Goal: Task Accomplishment & Management: Use online tool/utility

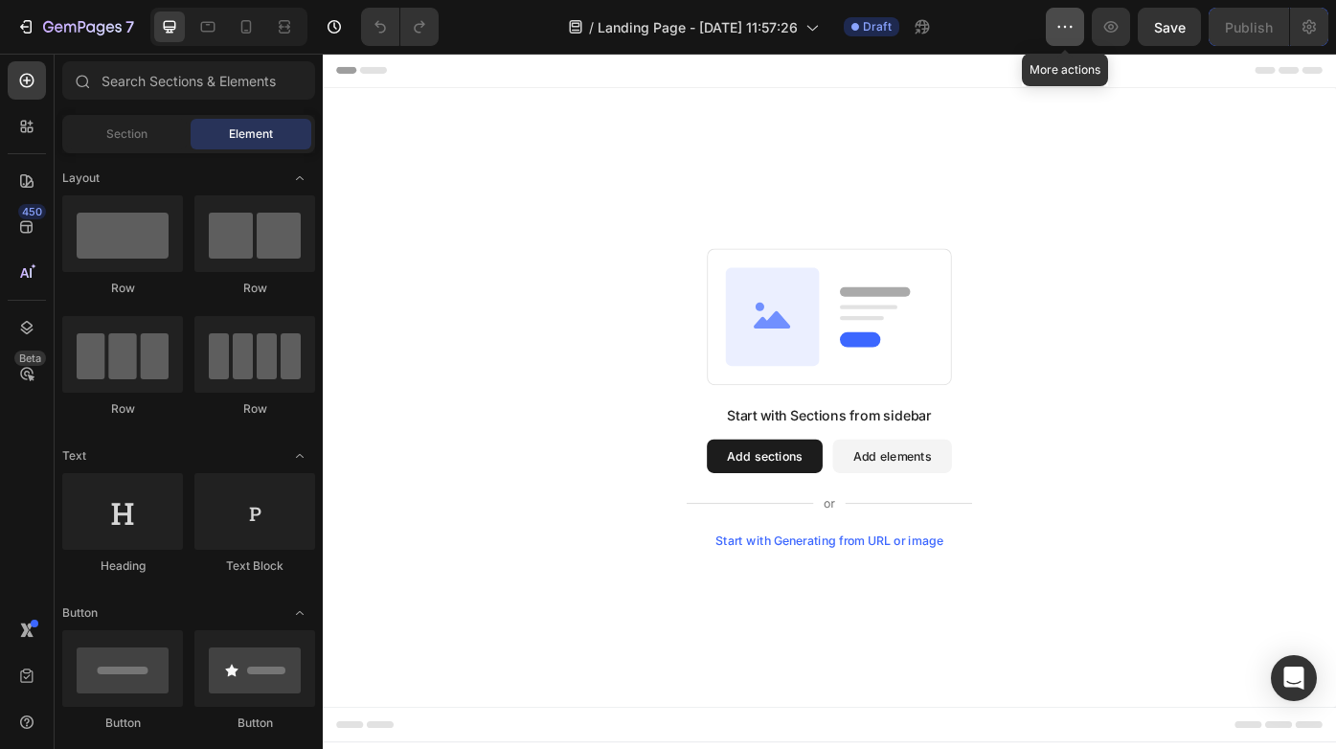
click at [1065, 32] on icon "button" at bounding box center [1064, 26] width 19 height 19
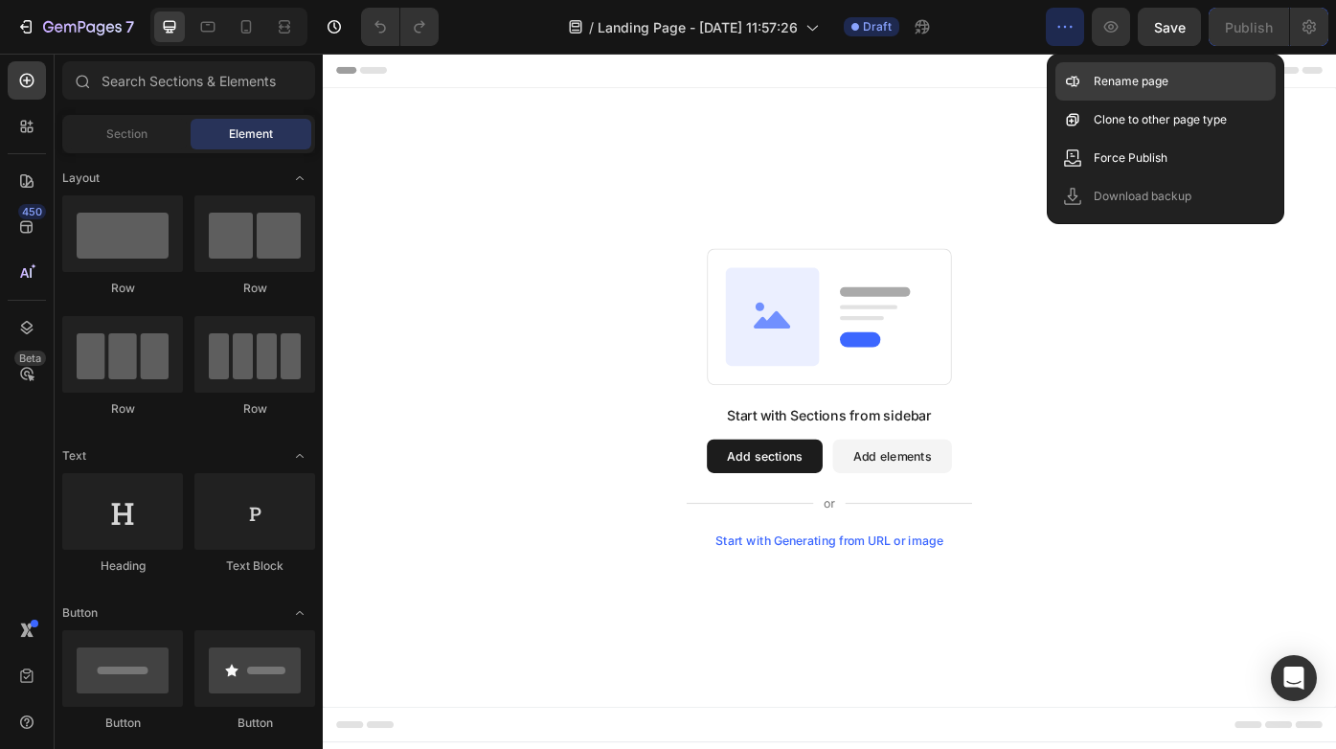
click at [1078, 96] on div "Rename page" at bounding box center [1165, 81] width 220 height 38
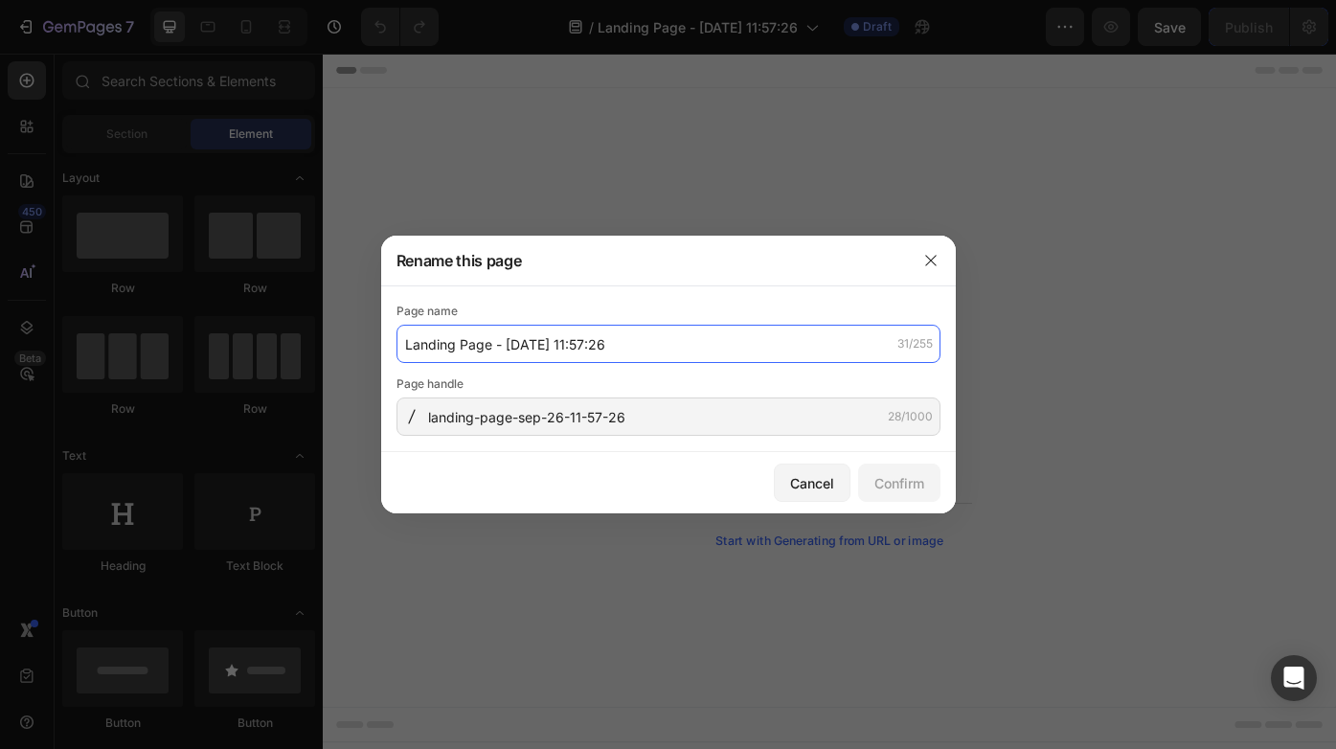
click at [617, 349] on input "Landing Page - [DATE] 11:57:26" at bounding box center [668, 344] width 544 height 38
drag, startPoint x: 617, startPoint y: 345, endPoint x: 365, endPoint y: 334, distance: 252.1
click at [365, 334] on div "Rename this page Page name Landing Page - [DATE] 11:57:26 31/255 Page handle la…" at bounding box center [668, 374] width 1336 height 749
type input "Beispiele_Firmen"
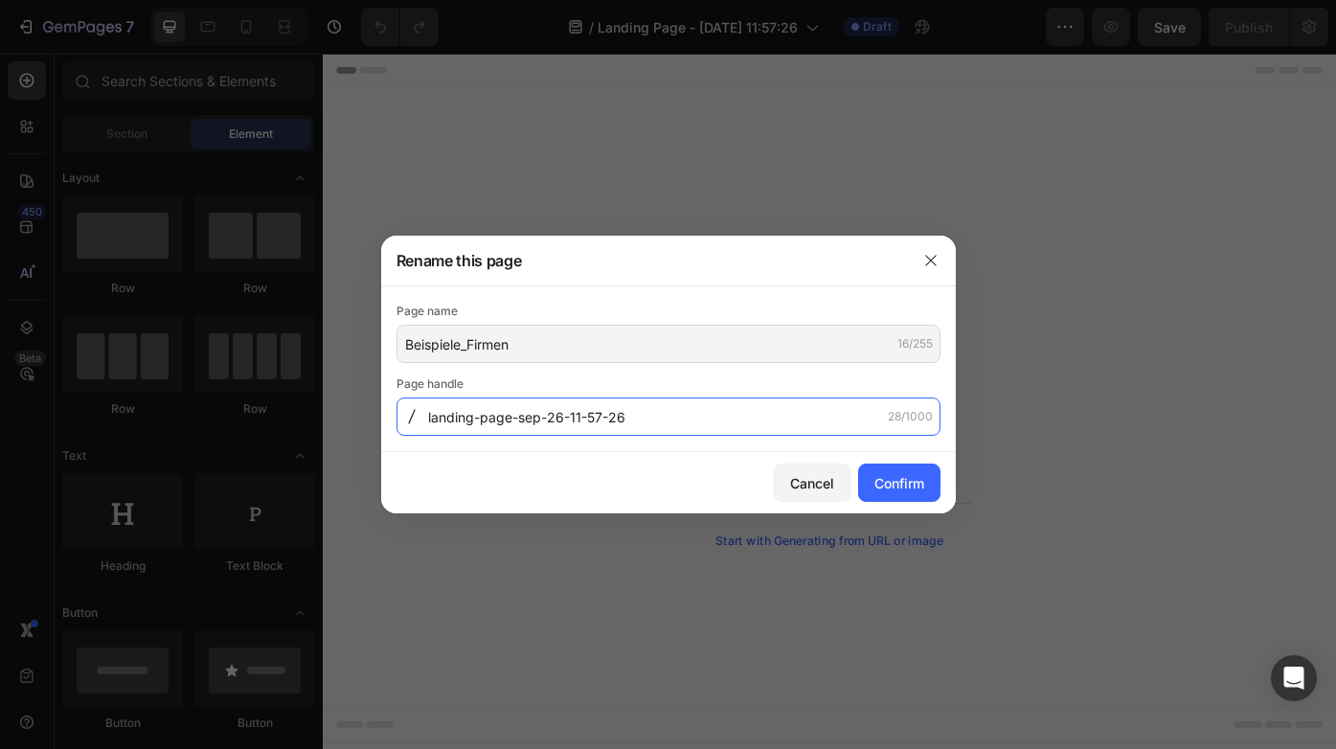
click at [466, 419] on input "landing-page-sep-26-11-57-26" at bounding box center [668, 416] width 544 height 38
drag, startPoint x: 425, startPoint y: 417, endPoint x: 470, endPoint y: 419, distance: 45.1
click at [469, 418] on div "landing-page-sep-26-11-57-26 28/1000" at bounding box center [668, 416] width 544 height 38
drag, startPoint x: 633, startPoint y: 415, endPoint x: 425, endPoint y: 415, distance: 207.8
click at [425, 415] on div "landing-page-sep-26-11-57-26 28/1000" at bounding box center [668, 416] width 544 height 38
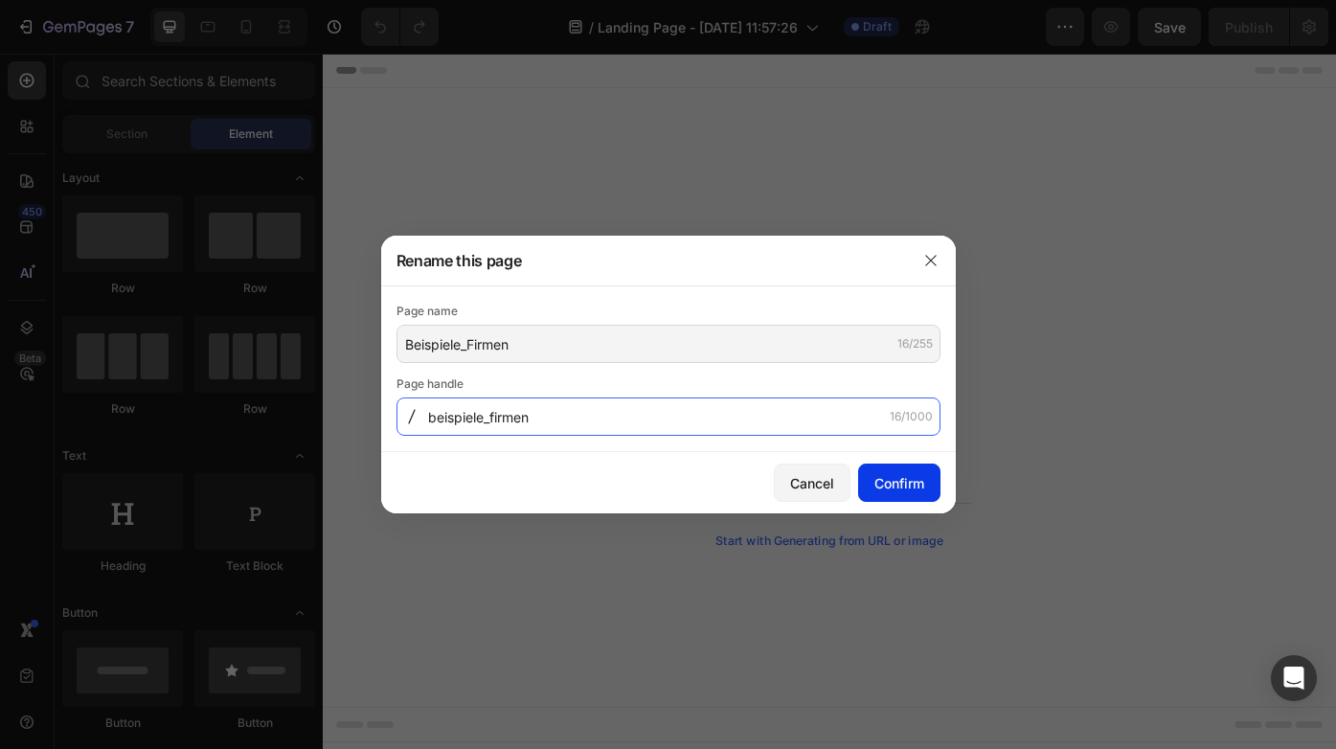
type input "beispiele_firmen"
click at [914, 480] on div "Confirm" at bounding box center [899, 483] width 50 height 20
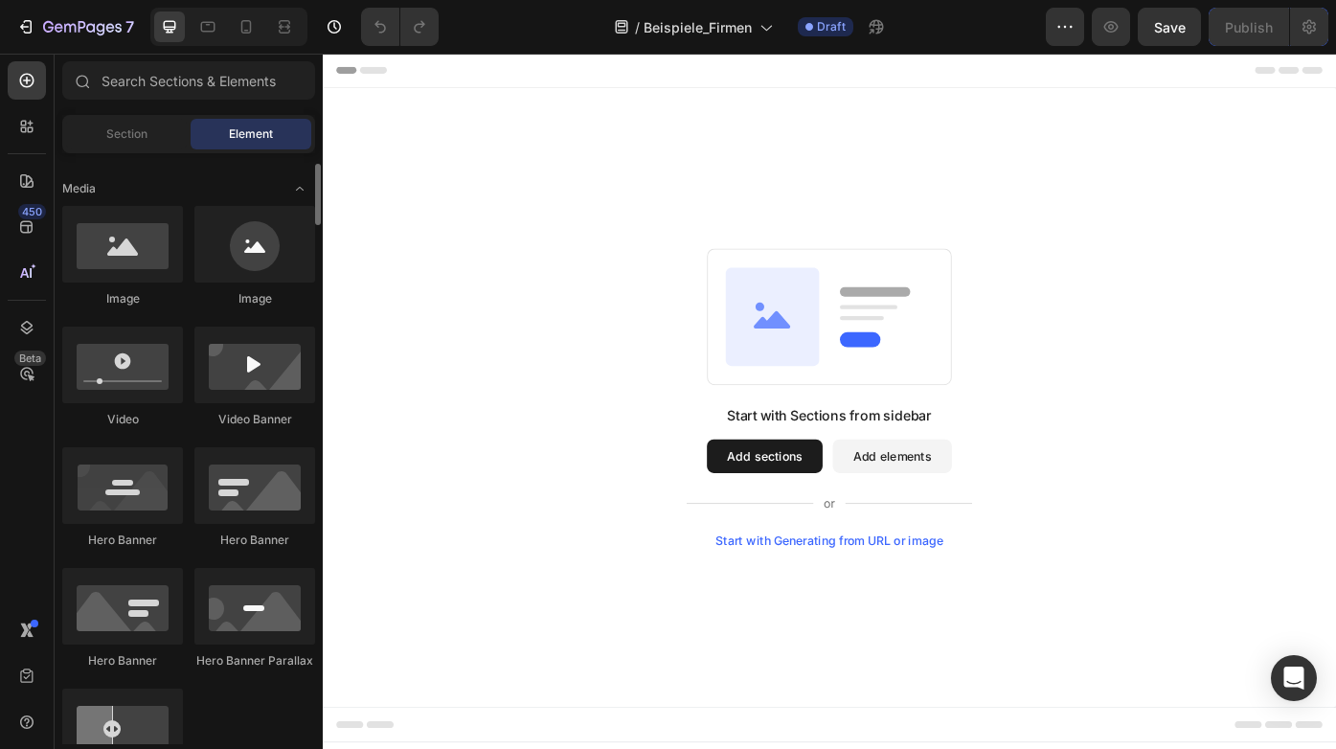
scroll to position [601, 0]
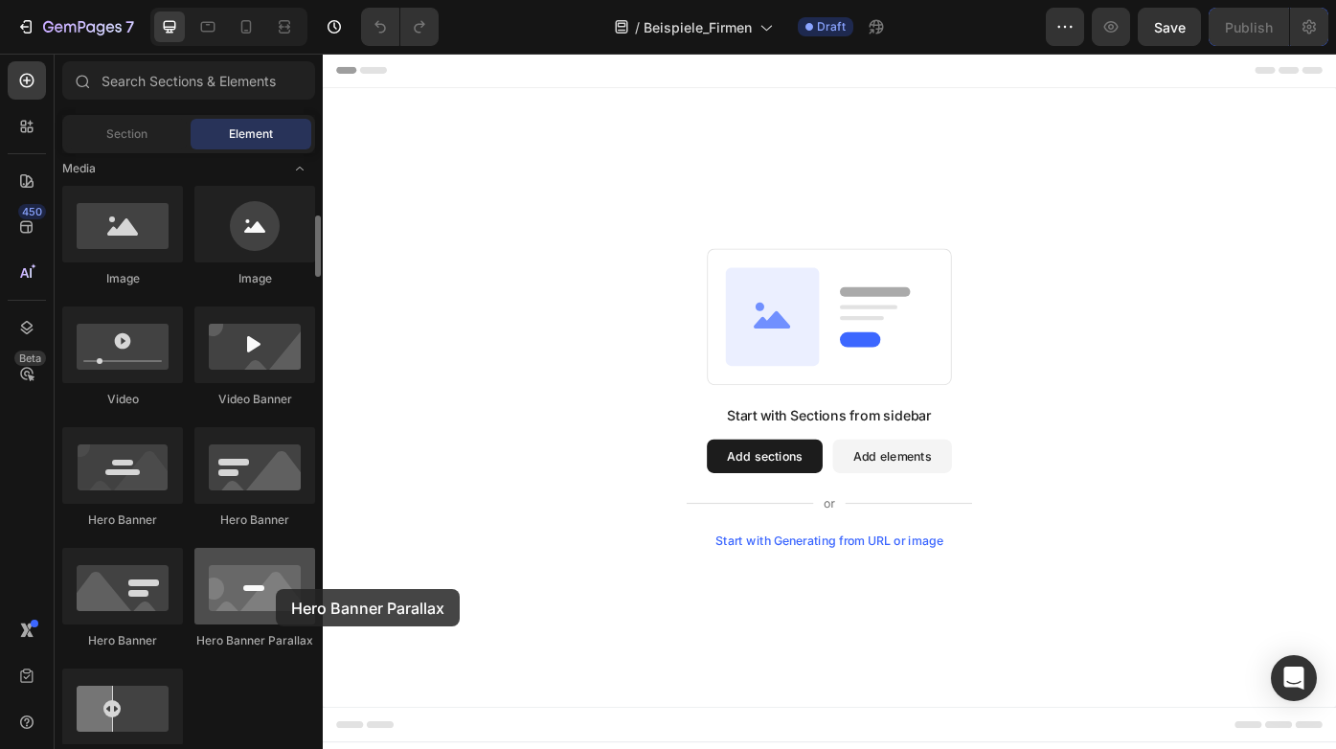
click at [276, 589] on div at bounding box center [254, 586] width 121 height 77
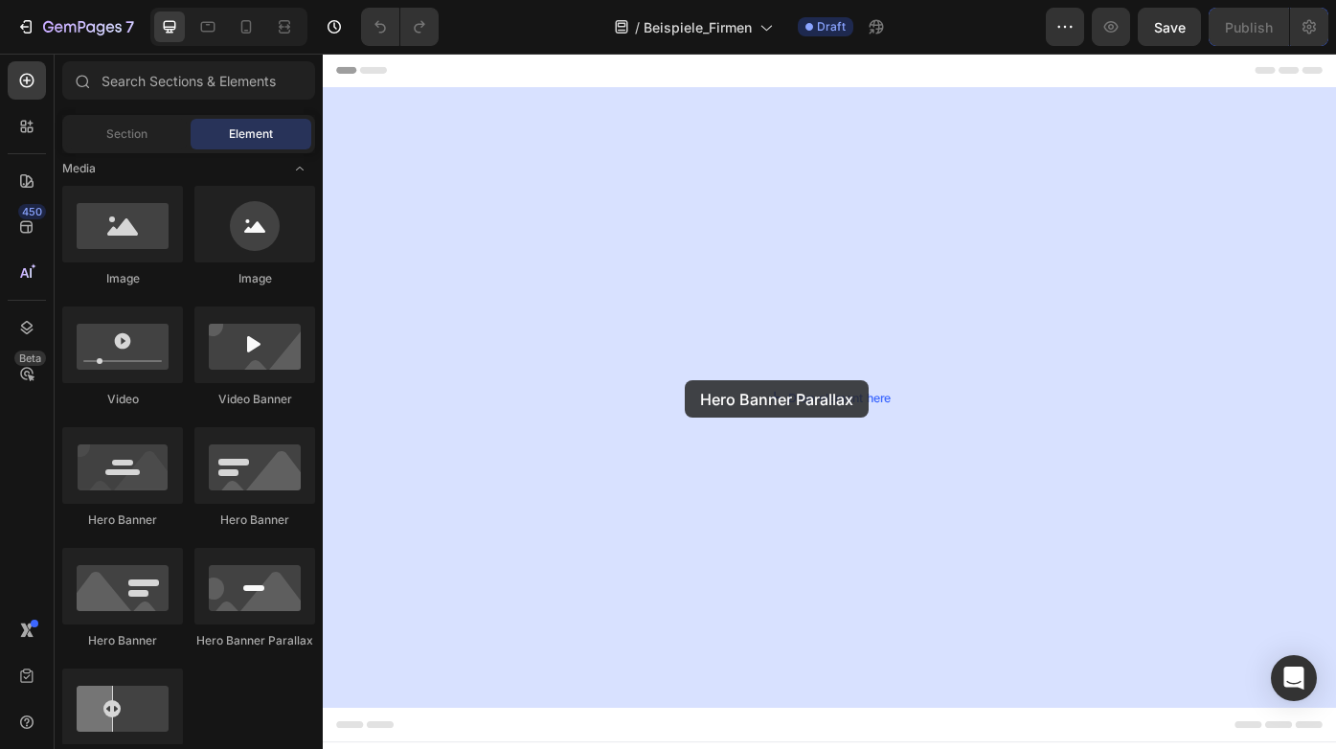
drag, startPoint x: 593, startPoint y: 641, endPoint x: 734, endPoint y: 424, distance: 258.2
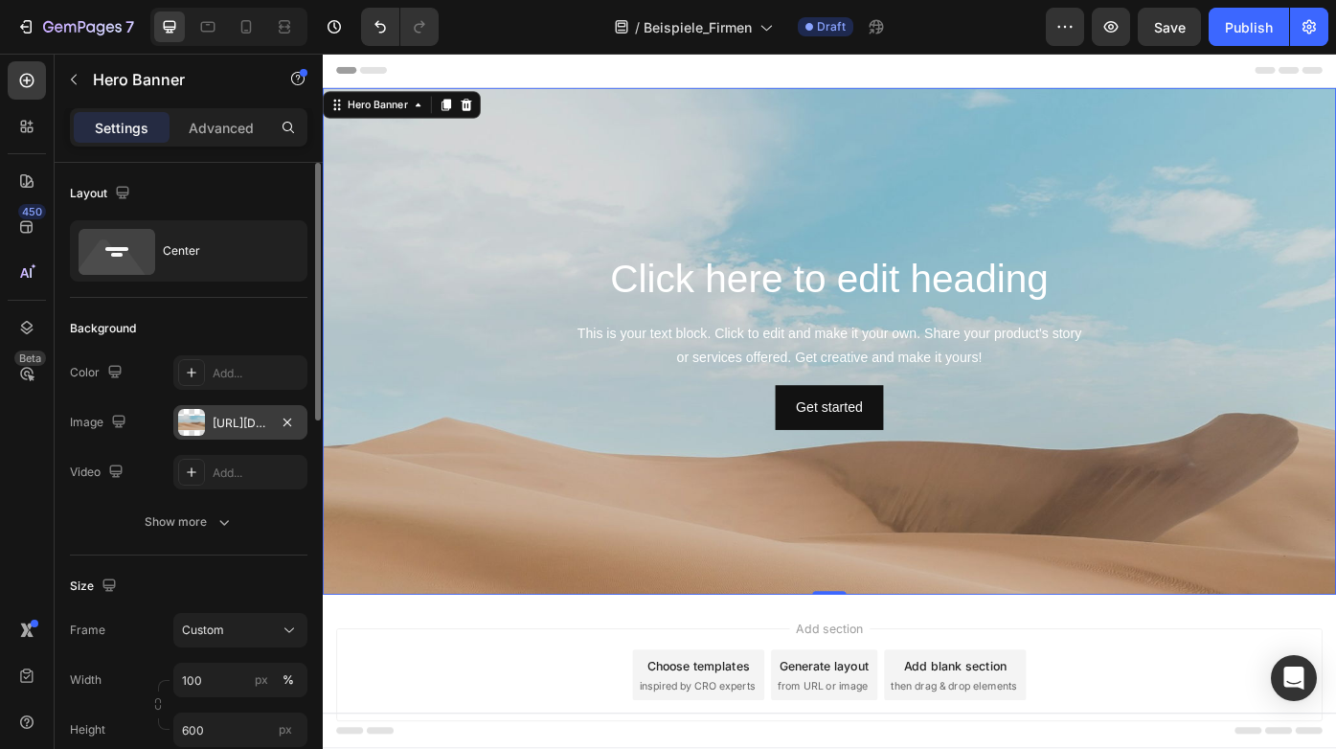
click at [242, 415] on div "[URL][DOMAIN_NAME]" at bounding box center [241, 423] width 56 height 17
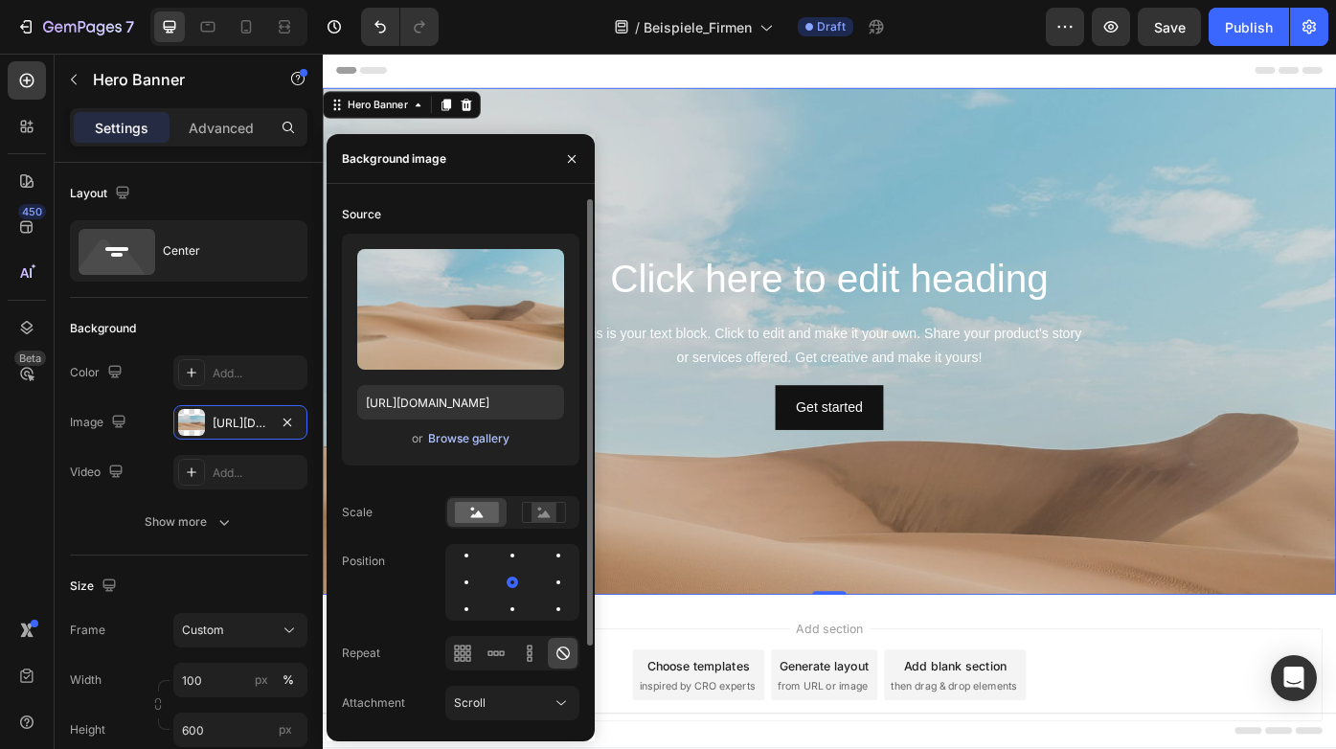
click at [472, 441] on div "Browse gallery" at bounding box center [468, 438] width 81 height 17
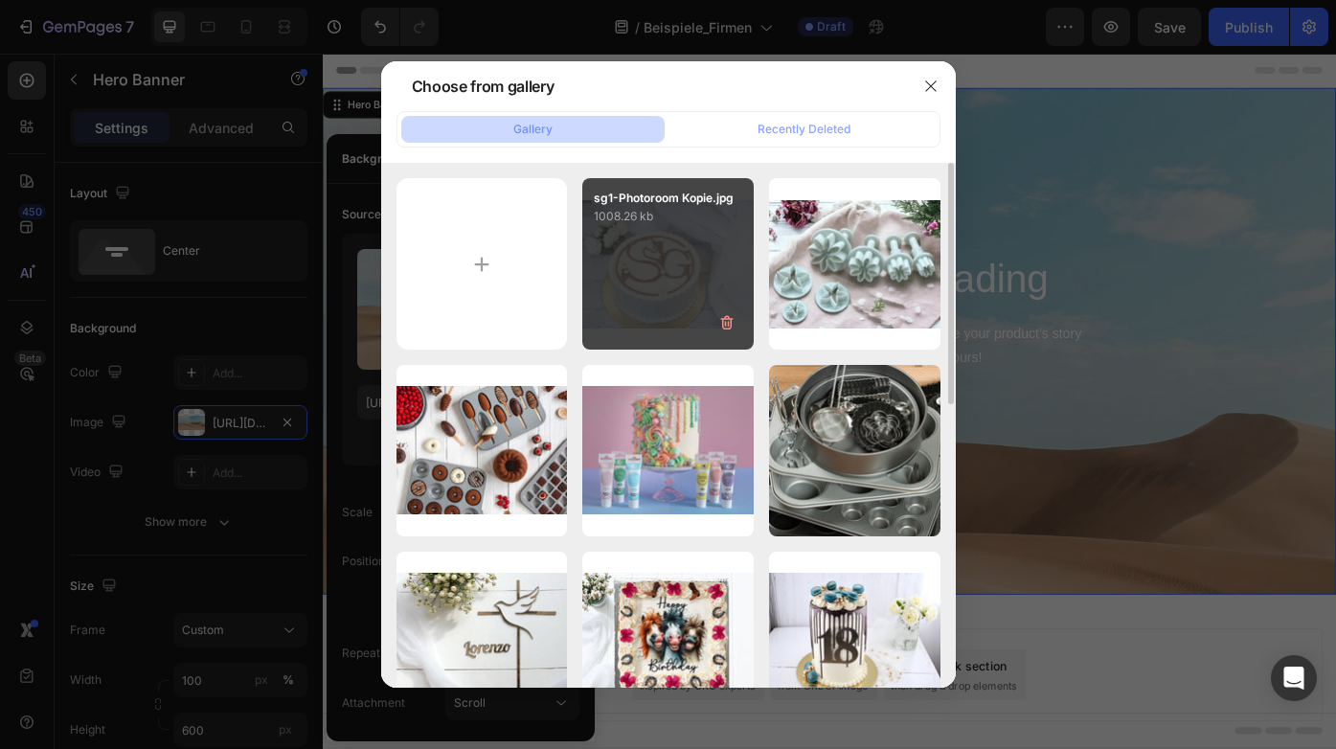
click at [707, 286] on div "sg1-Photoroom Kopie.jpg 1008.26 kb" at bounding box center [667, 263] width 171 height 171
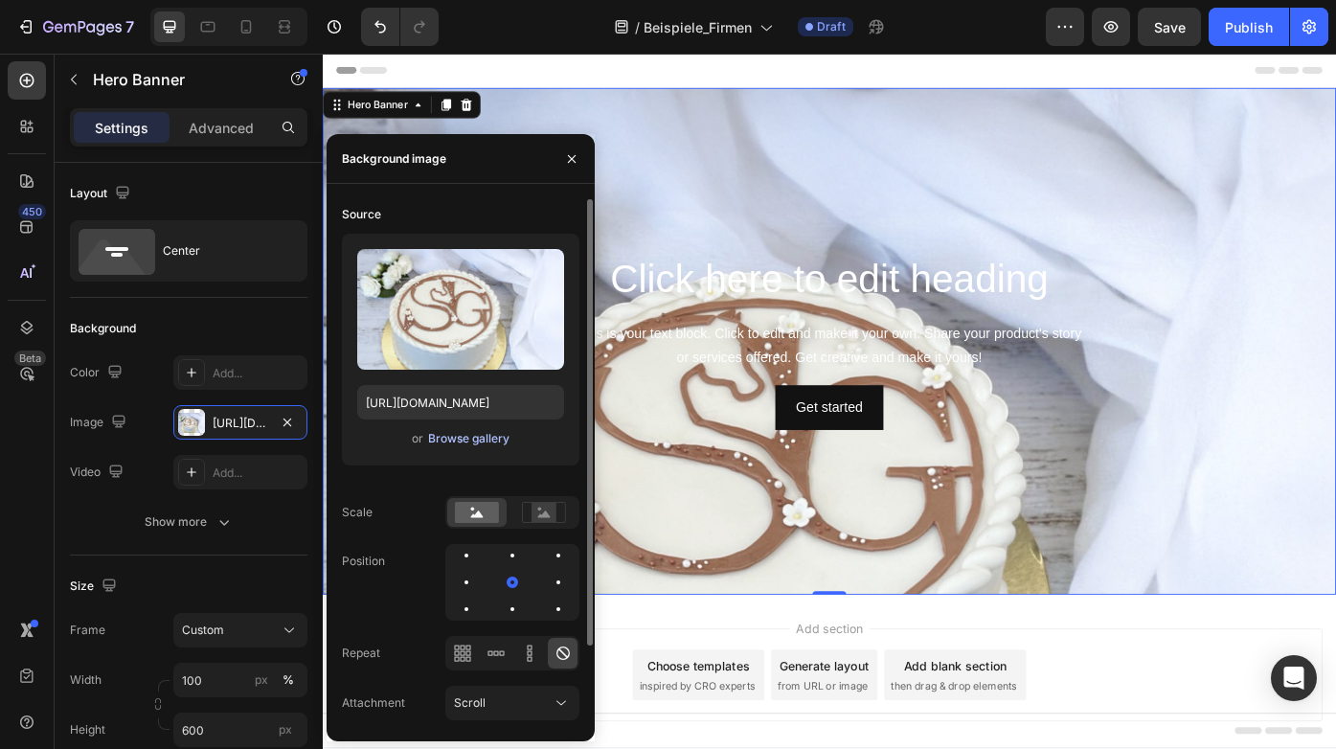
click at [445, 442] on div "Browse gallery" at bounding box center [468, 438] width 81 height 17
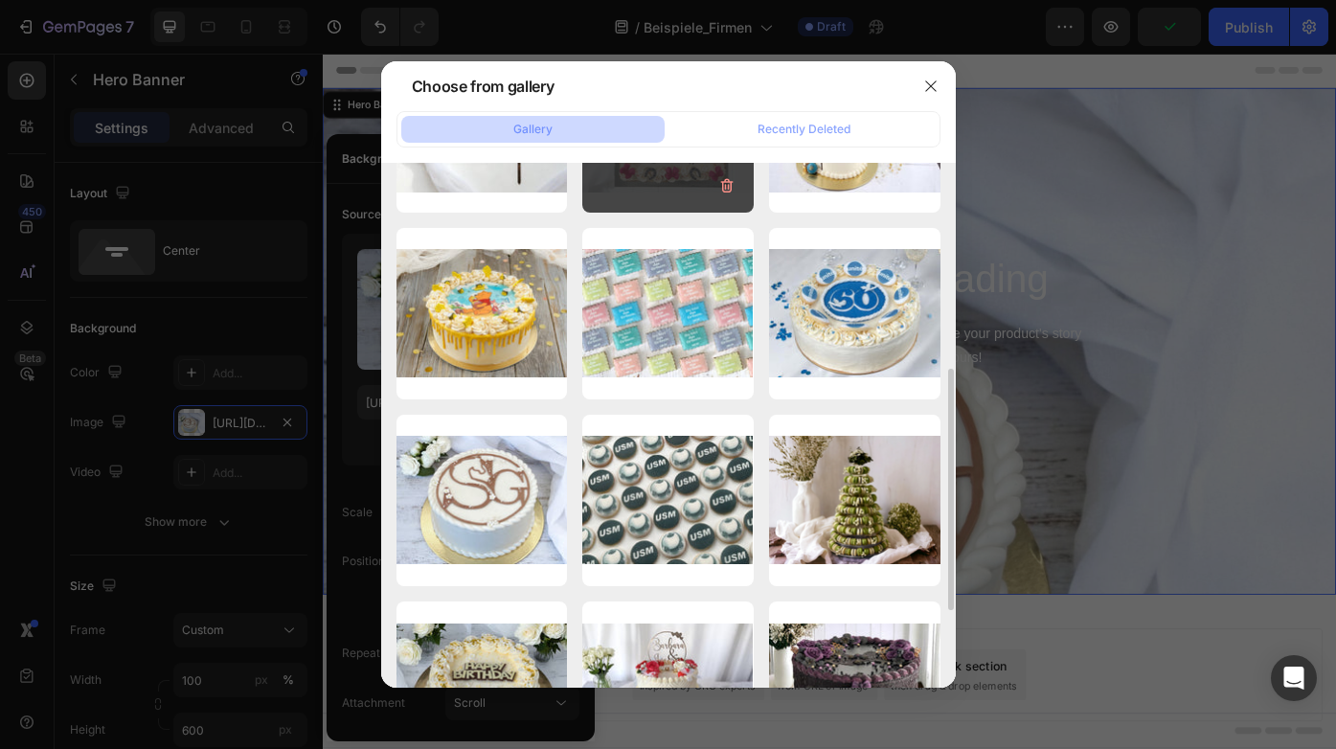
scroll to position [543, 0]
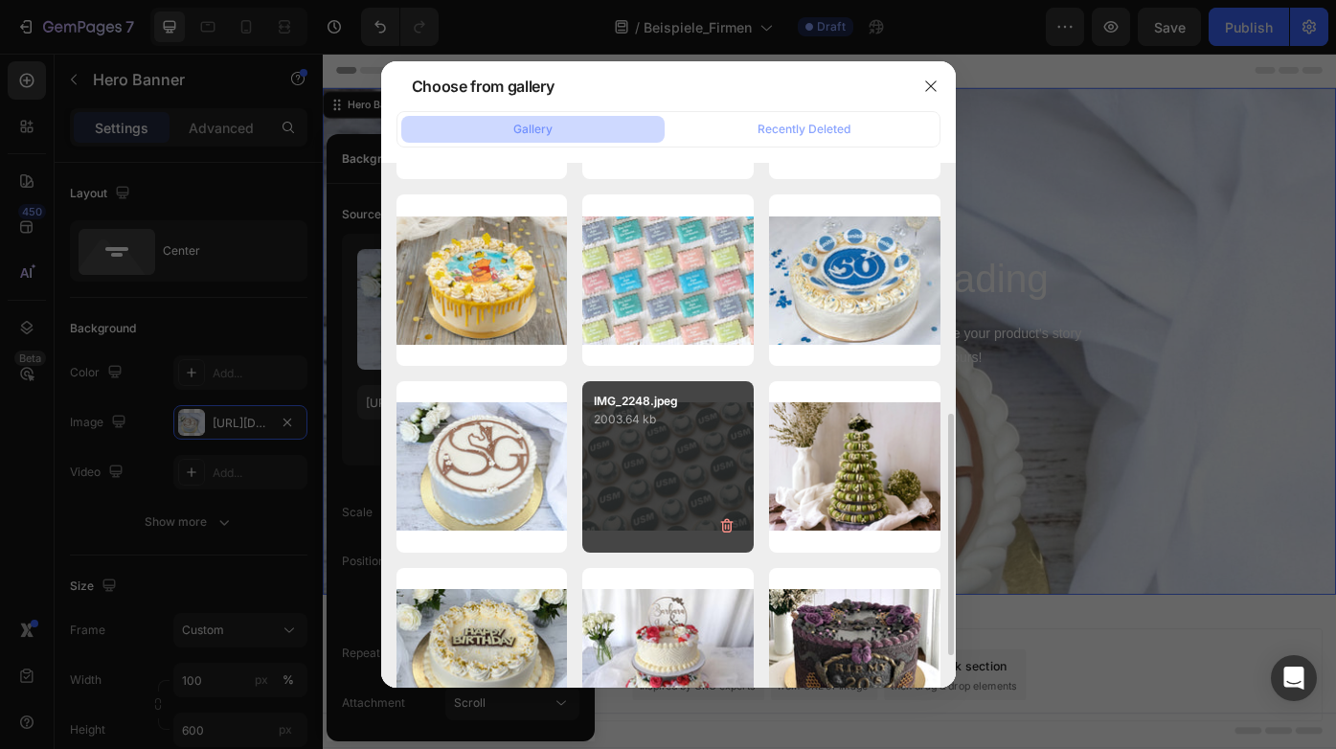
click at [642, 451] on div "IMG_2248.jpeg 2003.64 kb" at bounding box center [667, 466] width 171 height 171
type input "[URL][DOMAIN_NAME]"
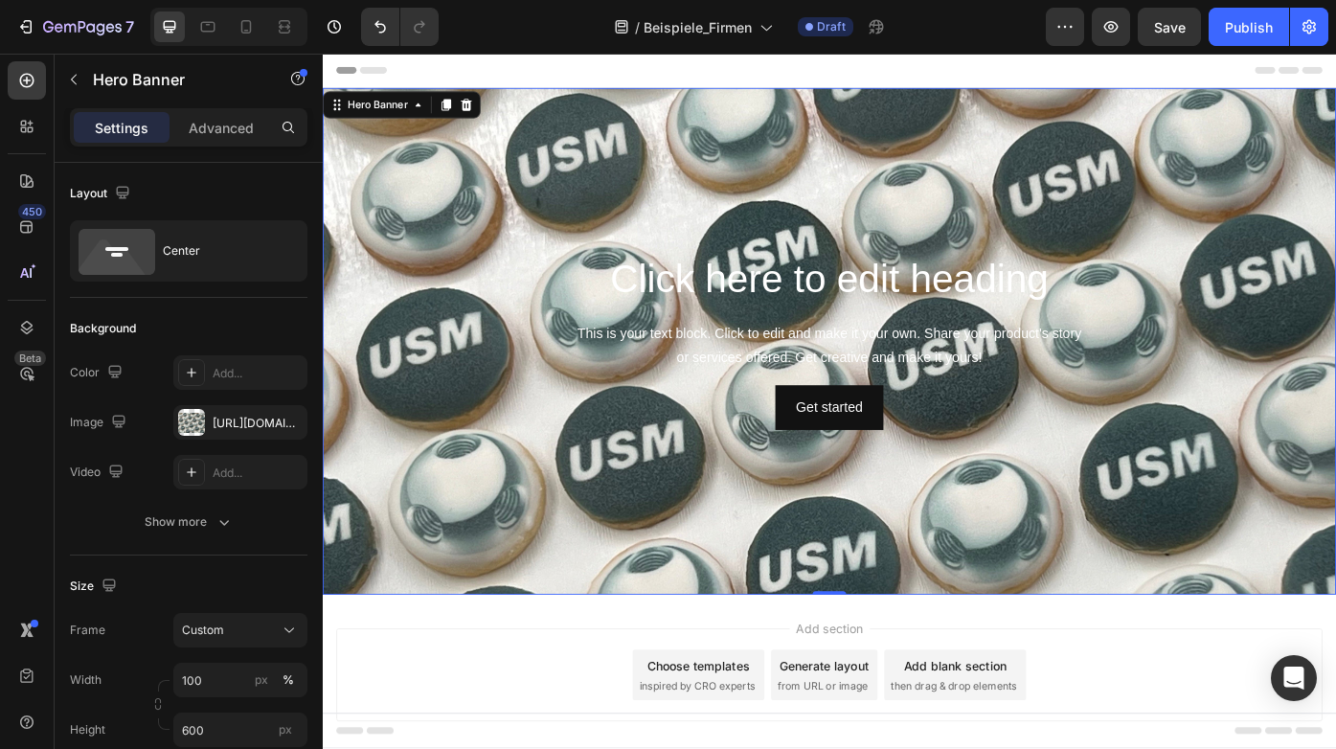
click at [914, 603] on div "Background Image" at bounding box center [897, 524] width 1149 height 862
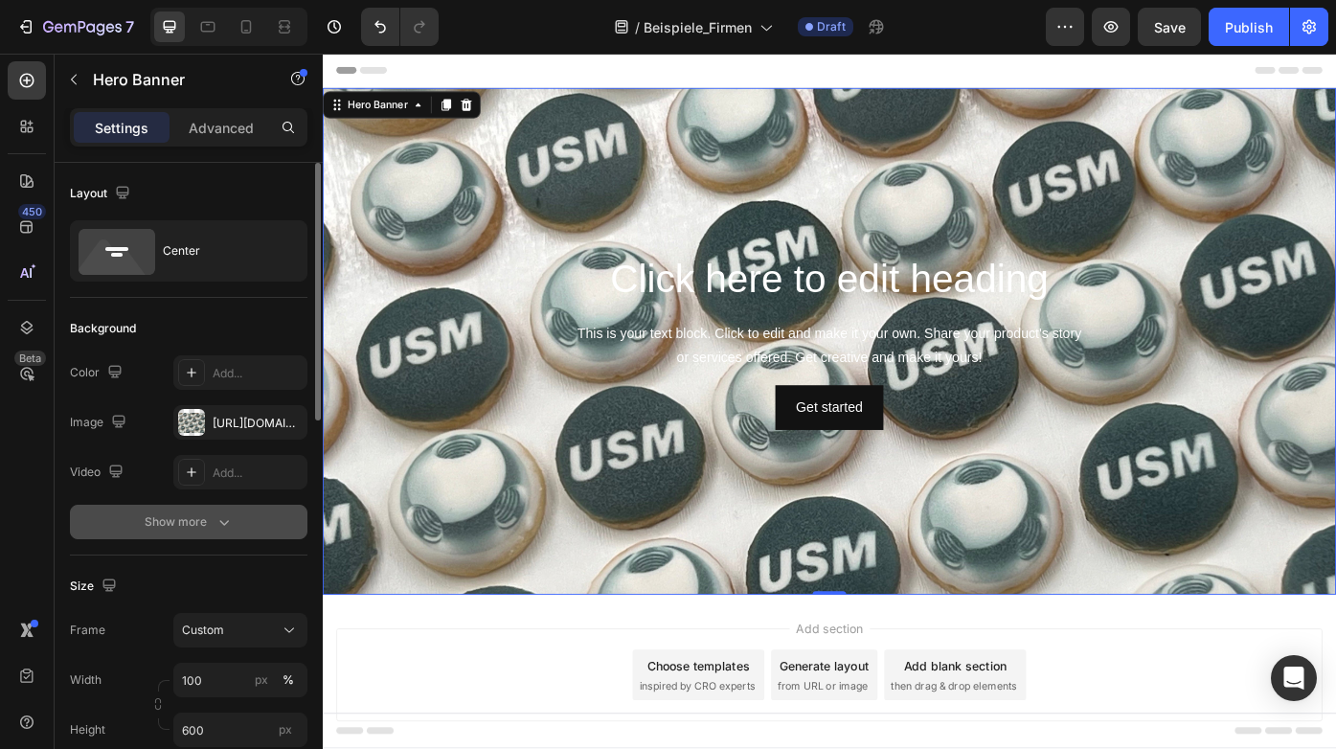
click at [185, 515] on div "Show more" at bounding box center [189, 521] width 89 height 19
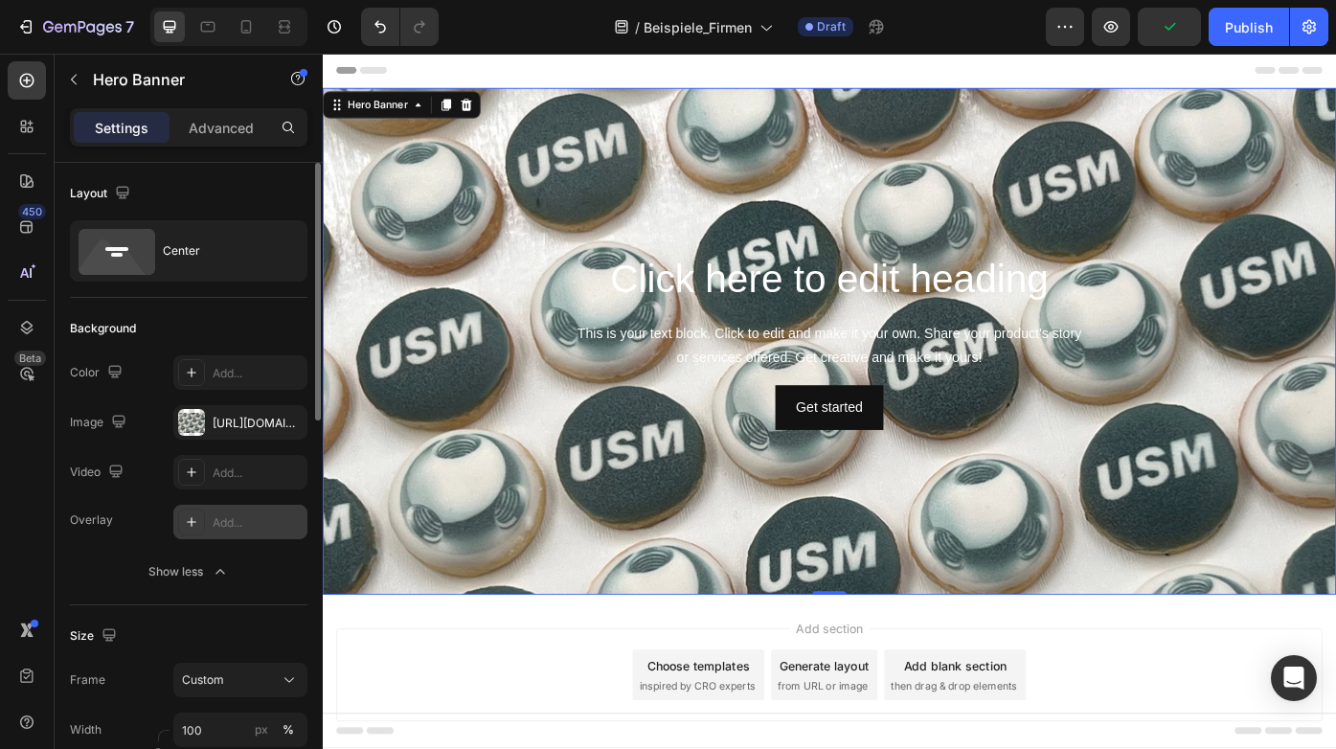
click at [242, 512] on div "Add..." at bounding box center [240, 522] width 134 height 34
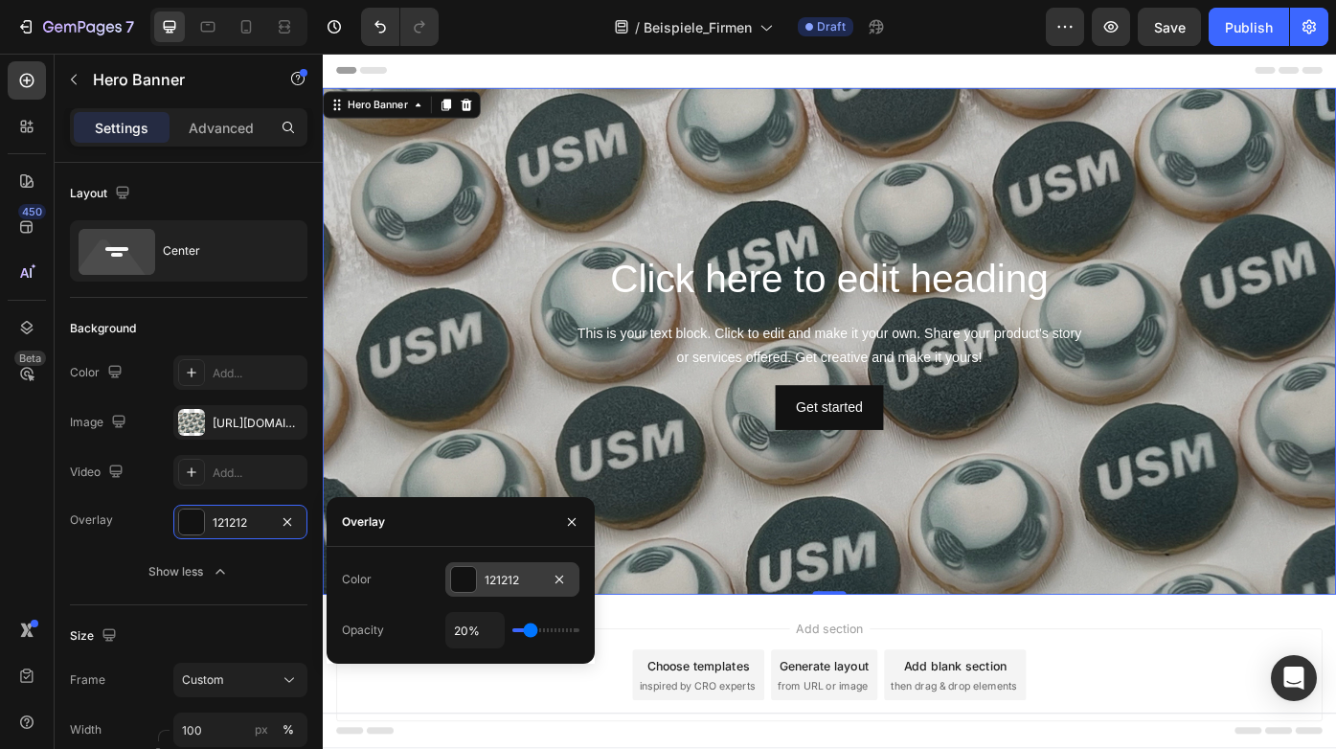
click at [476, 579] on div at bounding box center [463, 579] width 27 height 27
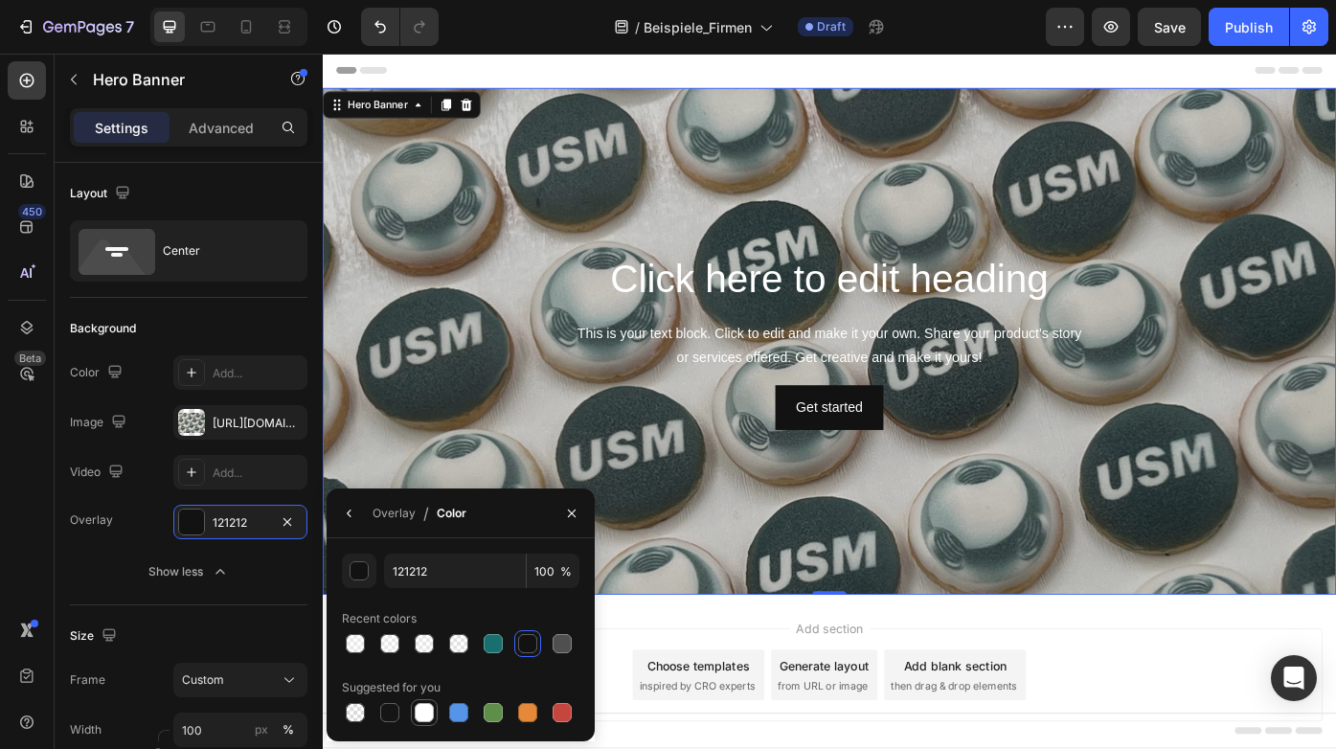
click at [418, 715] on div at bounding box center [424, 712] width 19 height 19
type input "FFFFFF"
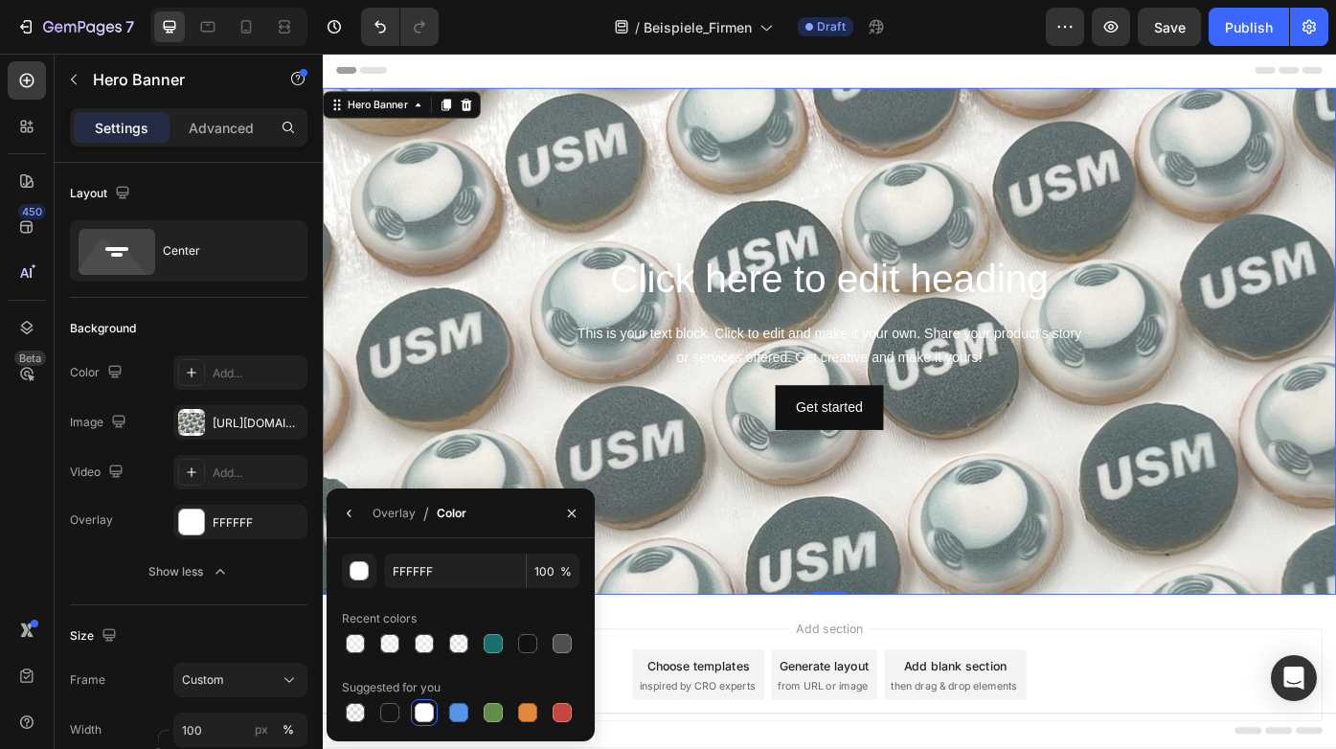
click at [899, 522] on div "Overlay" at bounding box center [897, 380] width 1149 height 575
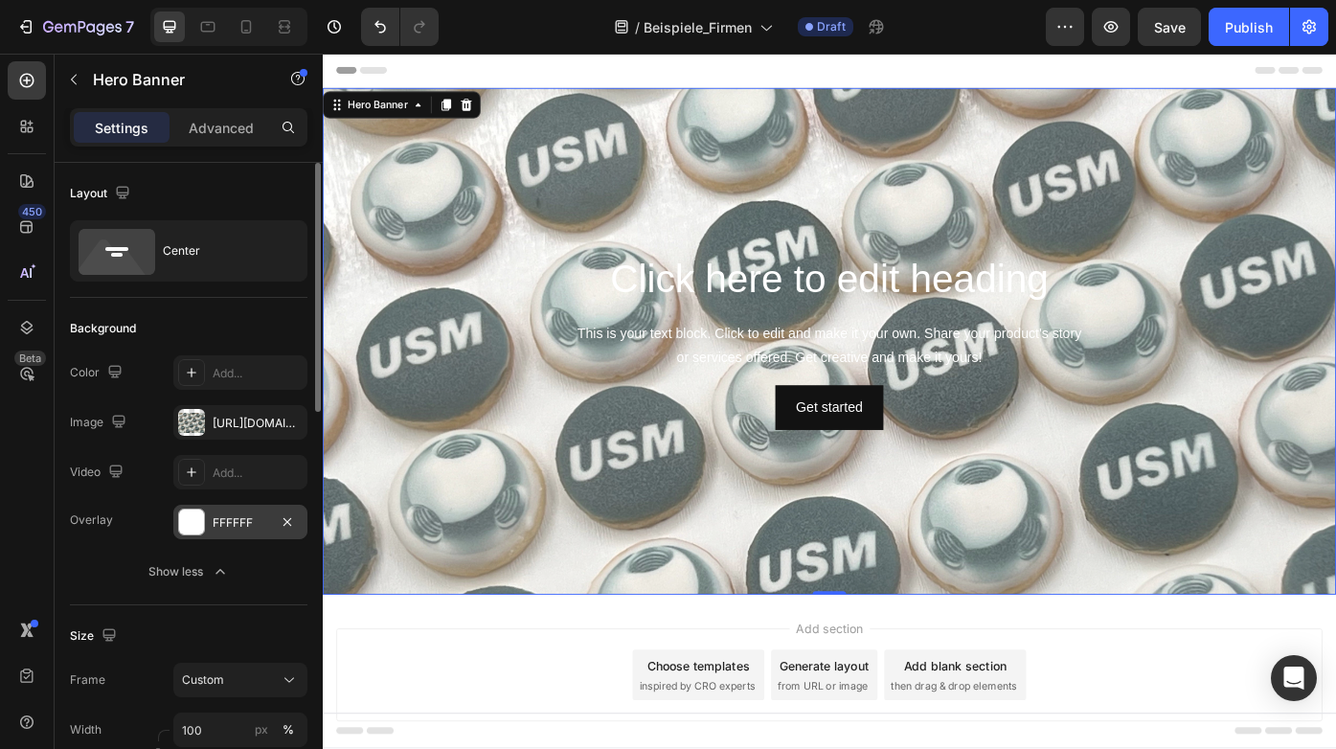
click at [250, 535] on div "FFFFFF" at bounding box center [240, 522] width 134 height 34
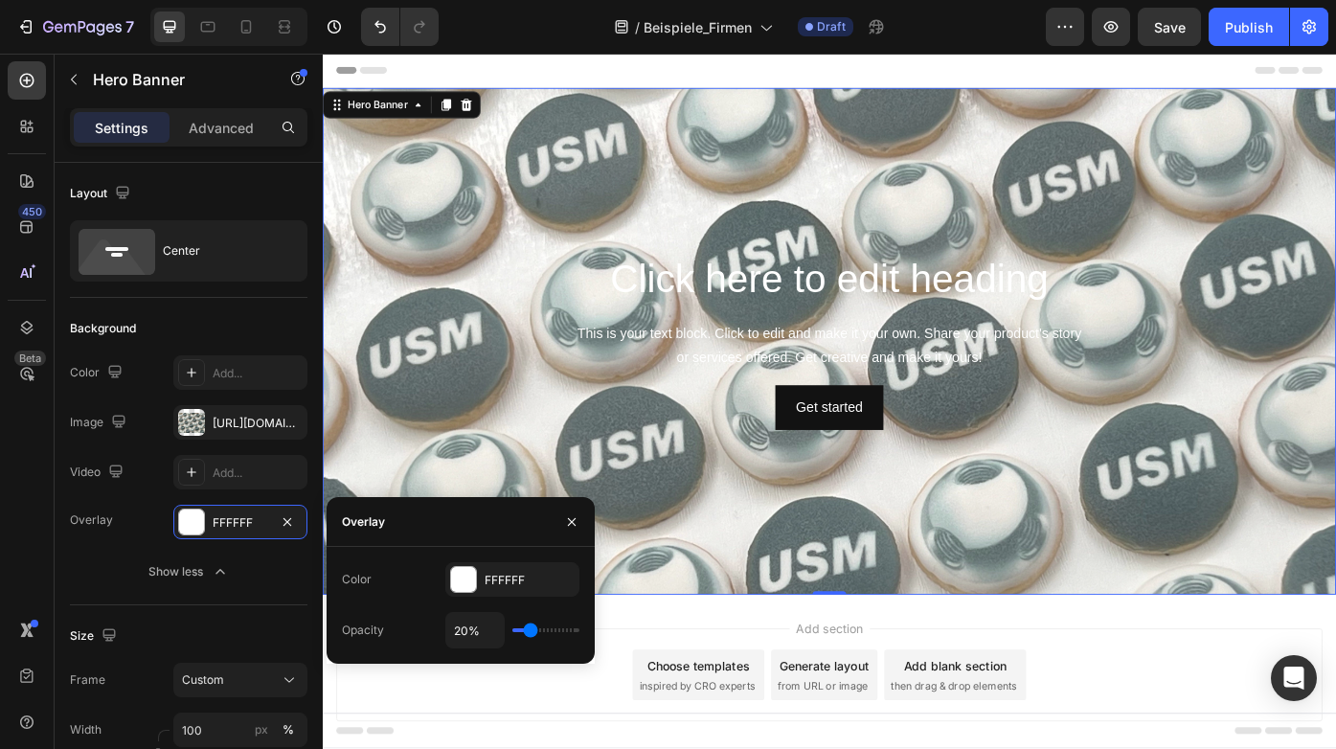
type input "25%"
type input "25"
type input "27%"
type input "27"
type input "29%"
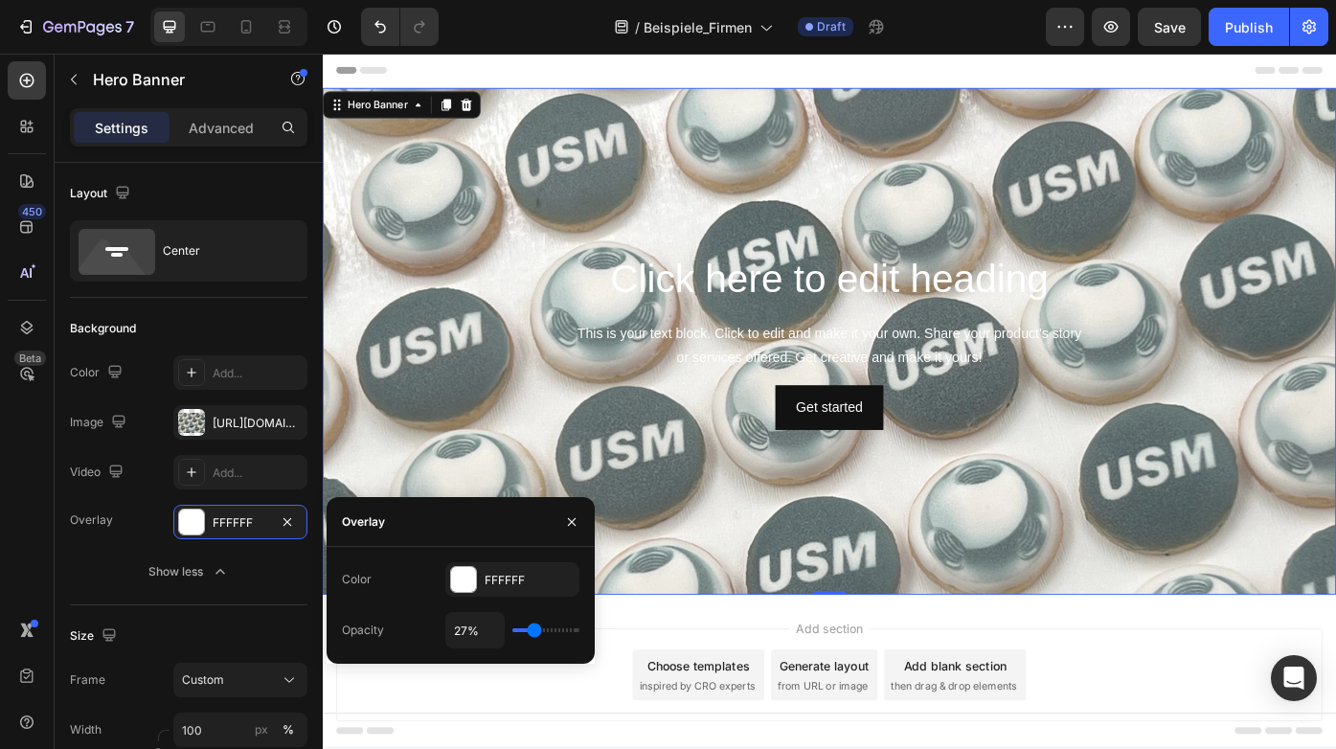
type input "29"
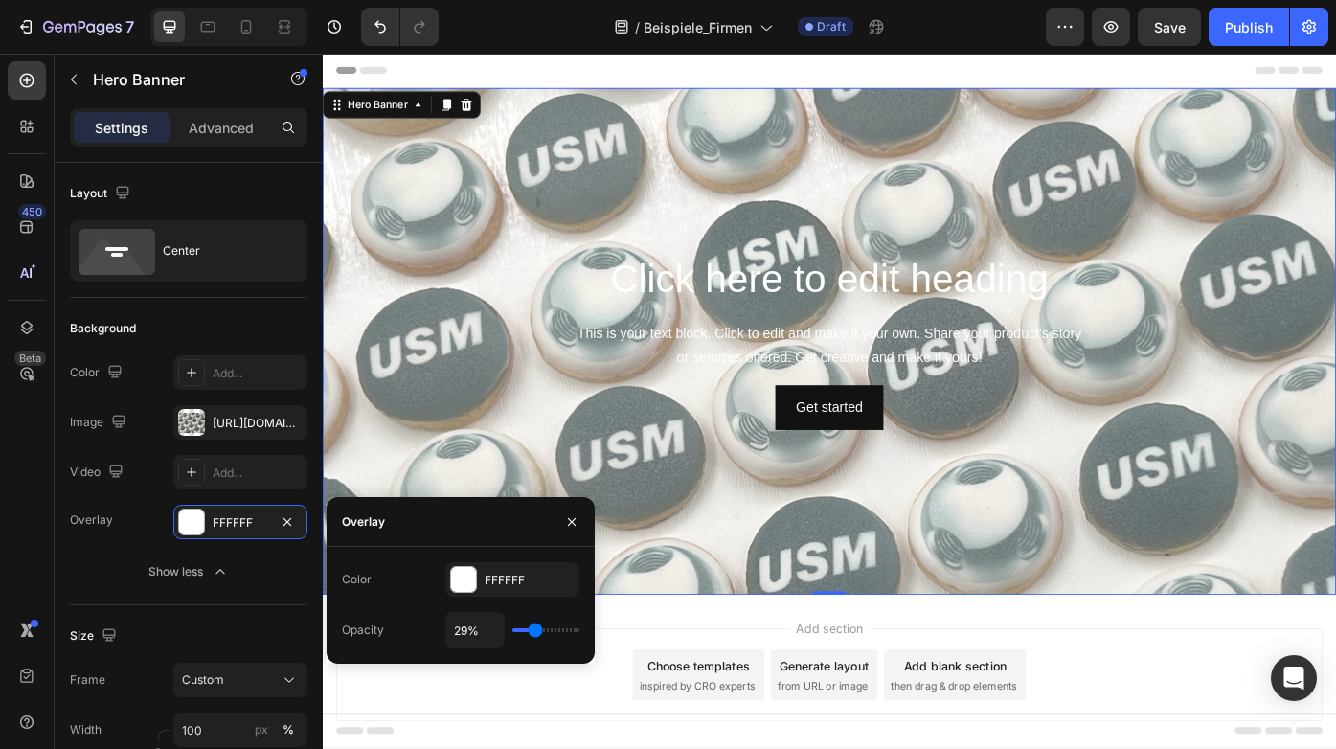
type input "31%"
type input "31"
type input "32%"
type input "32"
type input "34%"
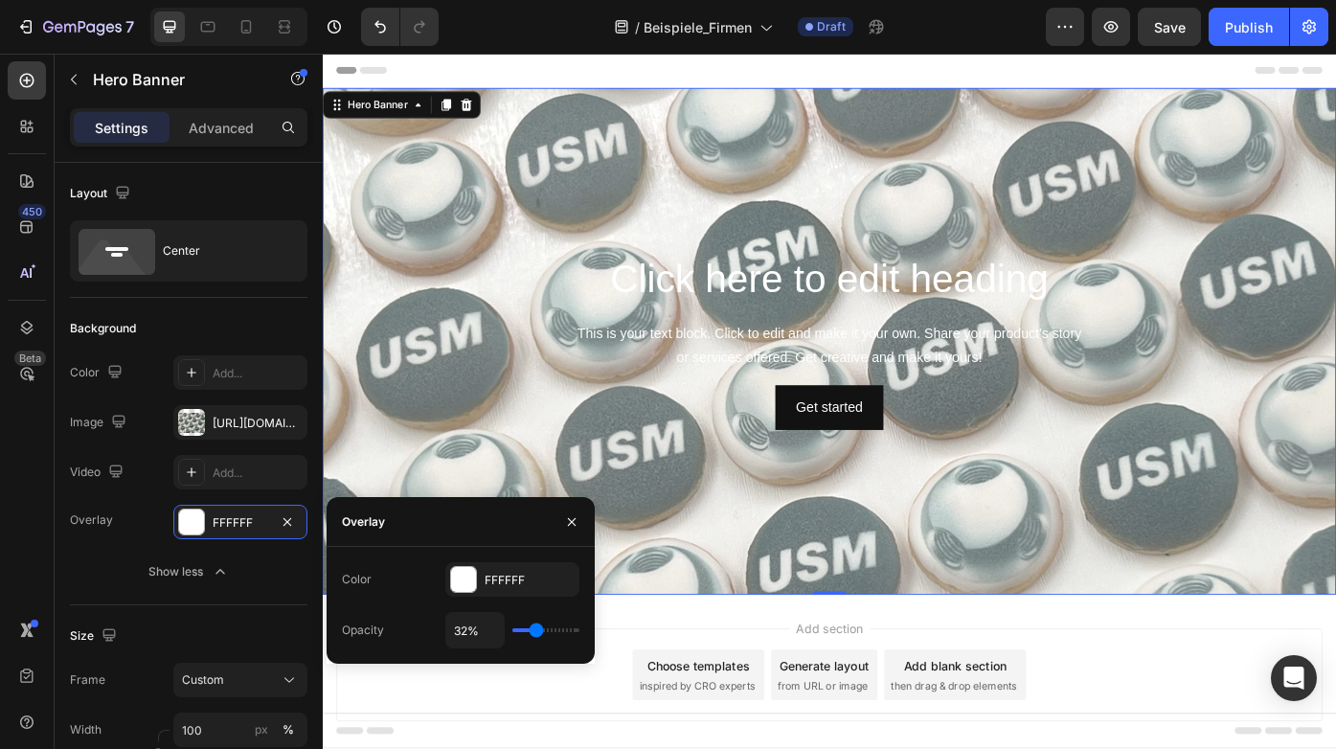
type input "34"
type input "36%"
type input "36"
type input "38%"
type input "38"
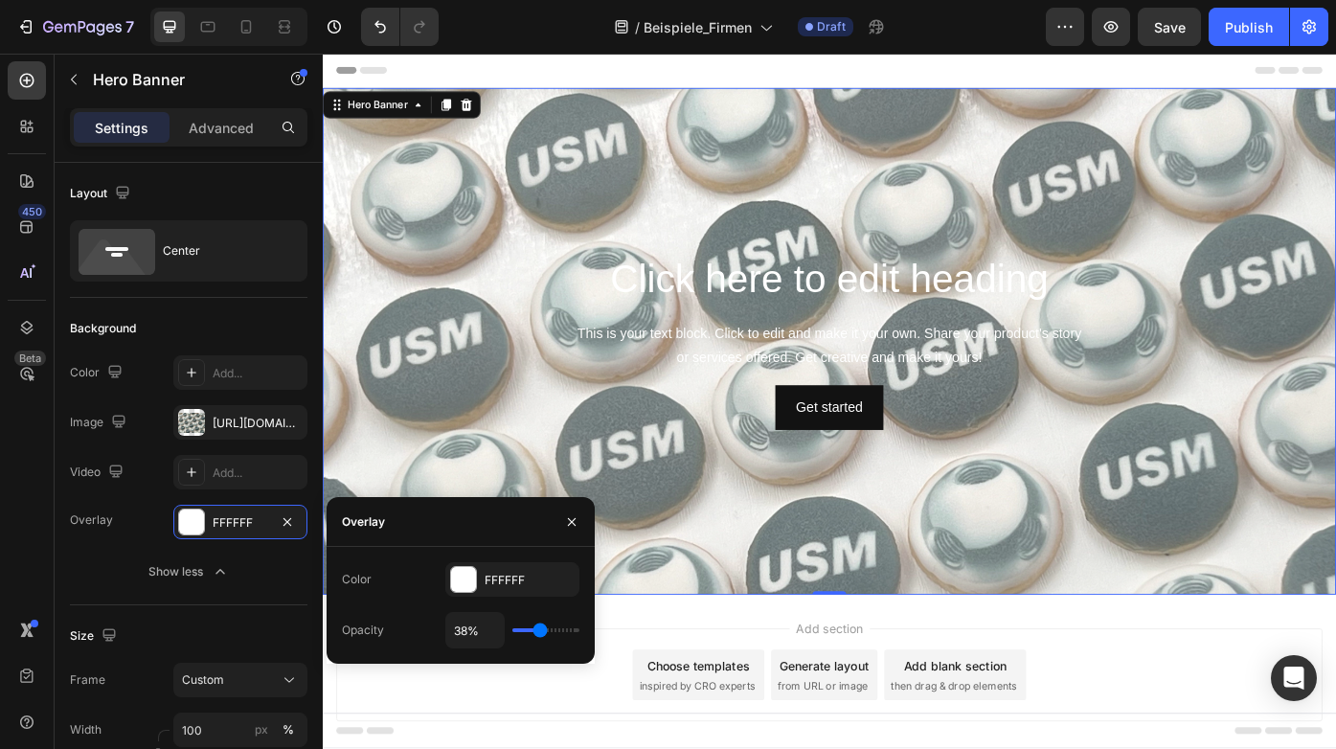
type input "39%"
type input "39"
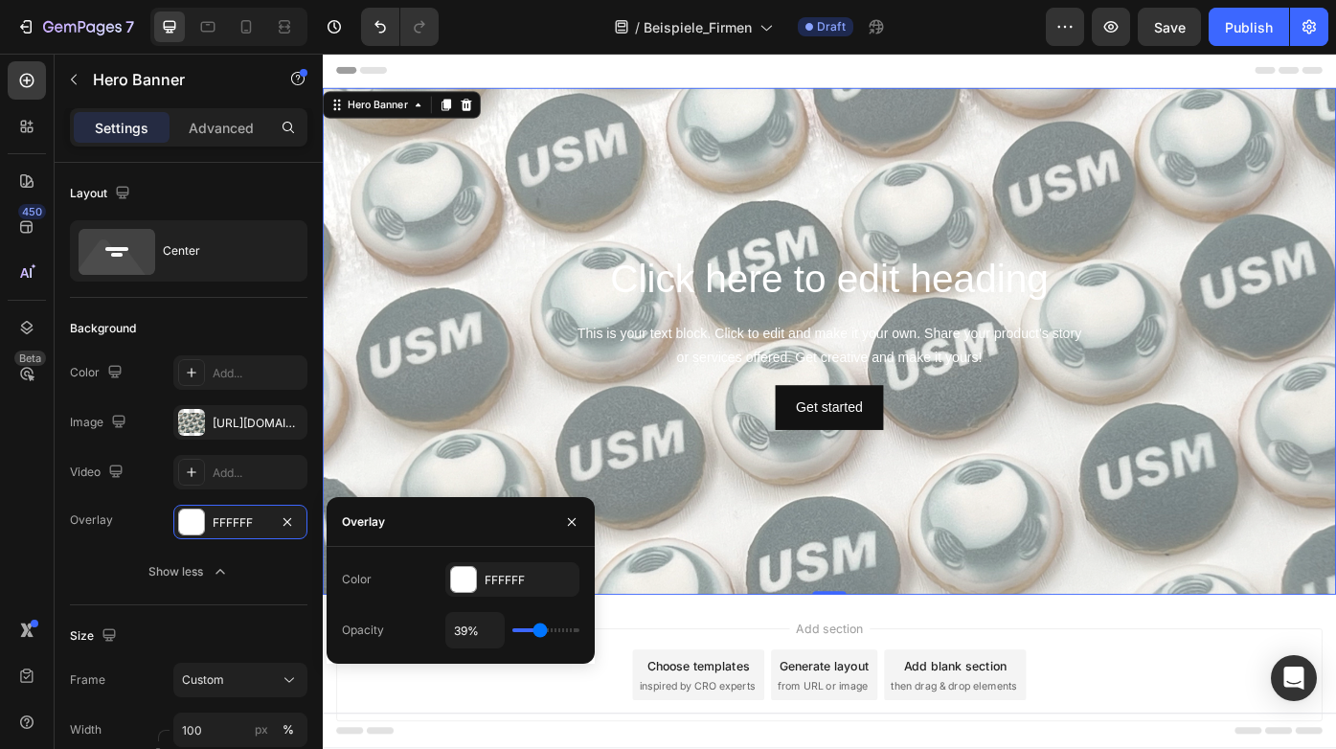
type input "41%"
type input "41"
type input "43%"
type input "43"
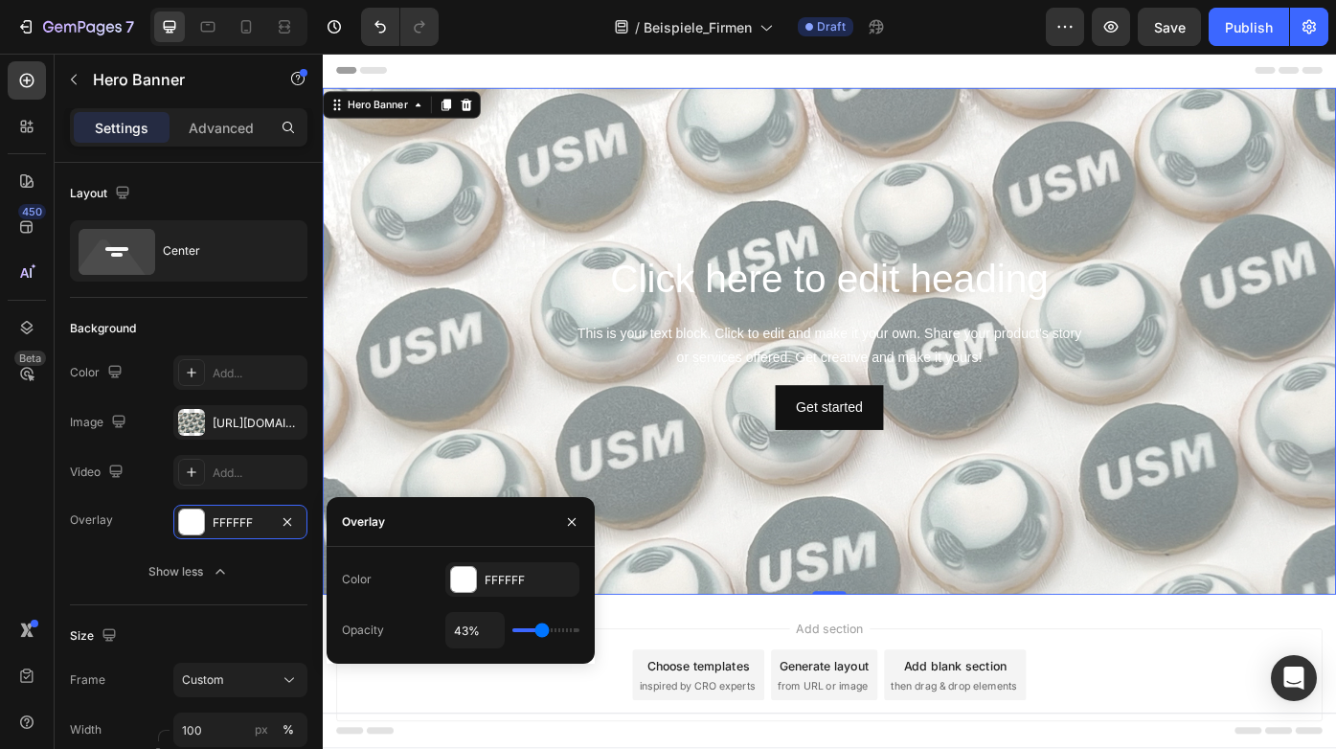
type input "45%"
type input "45"
type input "46%"
type input "46"
type input "48%"
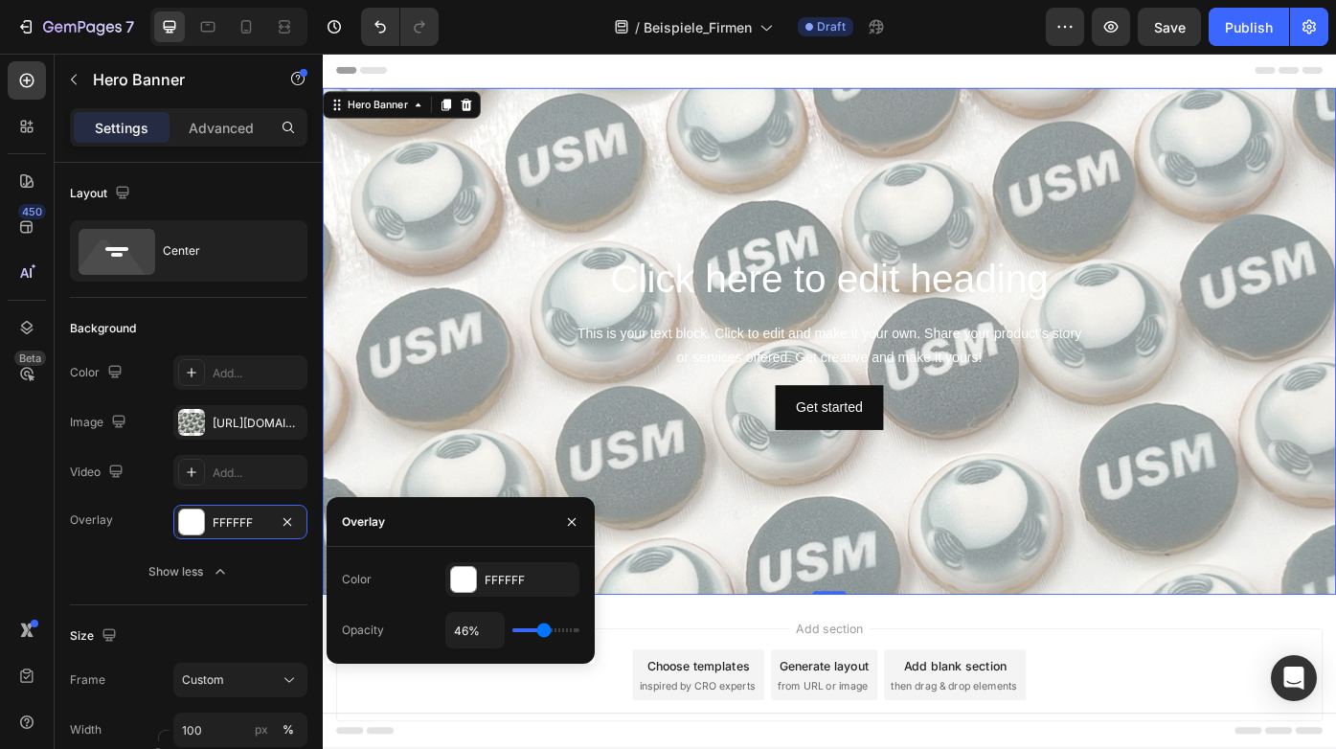
type input "48"
type input "50%"
type input "50"
type input "52%"
type input "52"
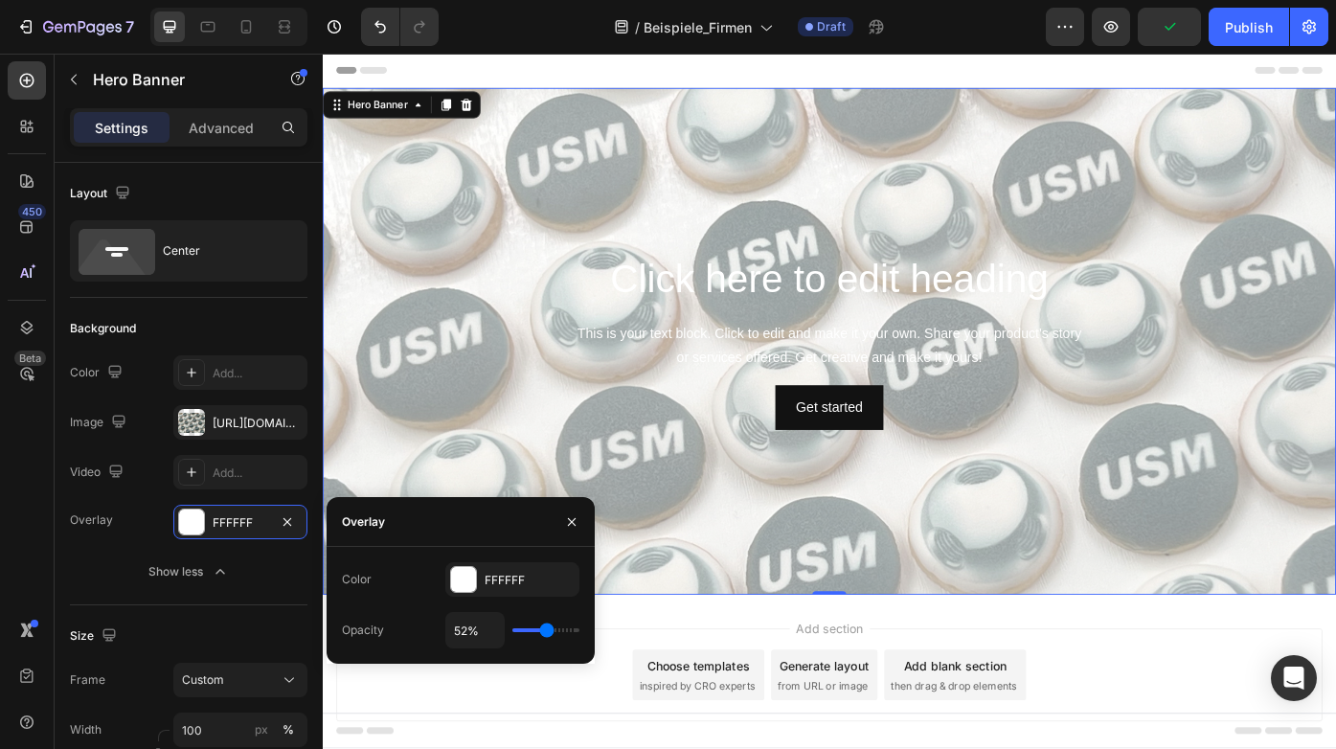
type input "50%"
drag, startPoint x: 531, startPoint y: 633, endPoint x: 544, endPoint y: 632, distance: 13.4
type input "50"
click at [544, 632] on input "range" at bounding box center [545, 630] width 67 height 4
click at [704, 603] on div "Overlay" at bounding box center [897, 380] width 1149 height 575
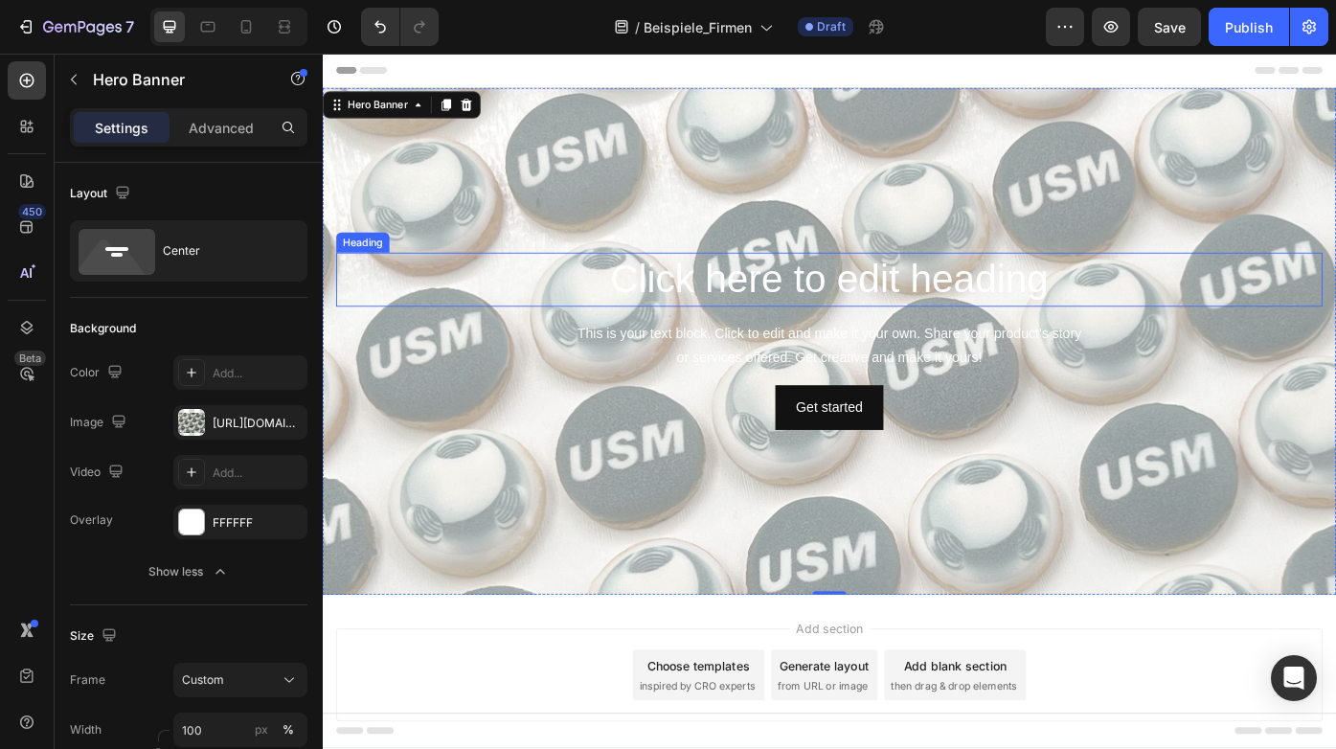
click at [647, 294] on h2 "Click here to edit heading" at bounding box center [897, 310] width 1119 height 61
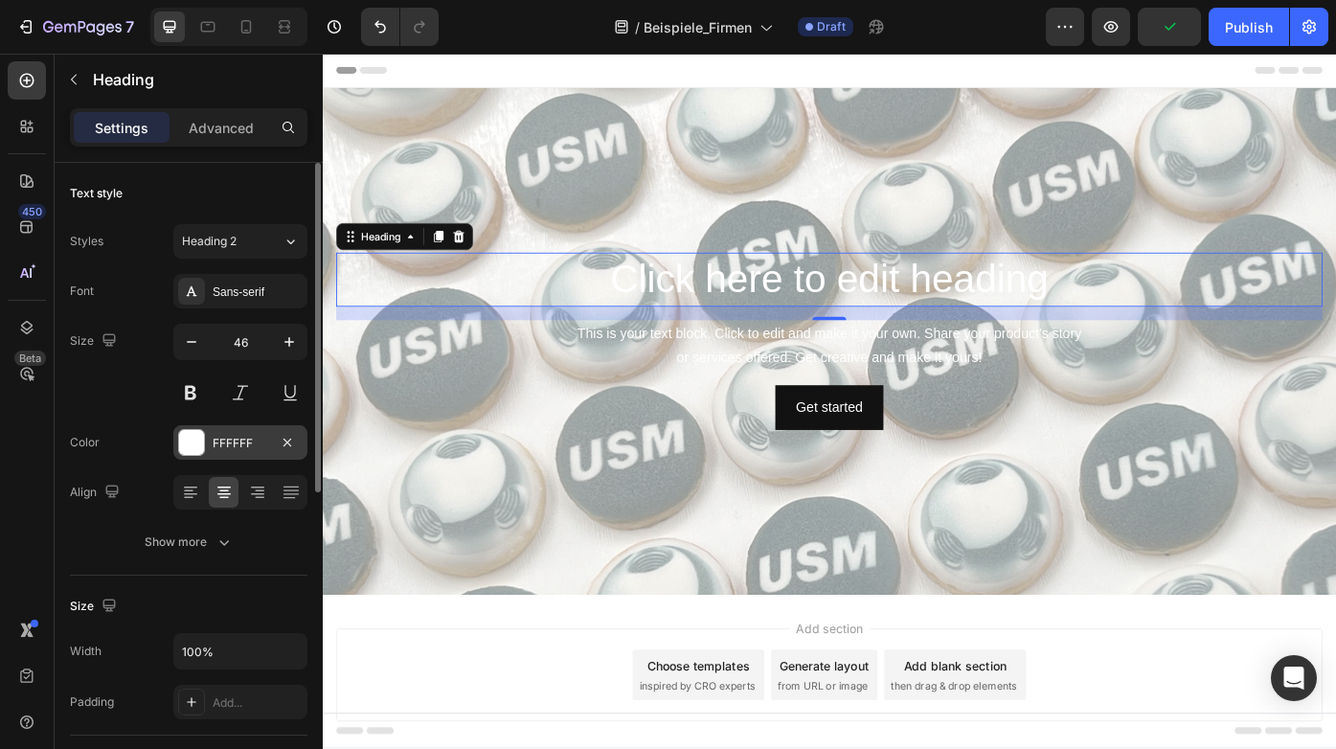
click at [199, 452] on div at bounding box center [191, 442] width 25 height 25
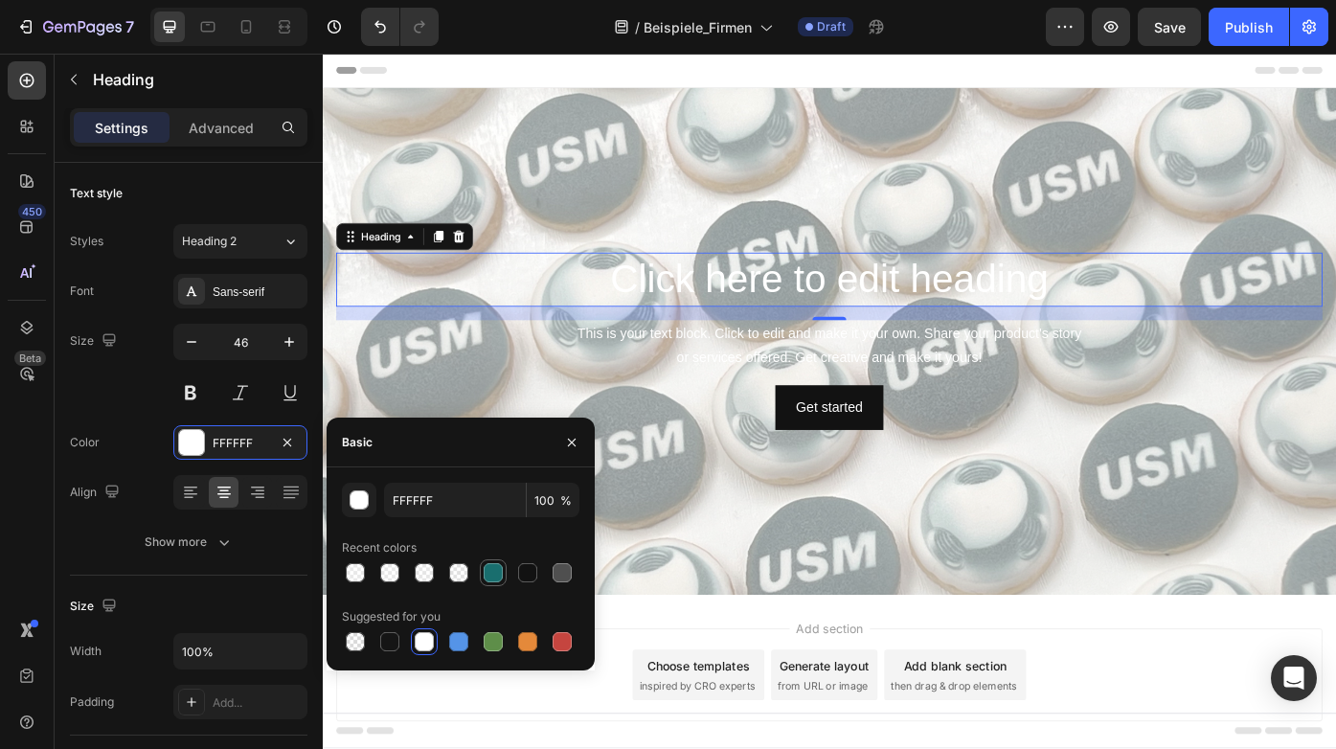
click at [501, 568] on div at bounding box center [493, 572] width 19 height 19
type input "196E6E"
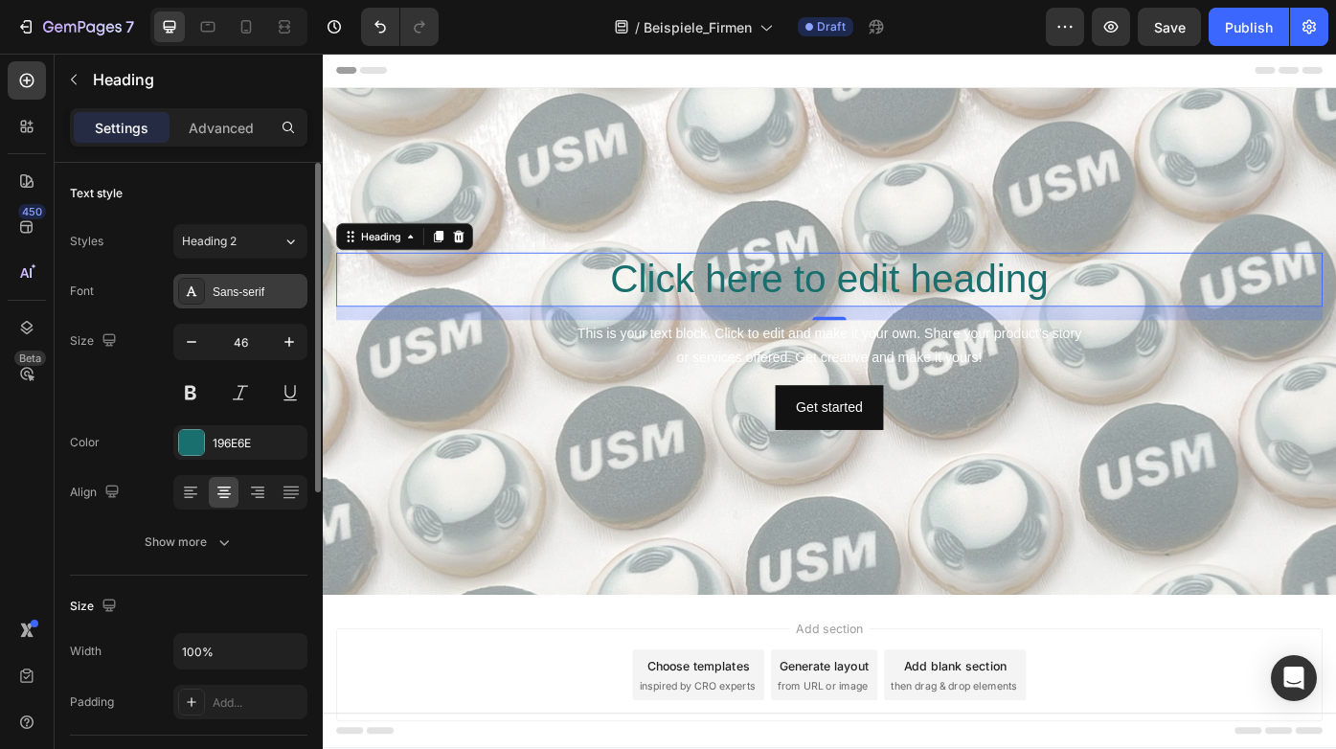
click at [248, 297] on div "Sans-serif" at bounding box center [258, 291] width 90 height 17
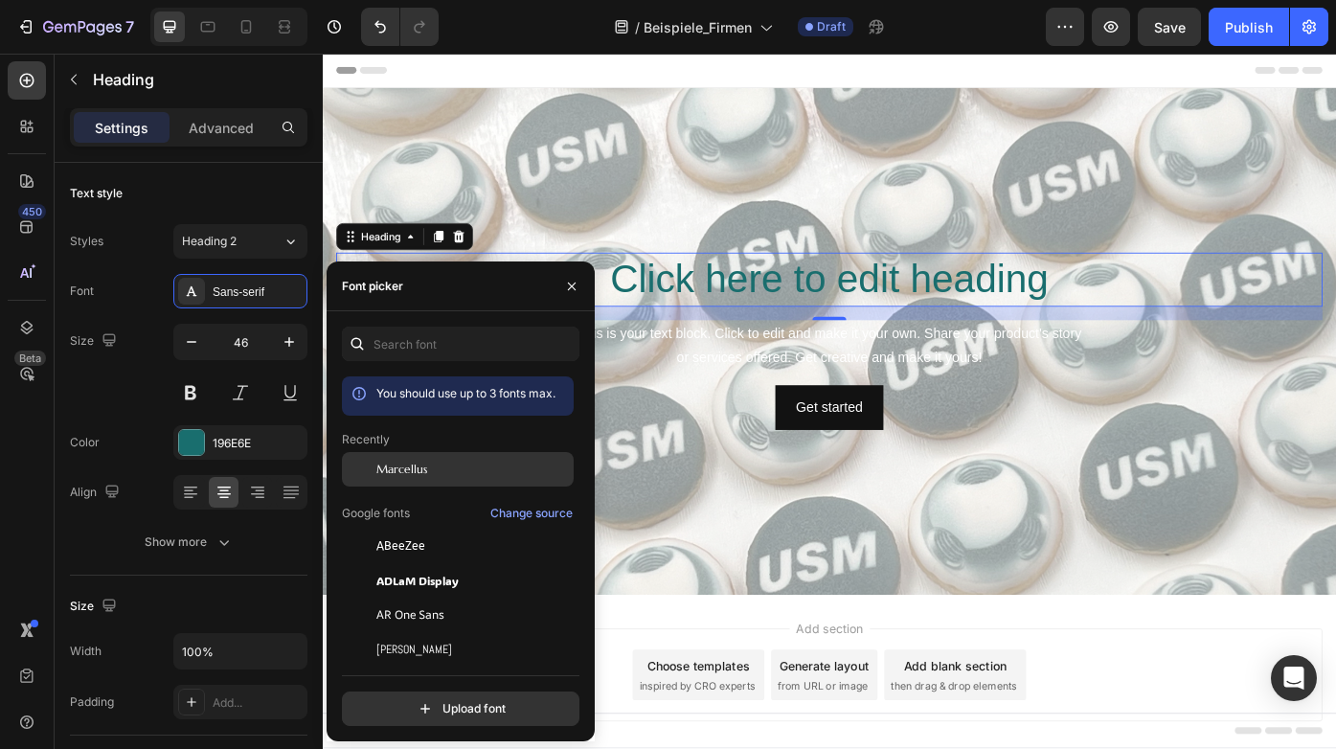
click at [411, 481] on div "Marcellus" at bounding box center [458, 469] width 232 height 34
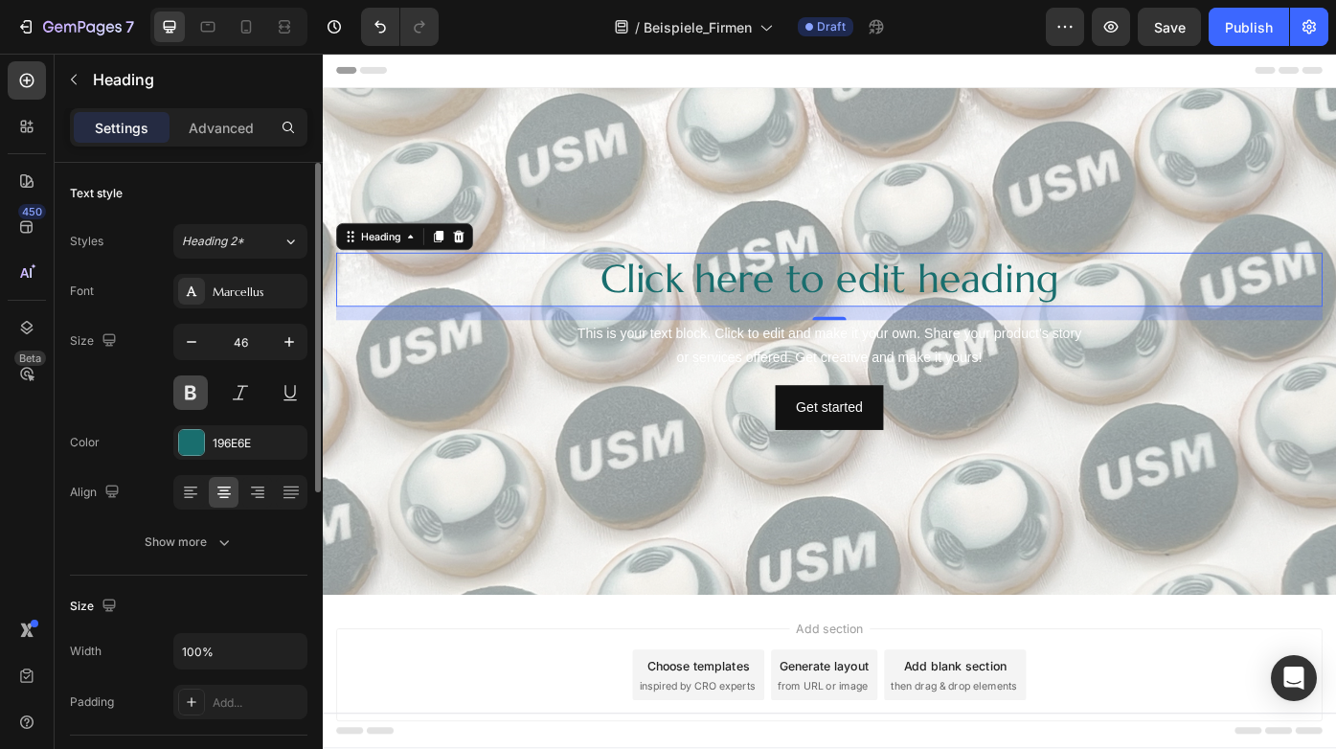
click at [202, 400] on button at bounding box center [190, 392] width 34 height 34
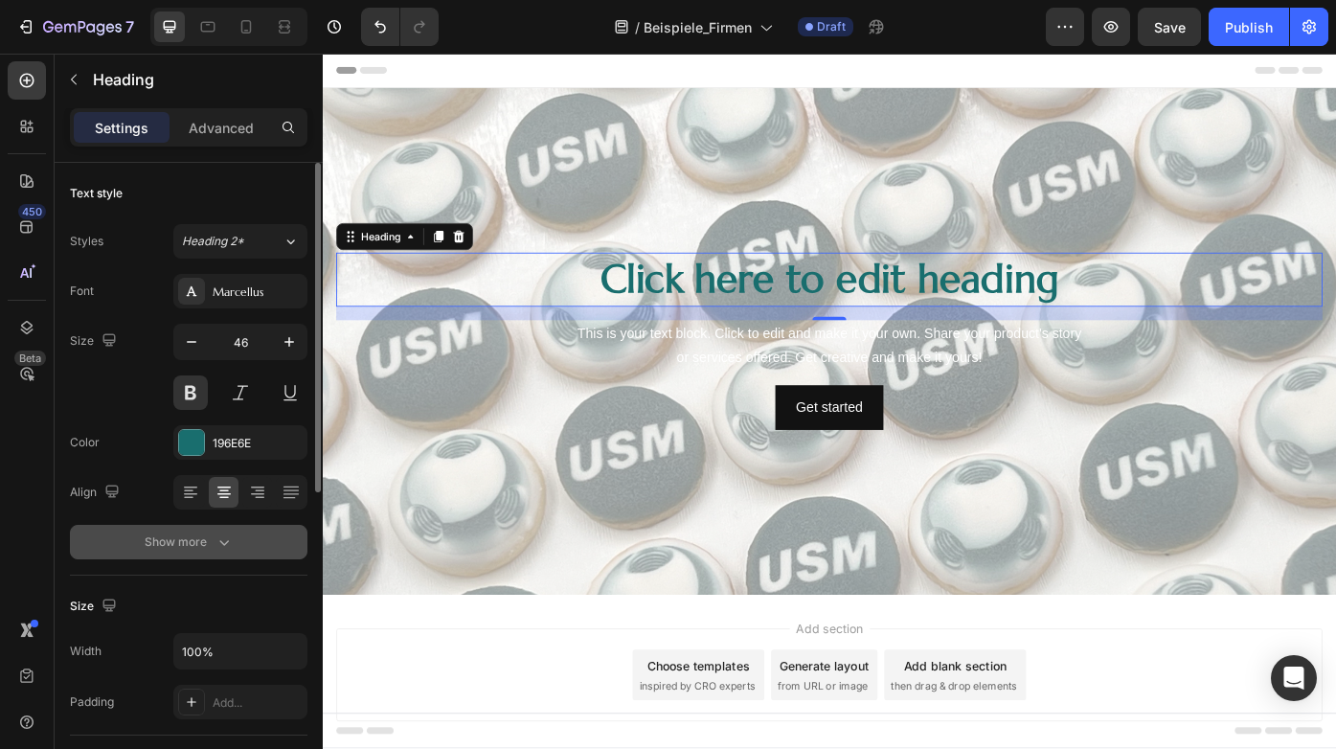
click at [193, 550] on div "Show more" at bounding box center [189, 541] width 89 height 19
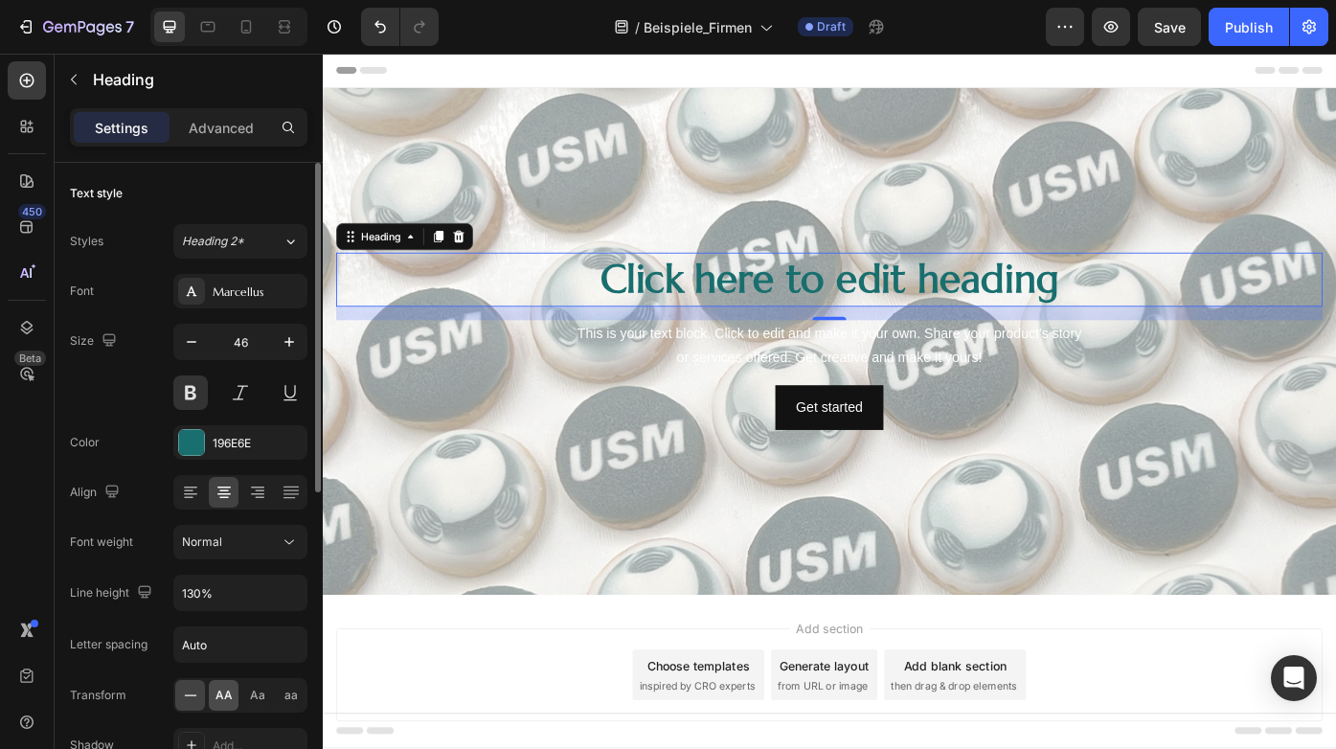
click at [218, 707] on div "AA" at bounding box center [224, 695] width 30 height 31
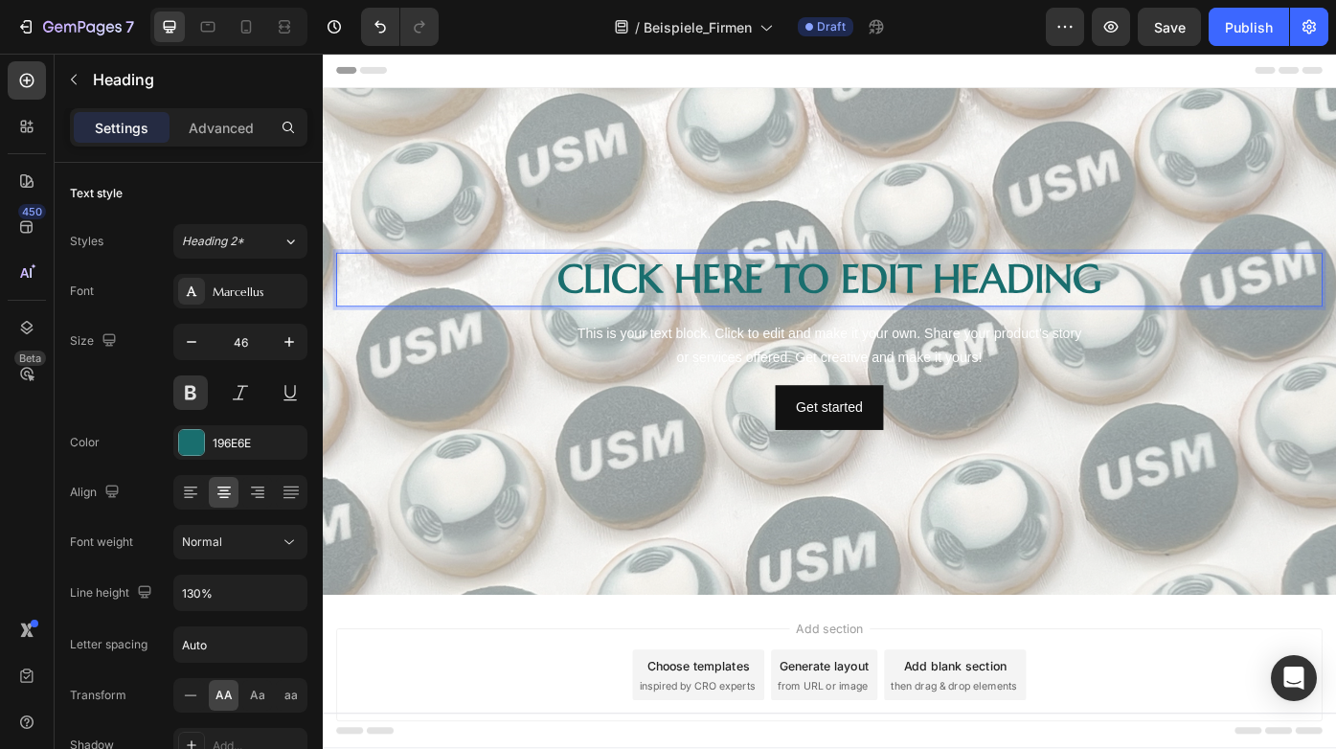
click at [591, 309] on p "Click here to edit heading" at bounding box center [897, 310] width 1115 height 57
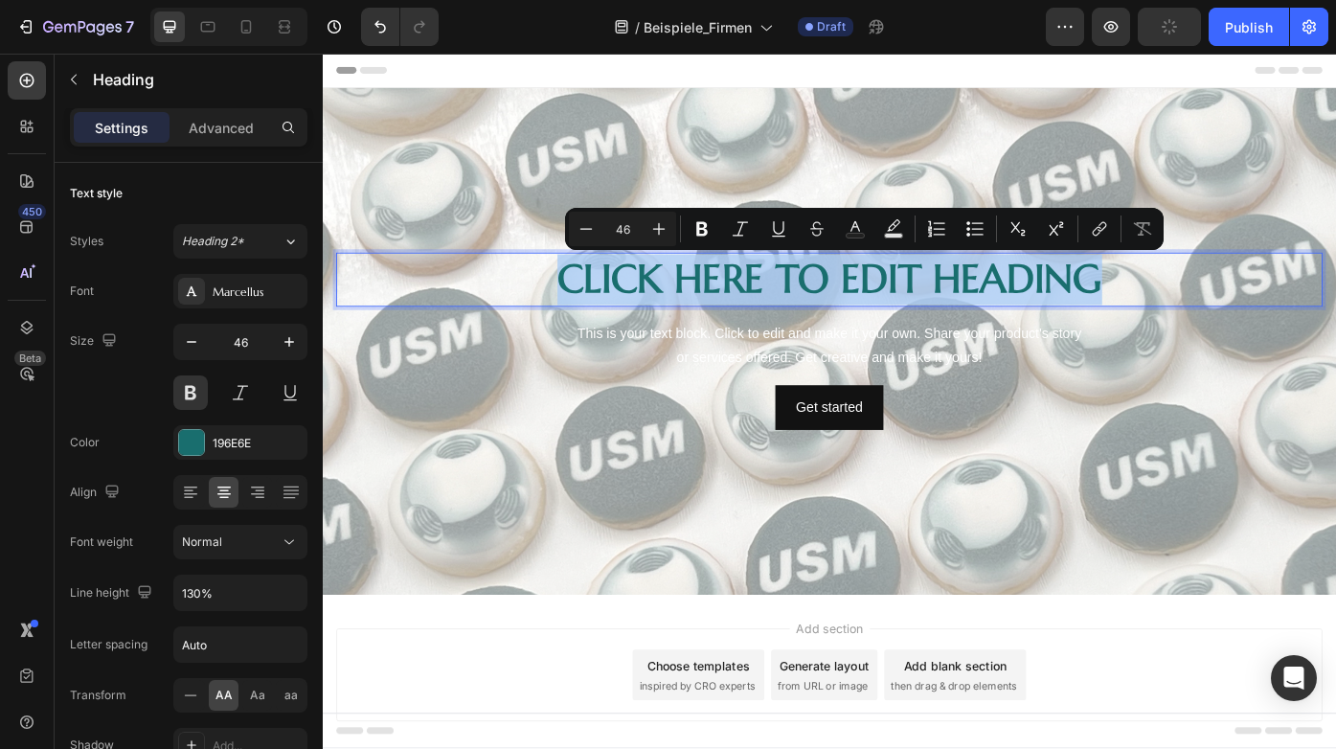
drag, startPoint x: 580, startPoint y: 309, endPoint x: 1228, endPoint y: 294, distance: 647.6
click at [1228, 294] on p "Click here to edit heading" at bounding box center [897, 310] width 1115 height 57
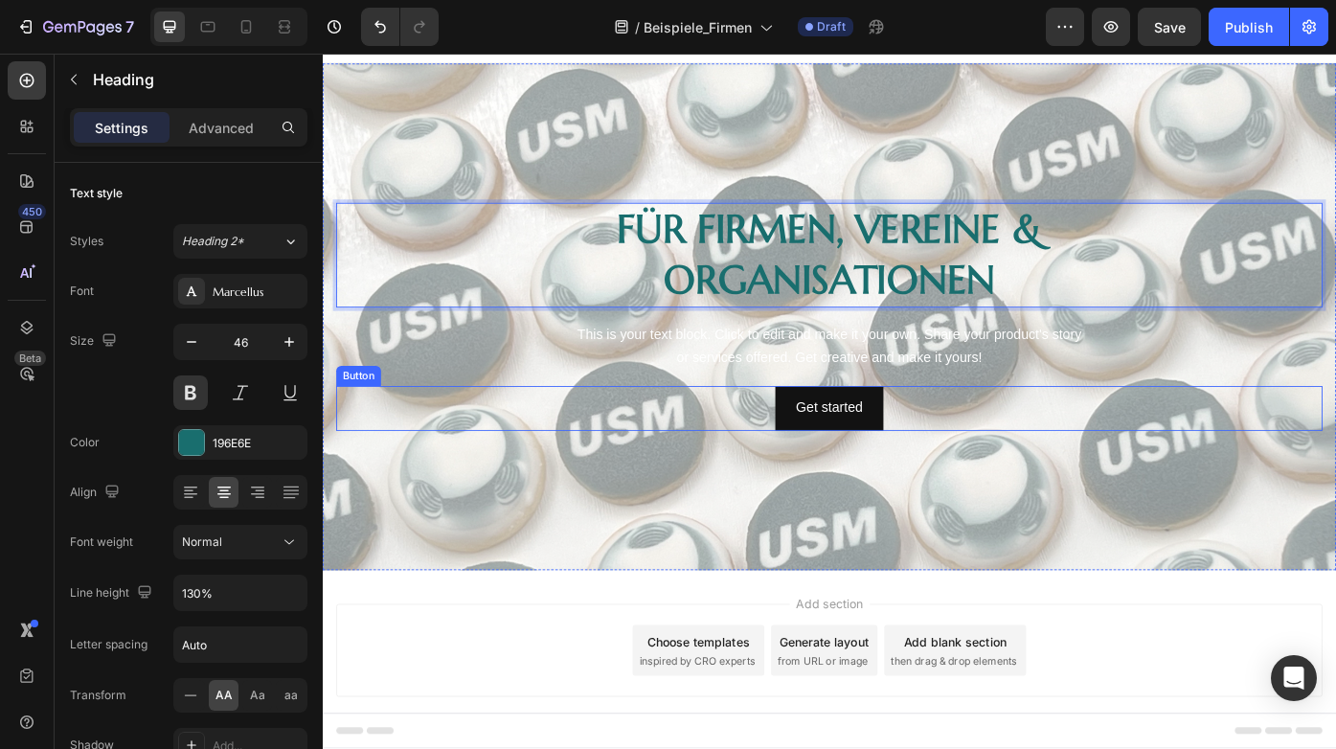
scroll to position [47, 0]
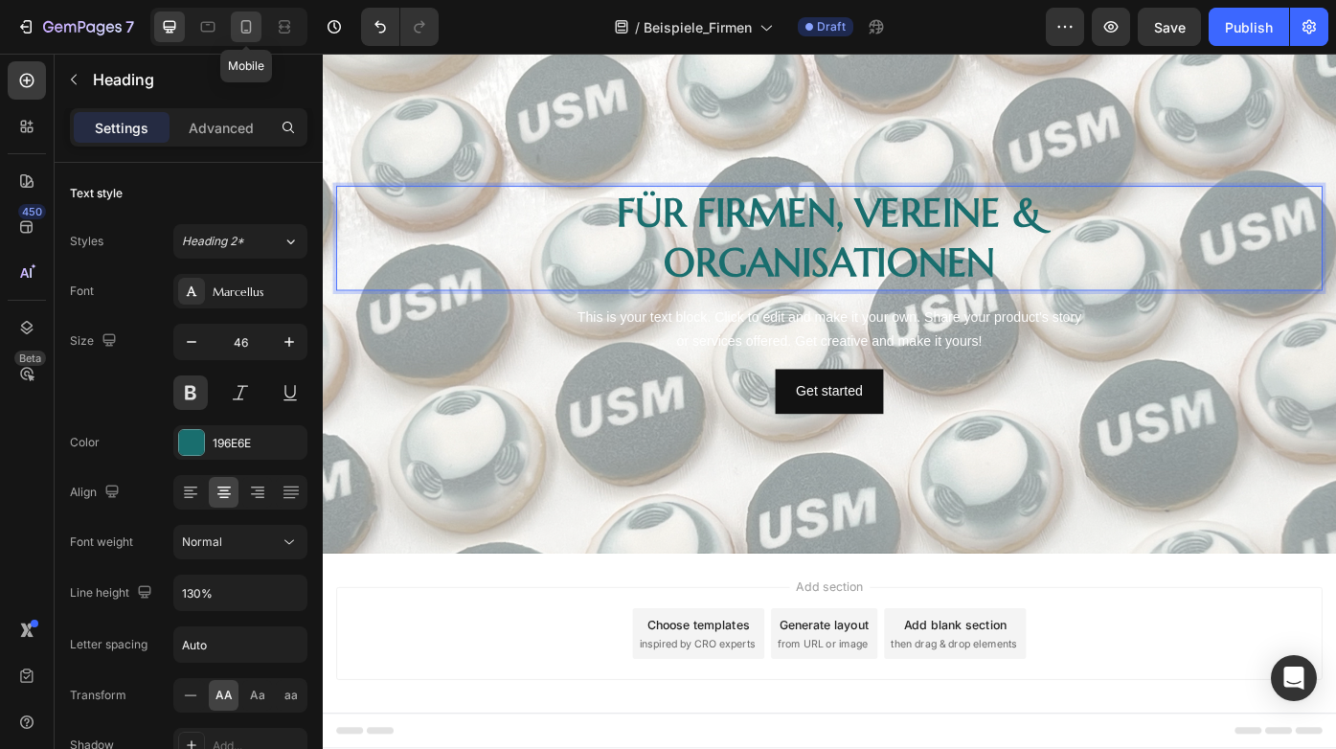
click at [251, 35] on icon at bounding box center [246, 26] width 19 height 19
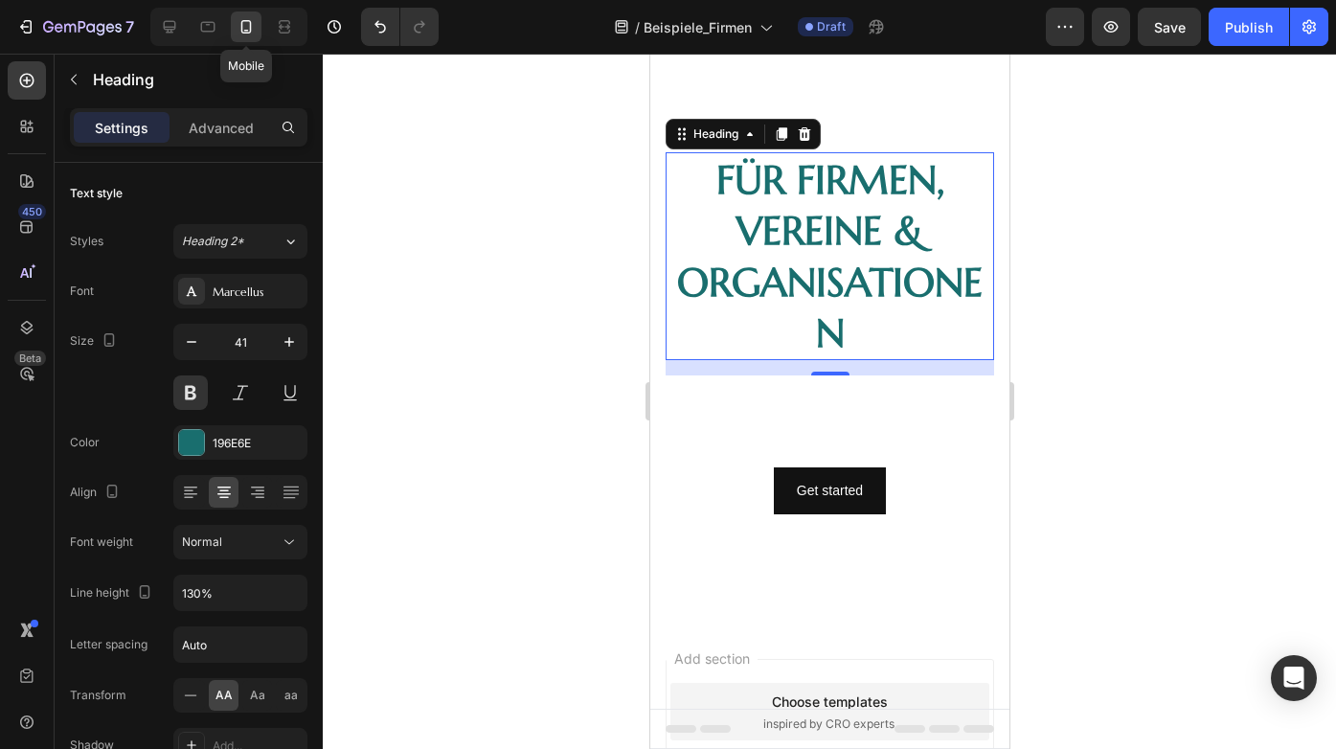
scroll to position [79, 0]
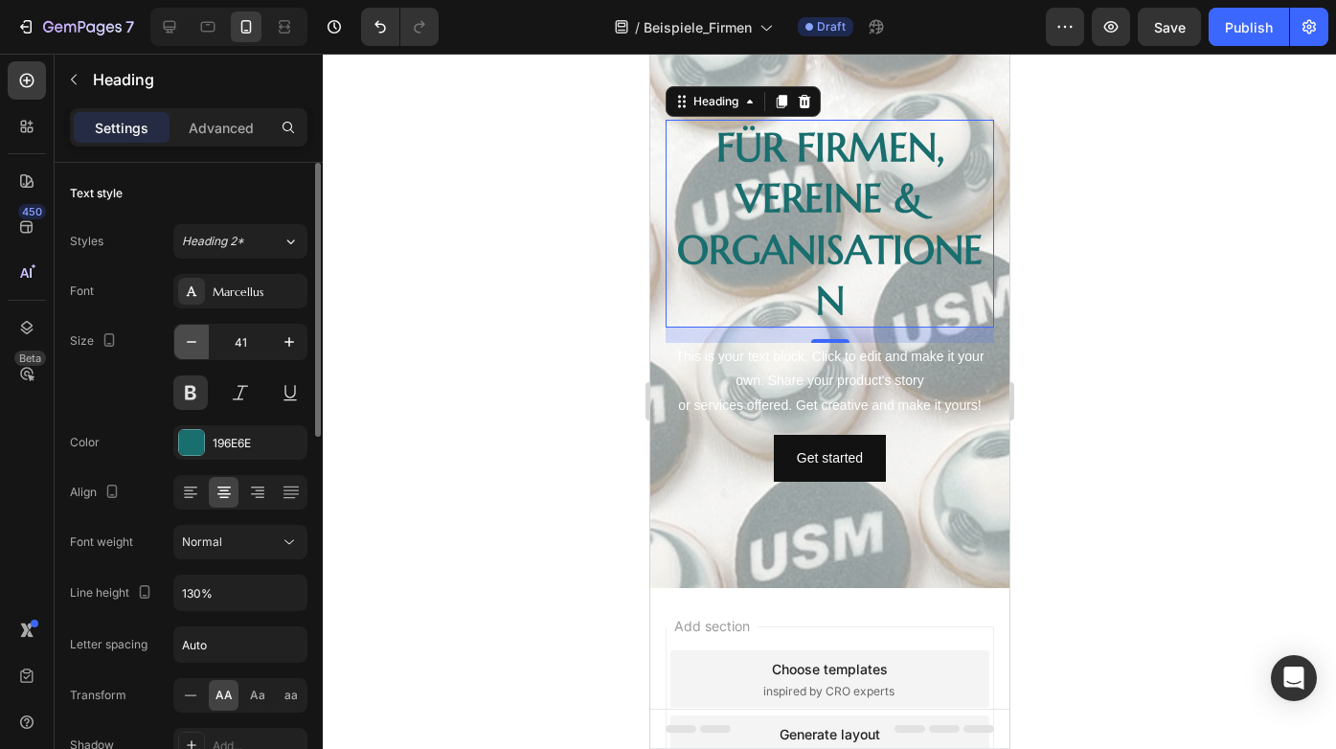
click at [202, 349] on button "button" at bounding box center [191, 342] width 34 height 34
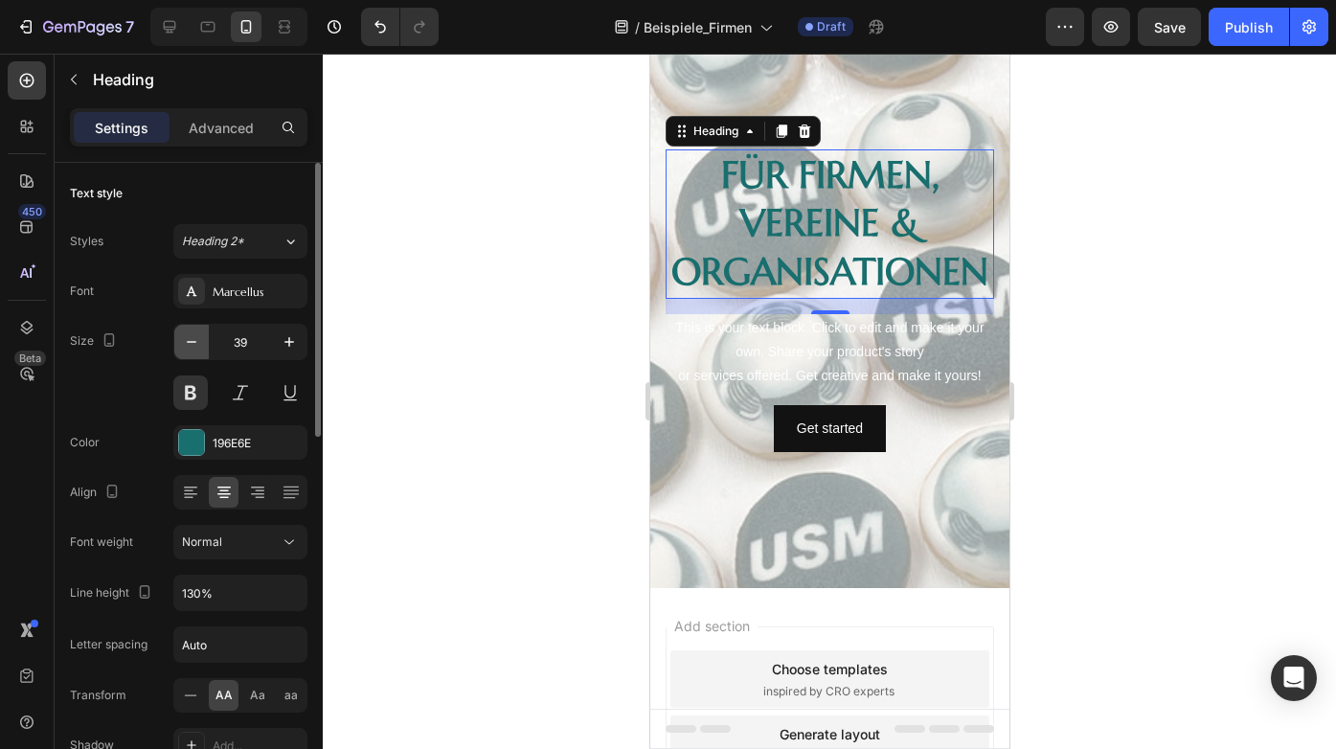
click at [202, 349] on button "button" at bounding box center [191, 342] width 34 height 34
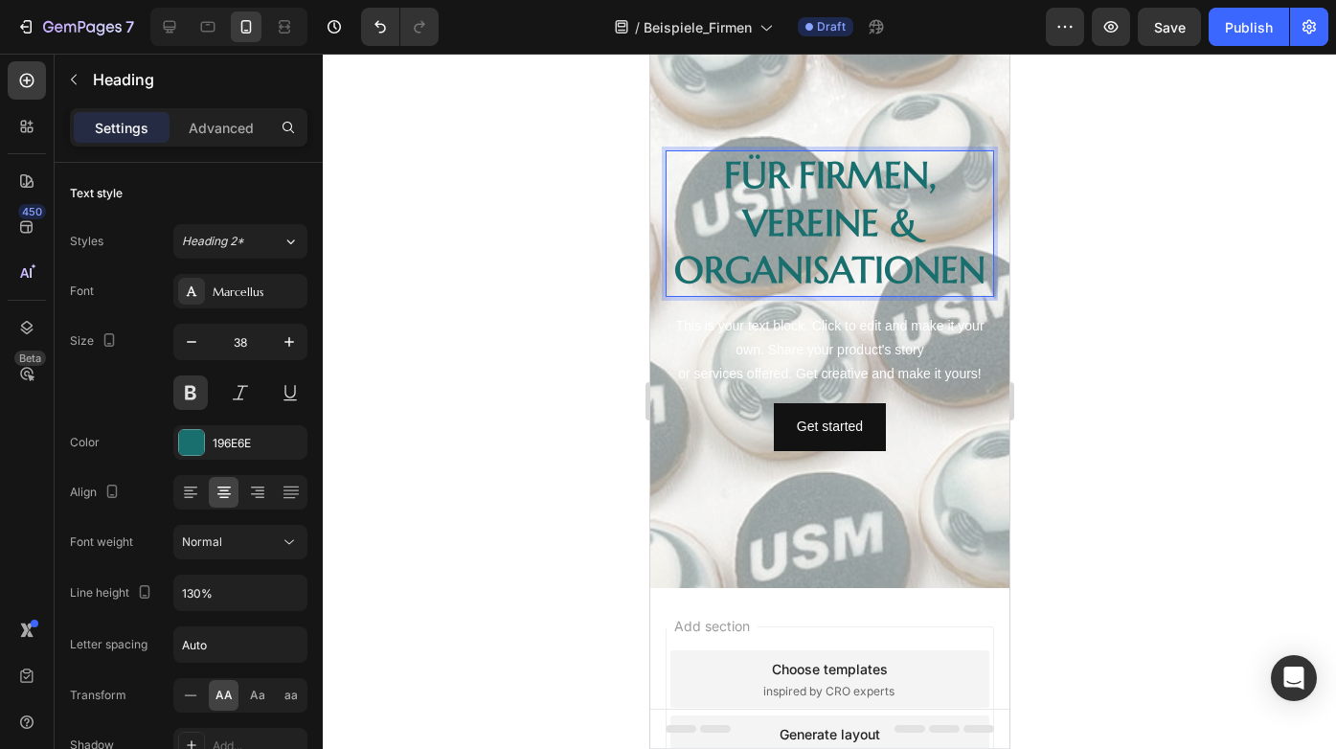
click at [873, 288] on p "Für firmen, vereine & Organisationen" at bounding box center [829, 223] width 325 height 142
click at [849, 294] on p "Für firmen, vereine & Organisationen" at bounding box center [829, 223] width 325 height 142
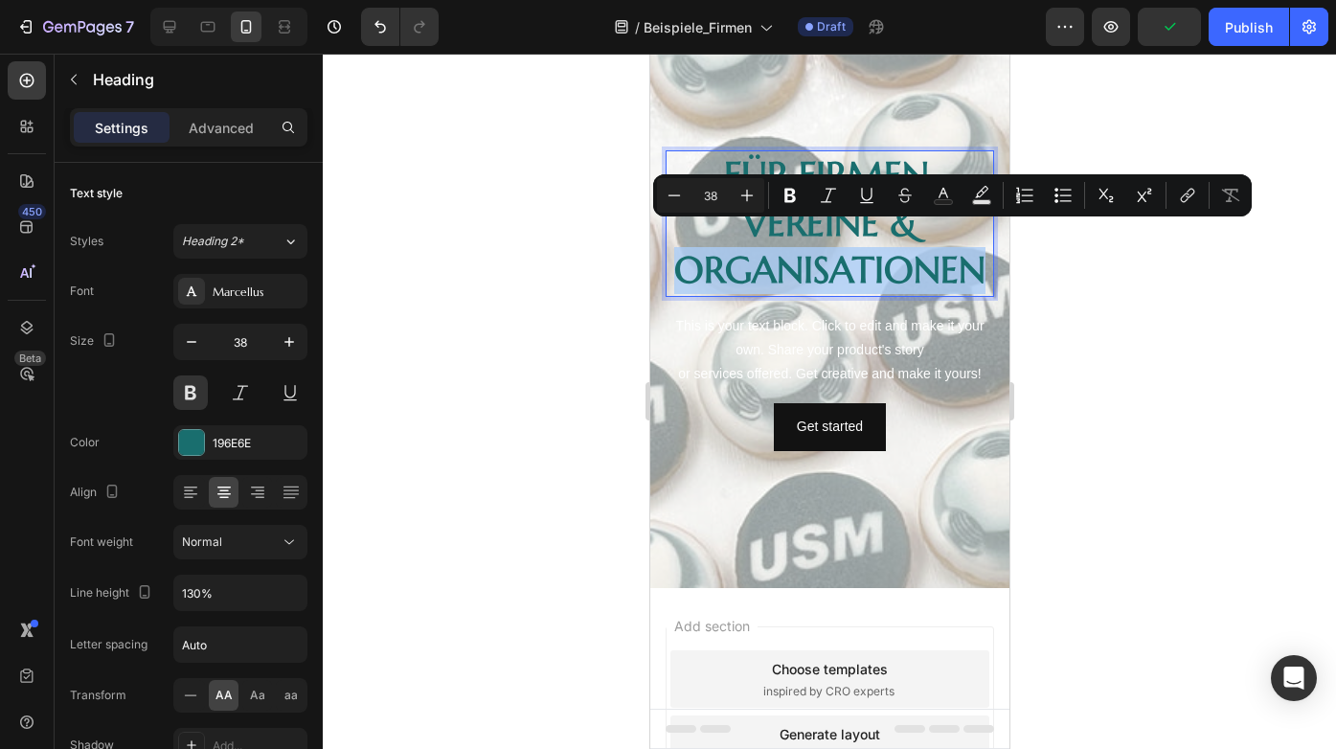
drag, startPoint x: 849, startPoint y: 298, endPoint x: 687, endPoint y: 241, distance: 171.4
click at [687, 241] on p "Für firmen, vereine & Organisationen" at bounding box center [829, 223] width 325 height 142
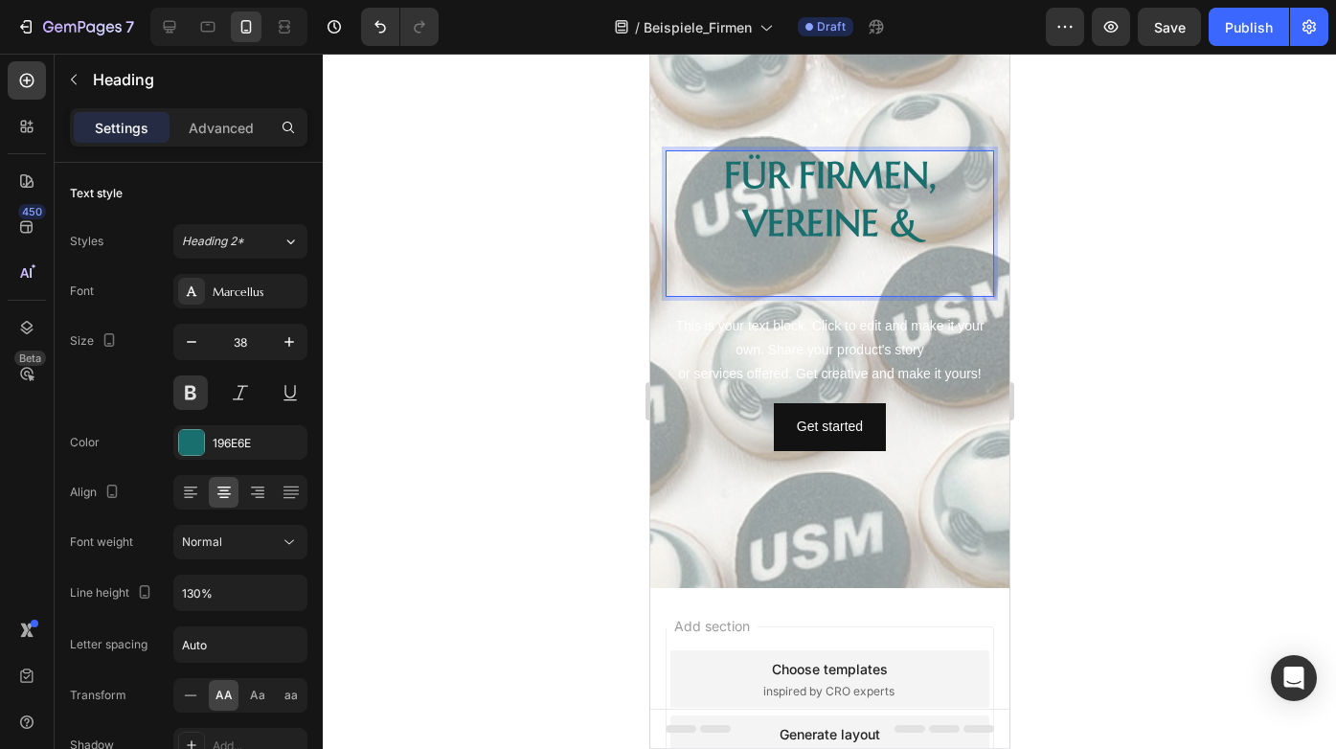
click at [923, 215] on p "Für firmen, vereine &" at bounding box center [829, 223] width 325 height 142
click at [945, 174] on p "Für firmen, vereine" at bounding box center [829, 223] width 325 height 142
click at [780, 173] on p "Für firmen & vereine" at bounding box center [829, 223] width 325 height 142
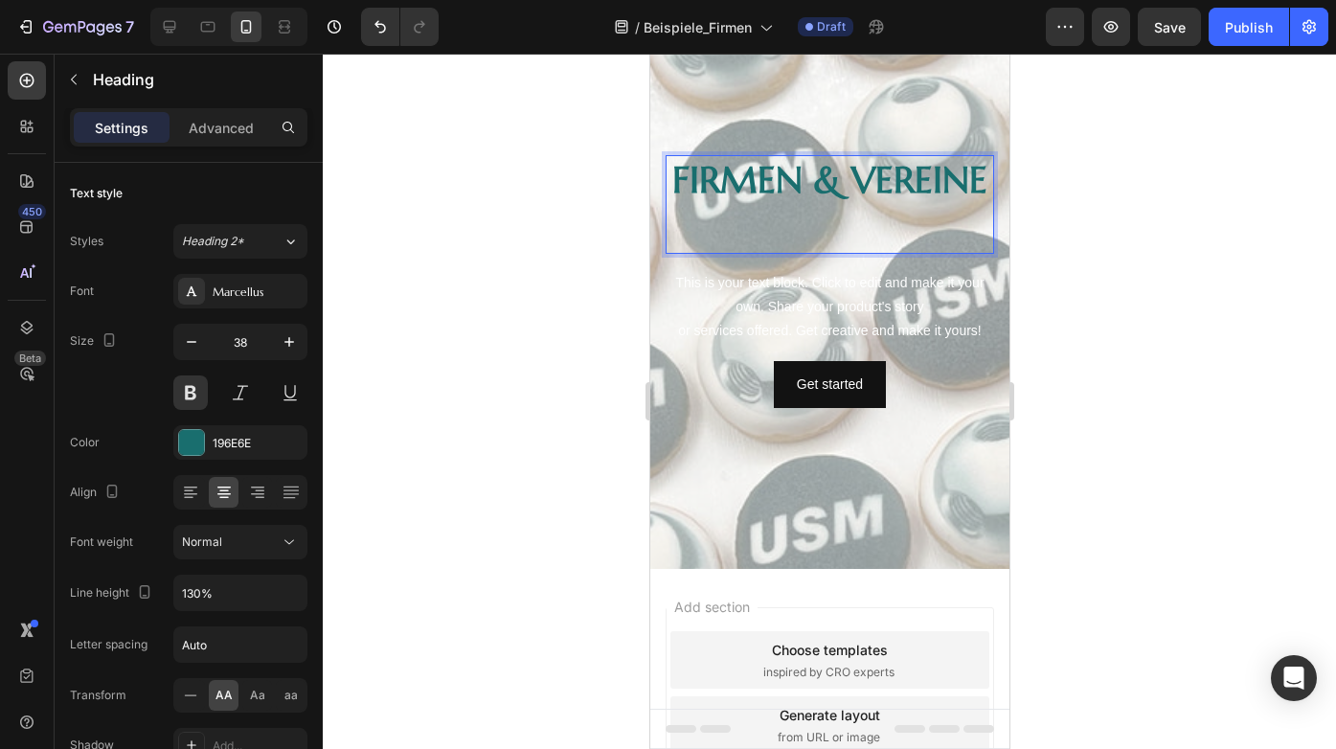
scroll to position [101, 0]
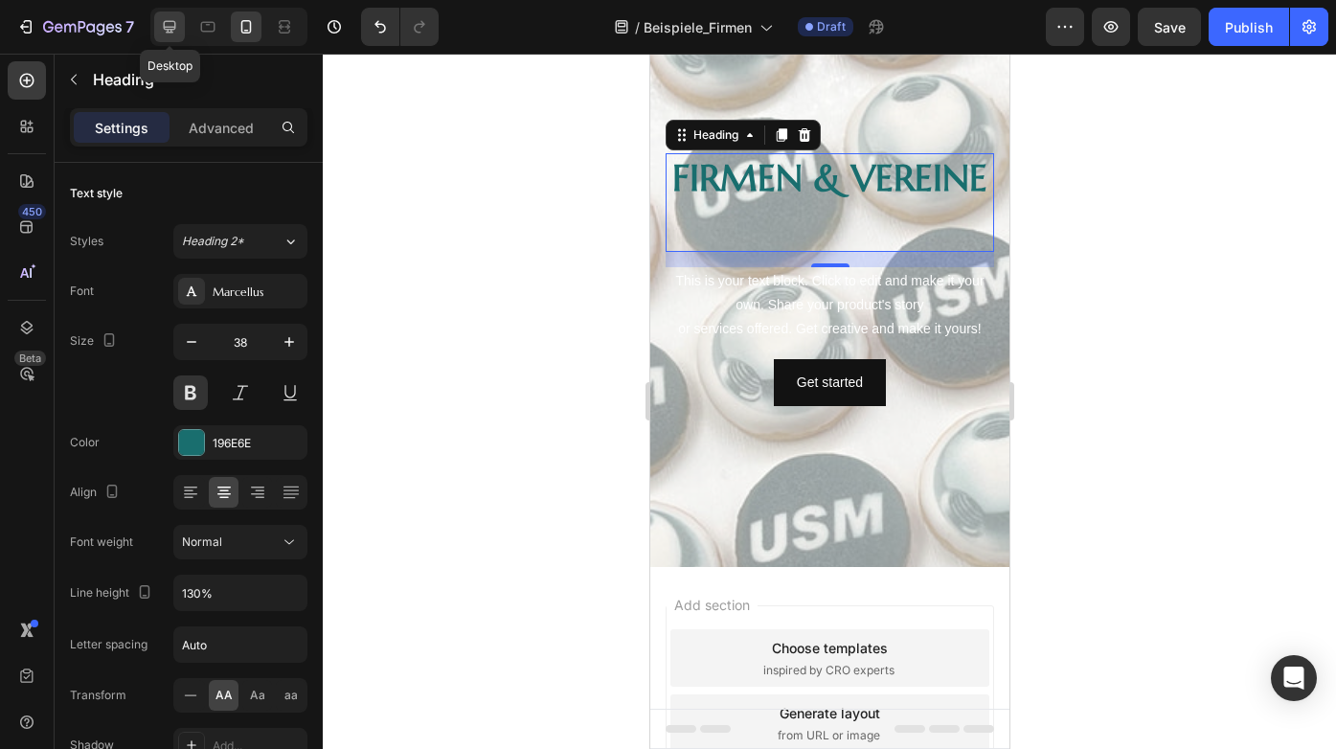
click at [173, 26] on icon at bounding box center [169, 26] width 19 height 19
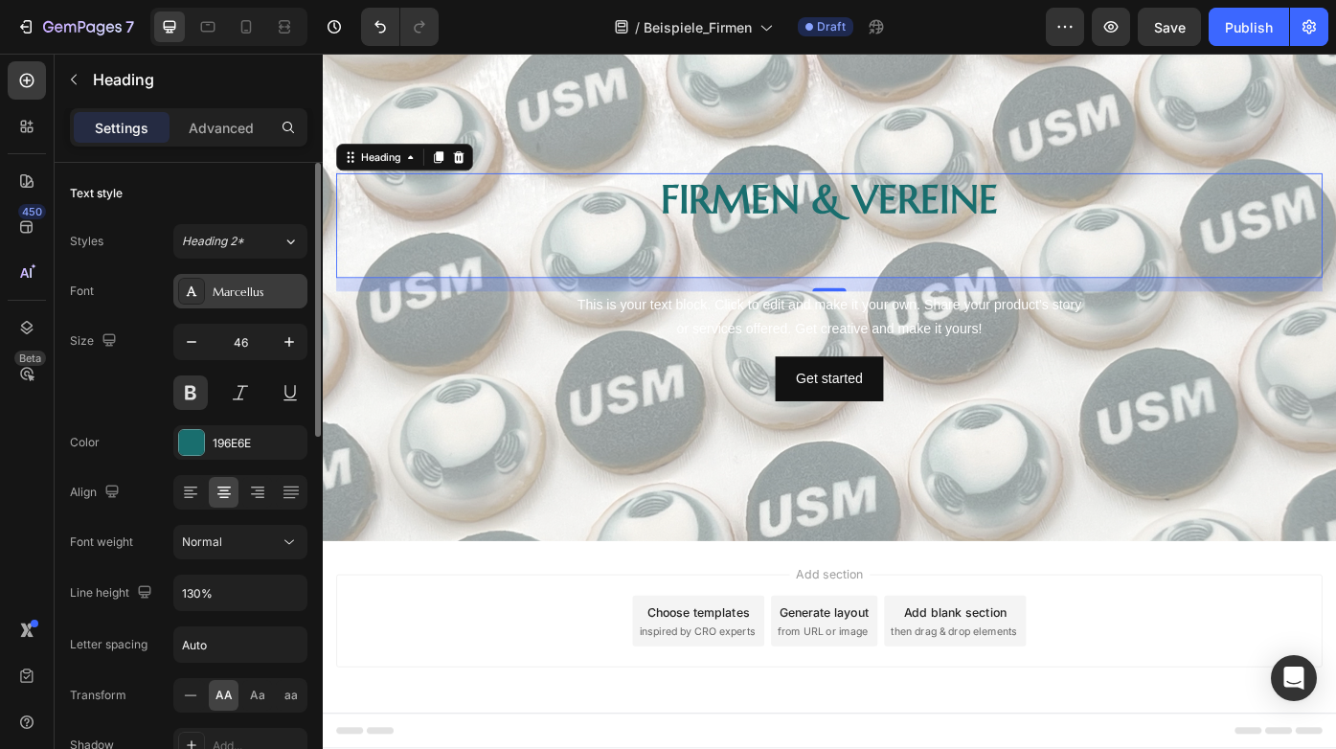
drag, startPoint x: 283, startPoint y: 247, endPoint x: 280, endPoint y: 283, distance: 35.6
click at [279, 283] on div "Styles Heading 2* Font Marcellus Size 46 Color 196E6E Align Font weight Normal …" at bounding box center [189, 518] width 238 height 588
click at [245, 30] on icon at bounding box center [246, 31] width 5 height 2
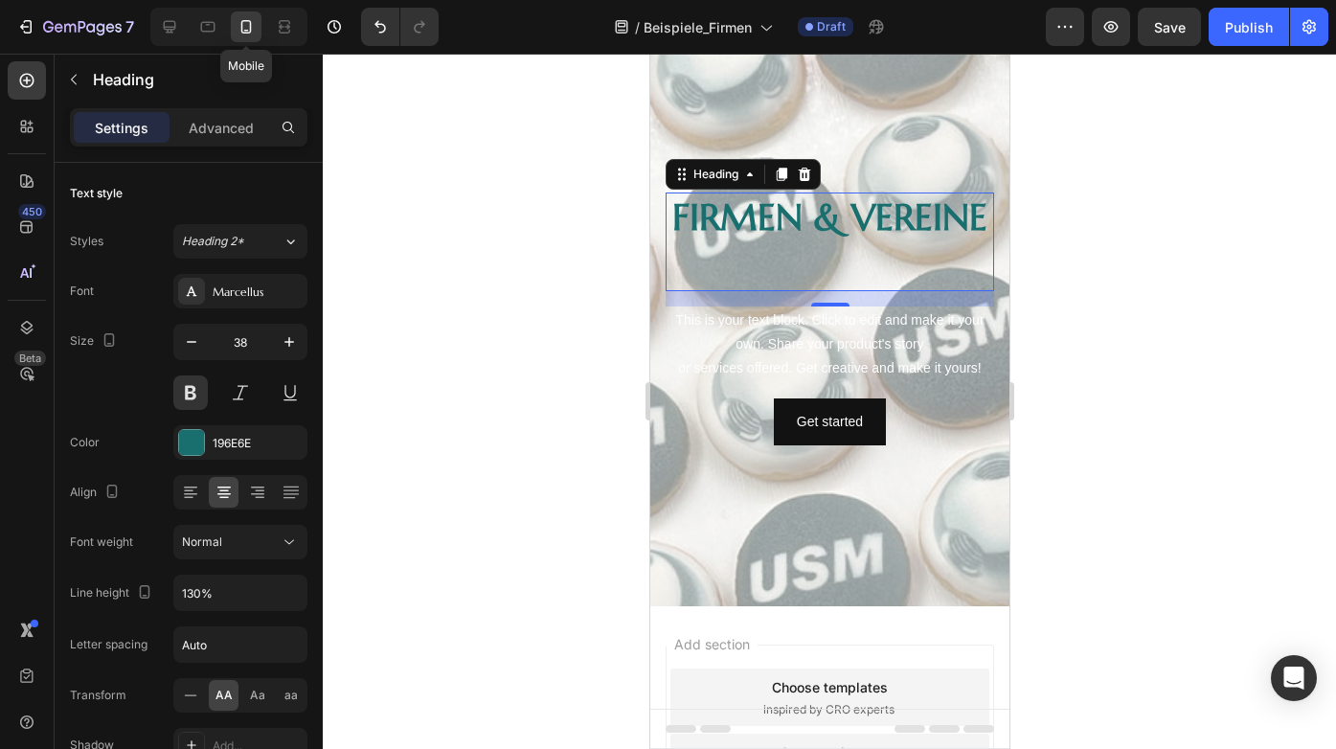
scroll to position [110, 0]
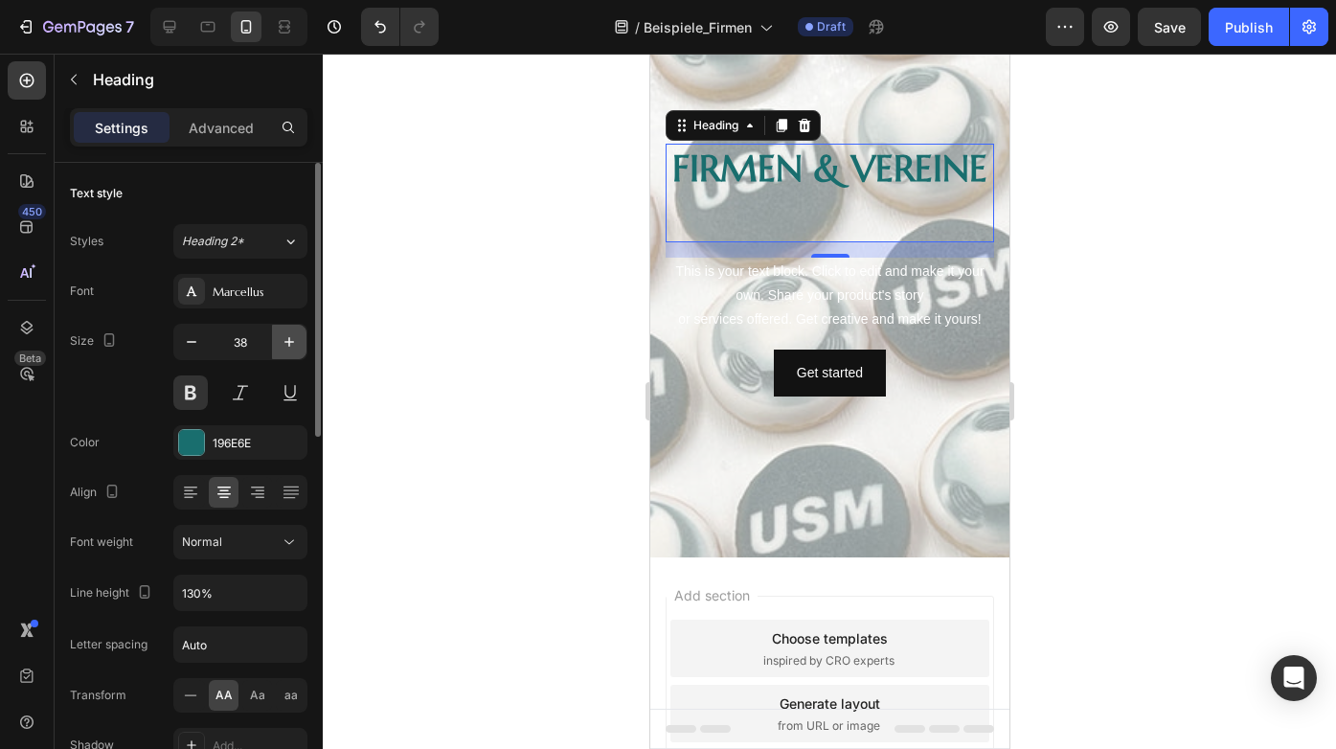
click at [285, 337] on icon "button" at bounding box center [289, 341] width 19 height 19
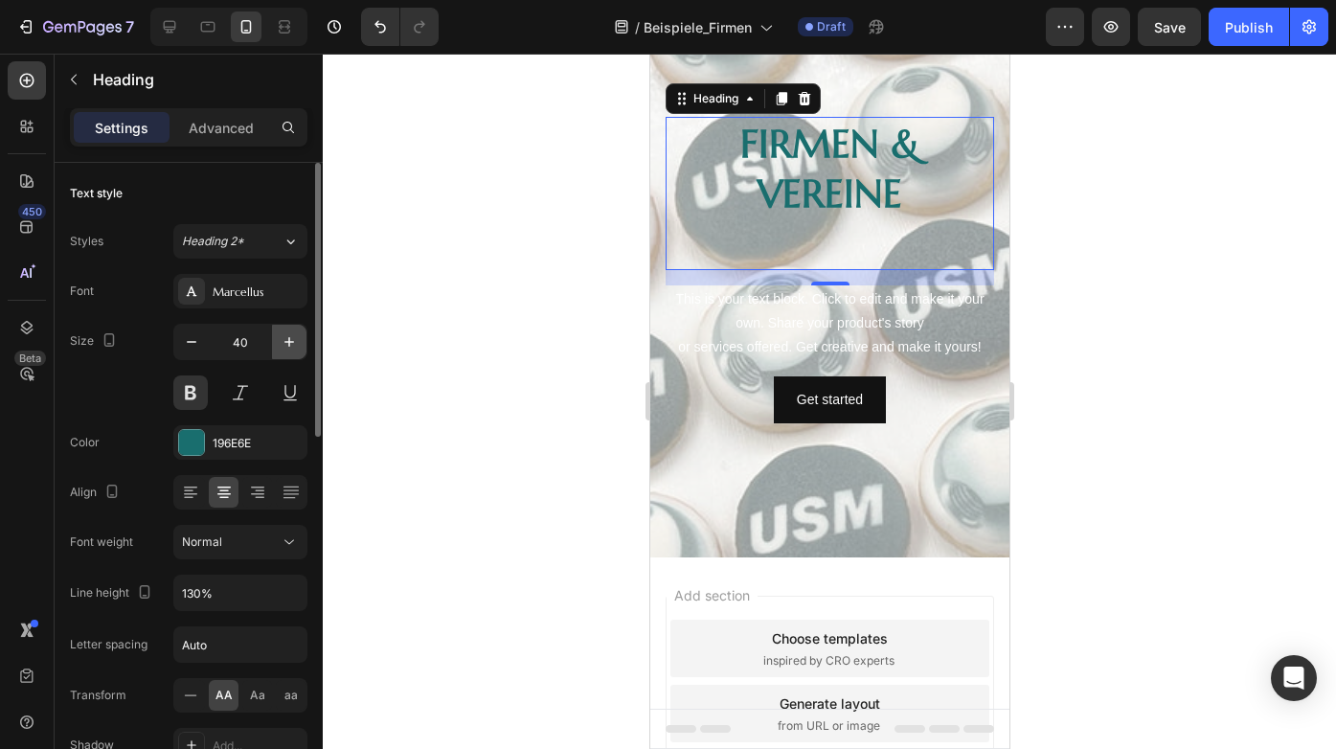
click at [285, 337] on icon "button" at bounding box center [289, 341] width 19 height 19
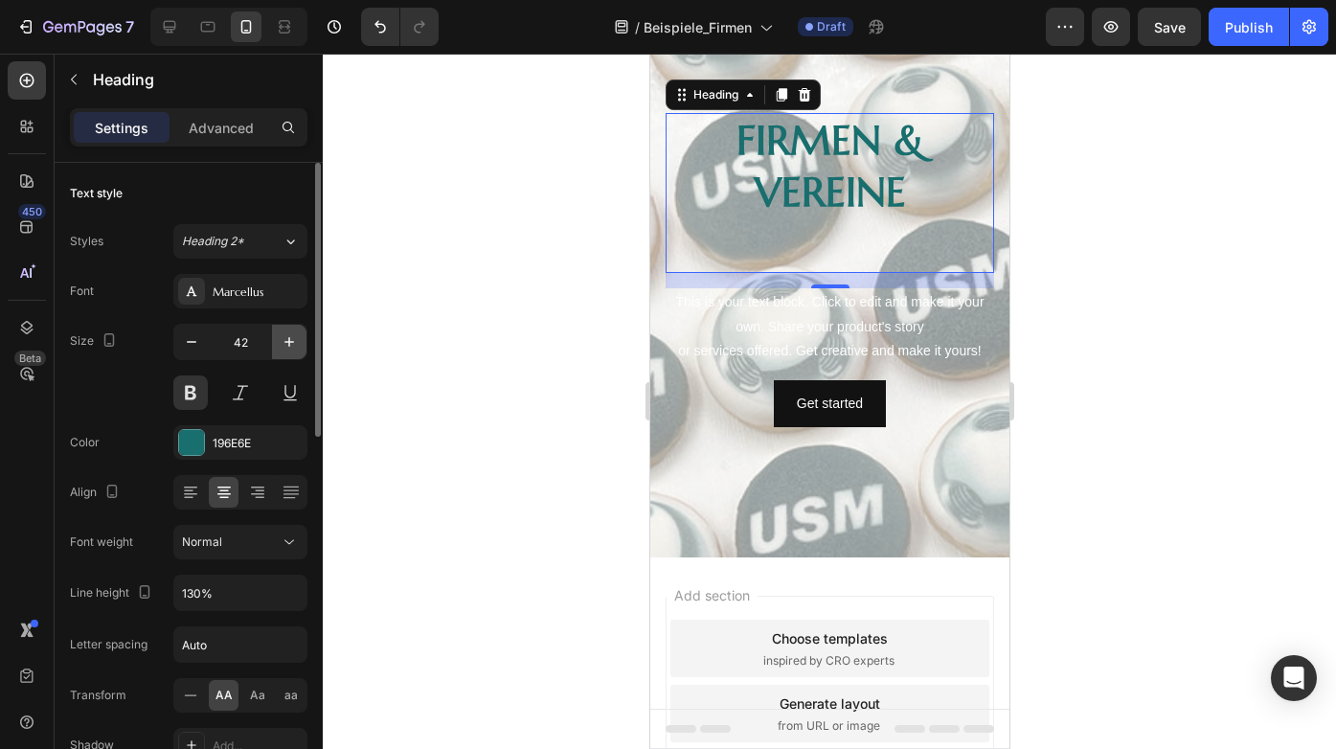
click at [285, 337] on icon "button" at bounding box center [289, 341] width 19 height 19
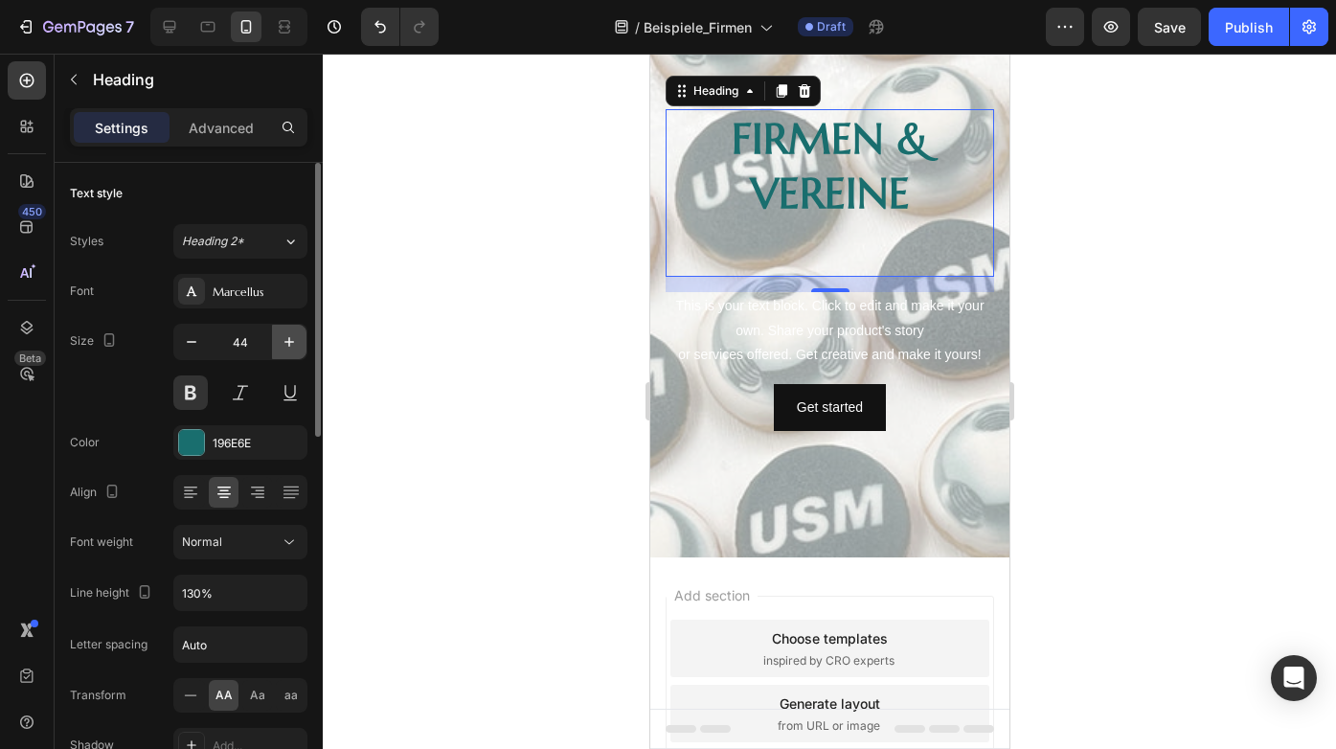
click at [285, 337] on icon "button" at bounding box center [289, 341] width 19 height 19
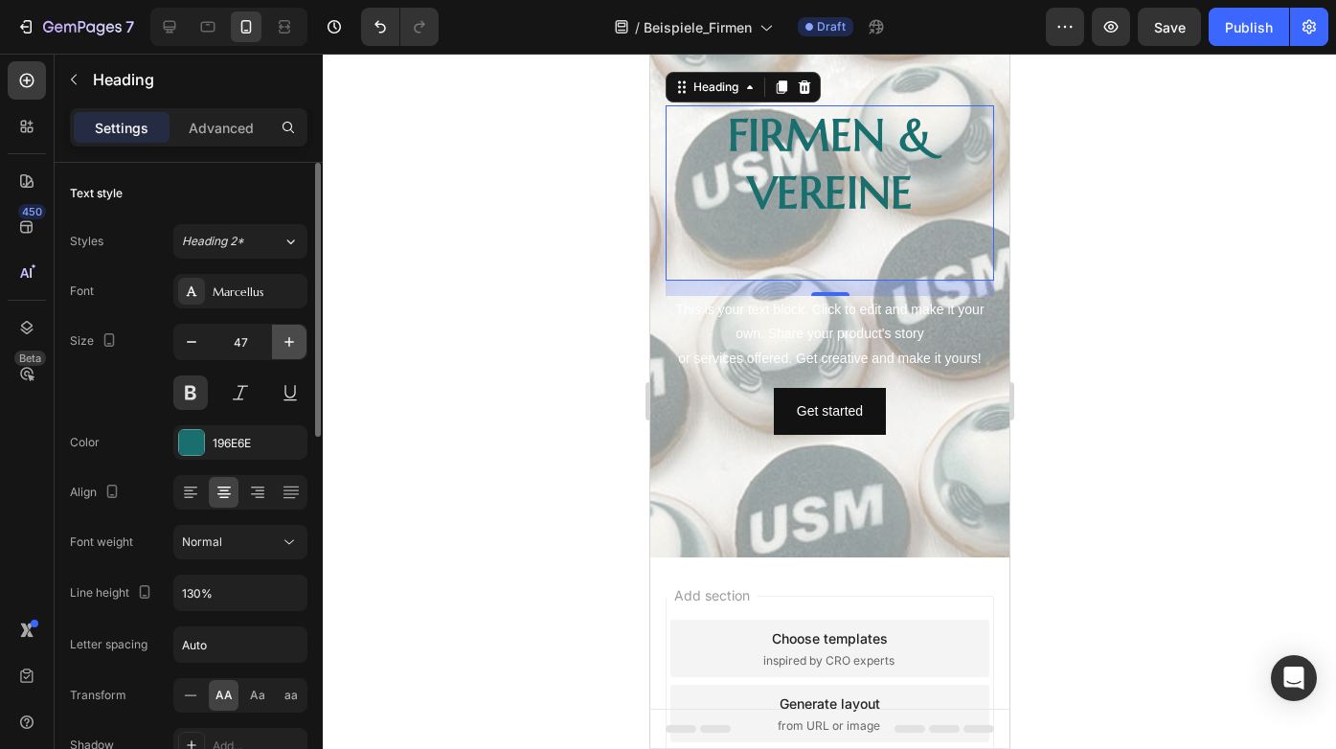
click at [285, 337] on icon "button" at bounding box center [289, 341] width 19 height 19
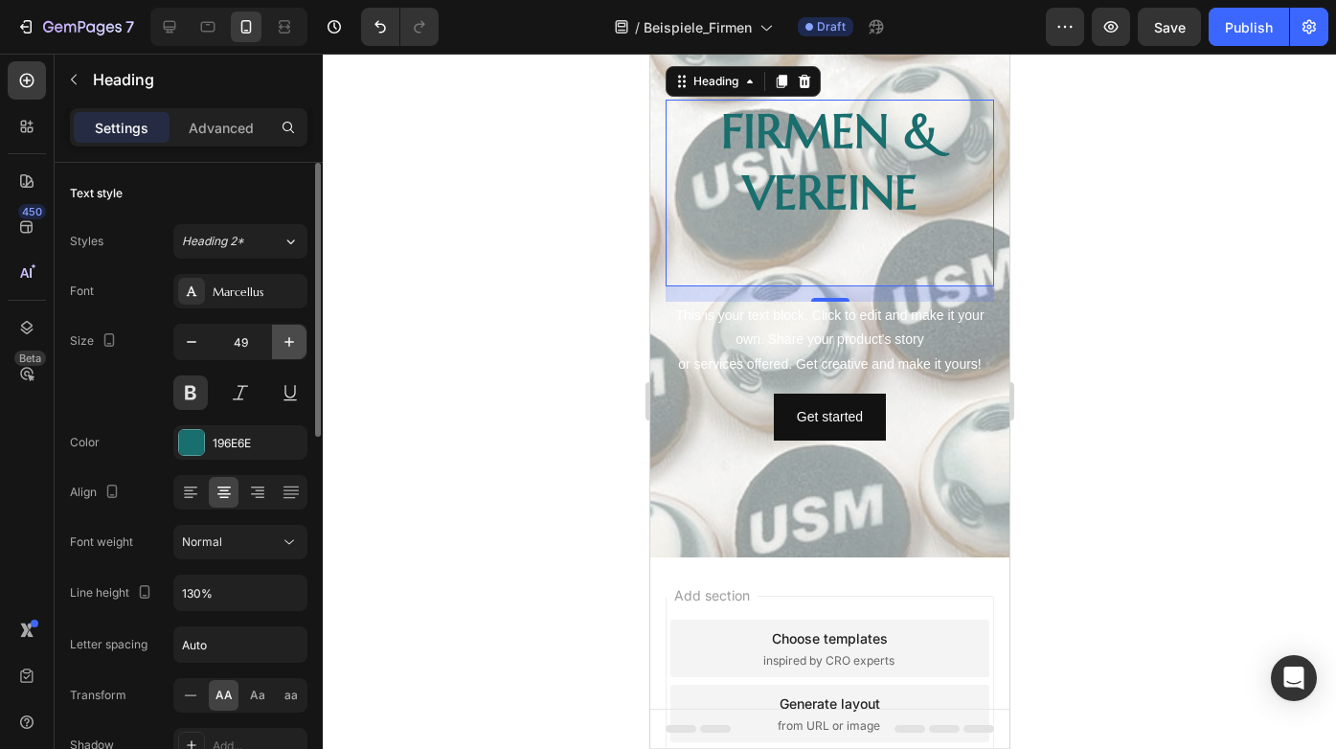
click at [285, 337] on icon "button" at bounding box center [289, 341] width 19 height 19
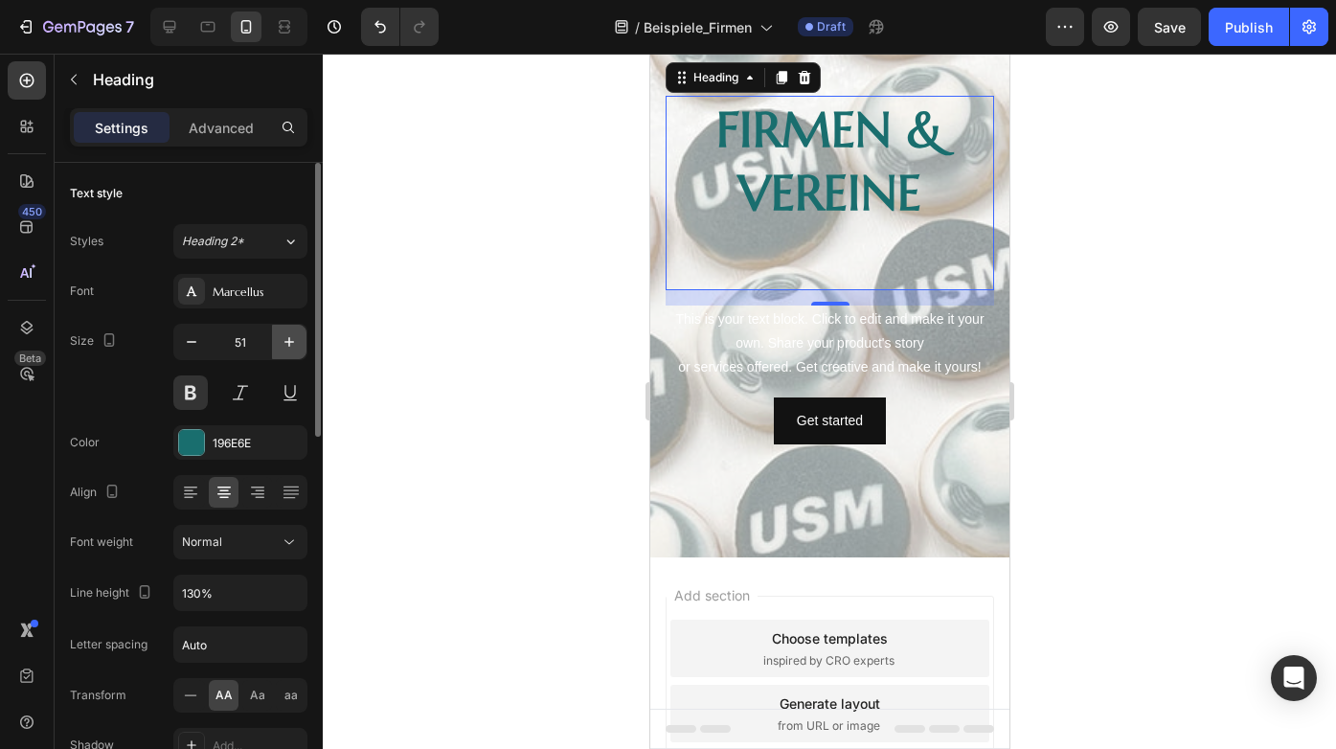
click at [285, 337] on icon "button" at bounding box center [289, 341] width 19 height 19
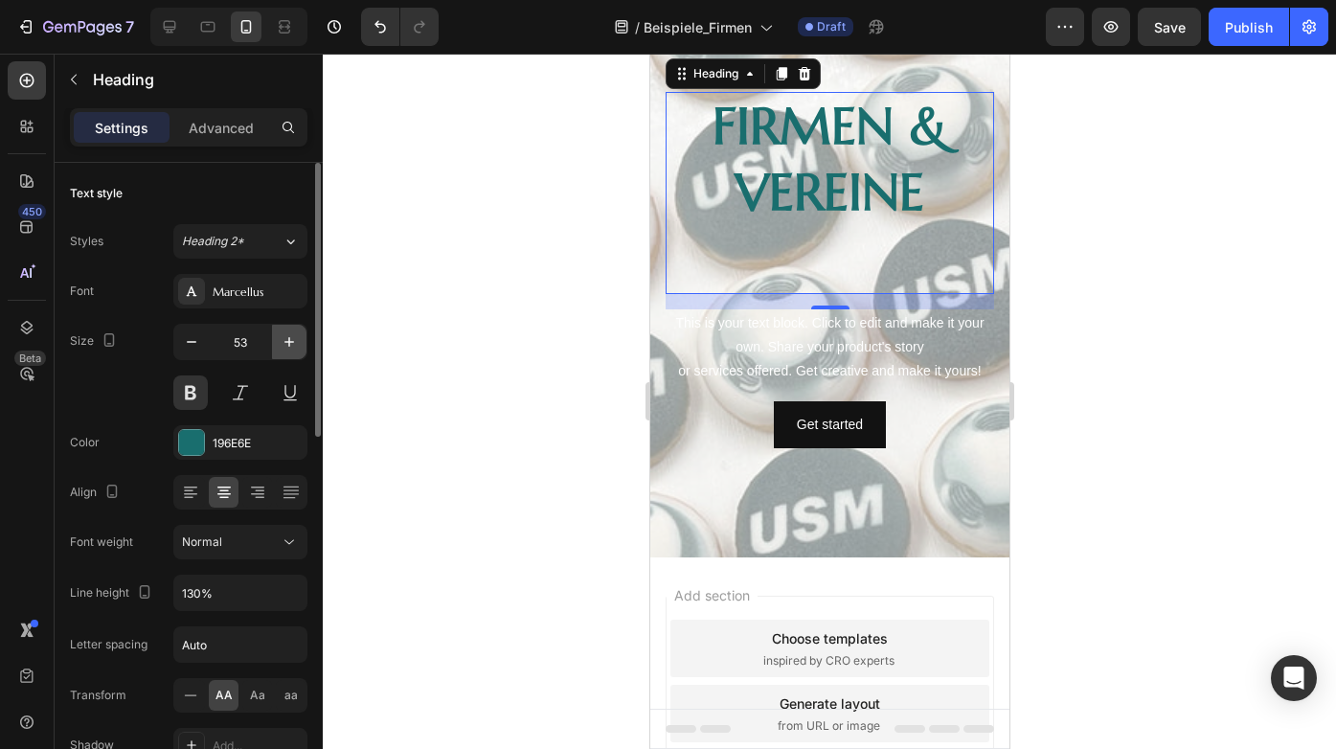
click at [285, 337] on icon "button" at bounding box center [289, 341] width 19 height 19
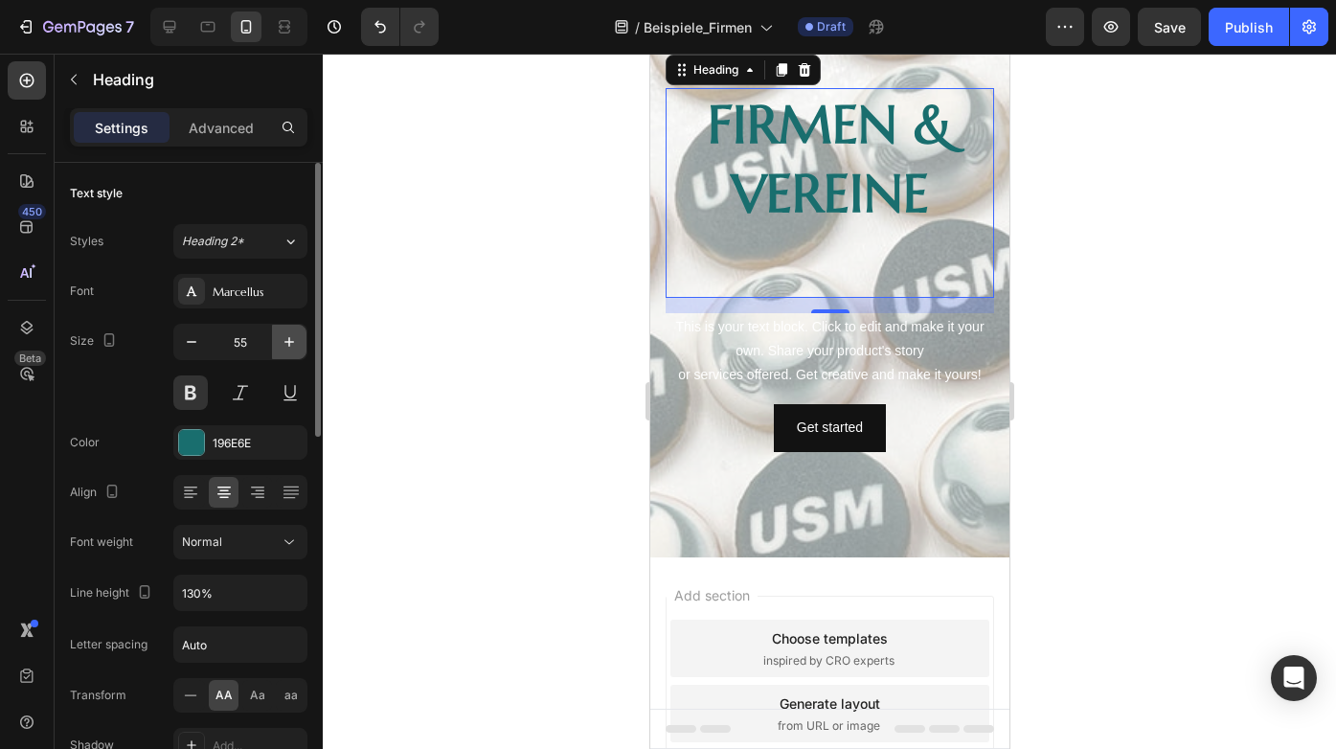
type input "56"
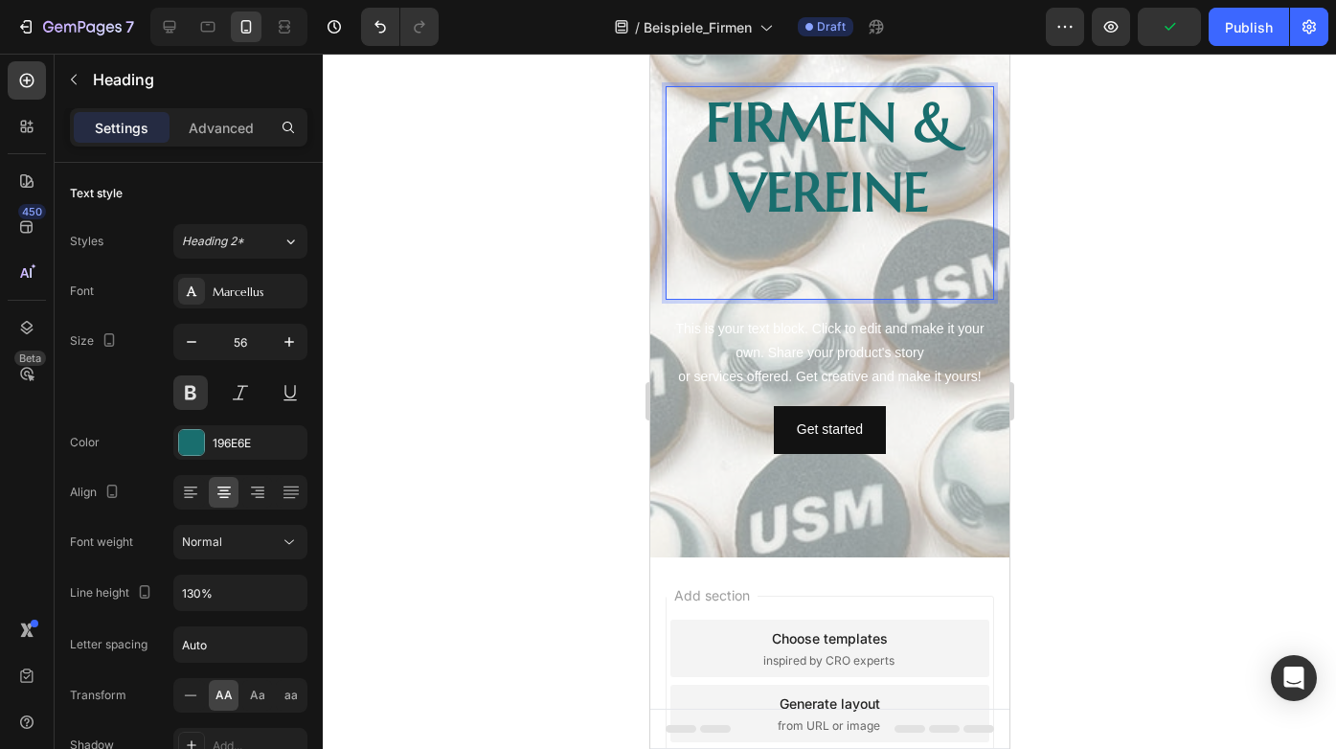
click at [913, 132] on p "firmen & vereine" at bounding box center [829, 192] width 325 height 209
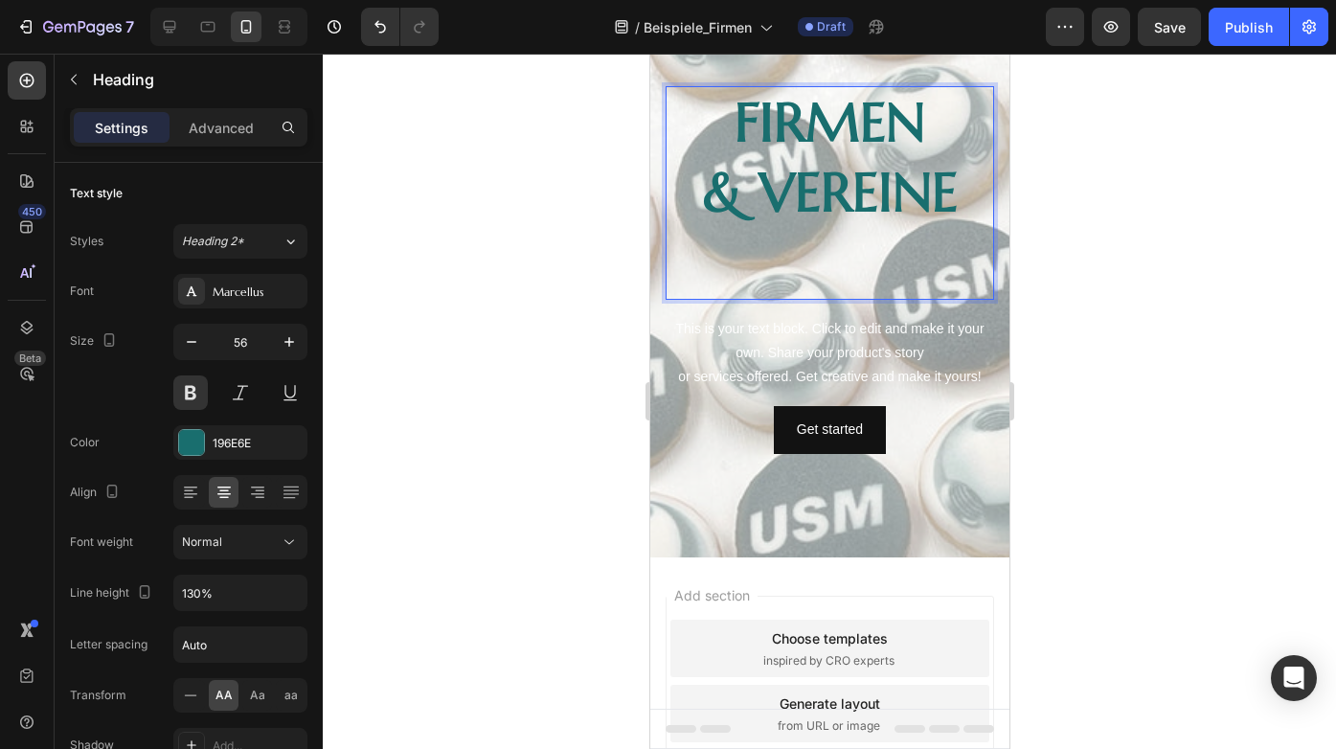
click at [761, 195] on p "firmen & vereine" at bounding box center [829, 192] width 325 height 209
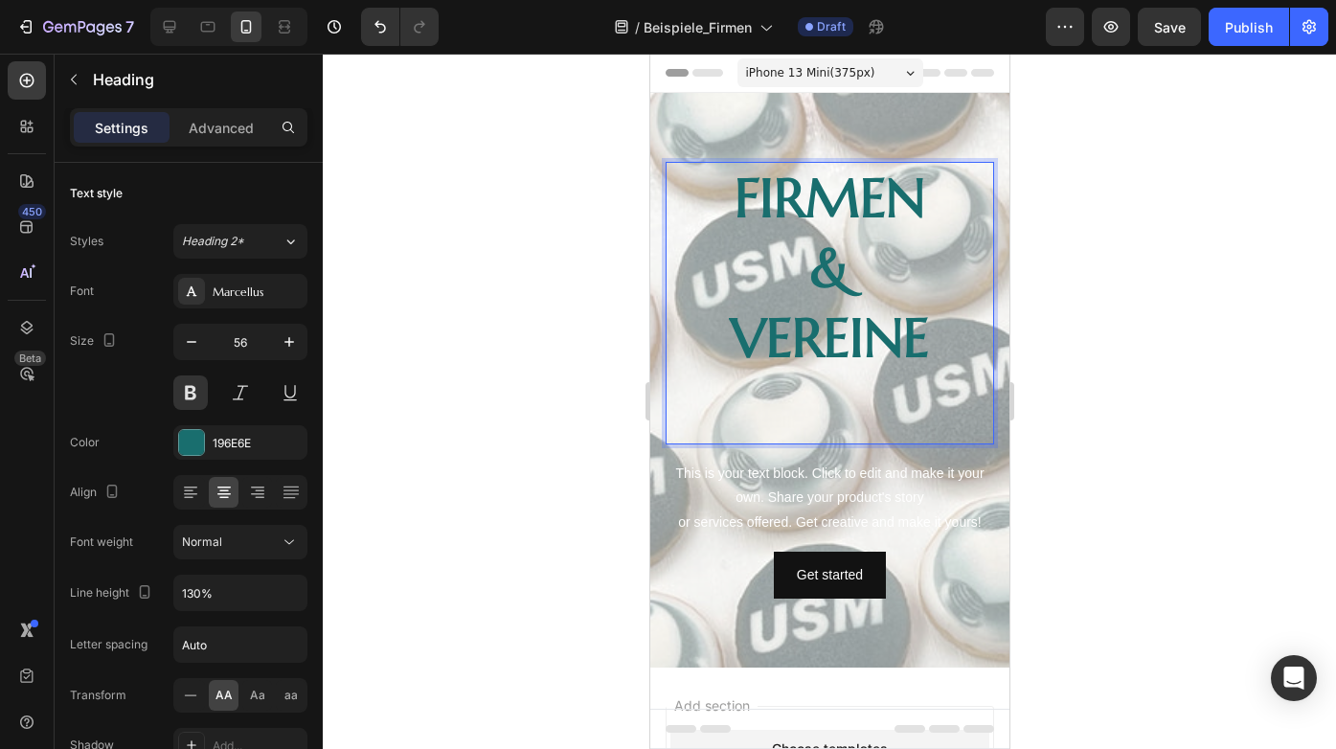
scroll to position [0, 0]
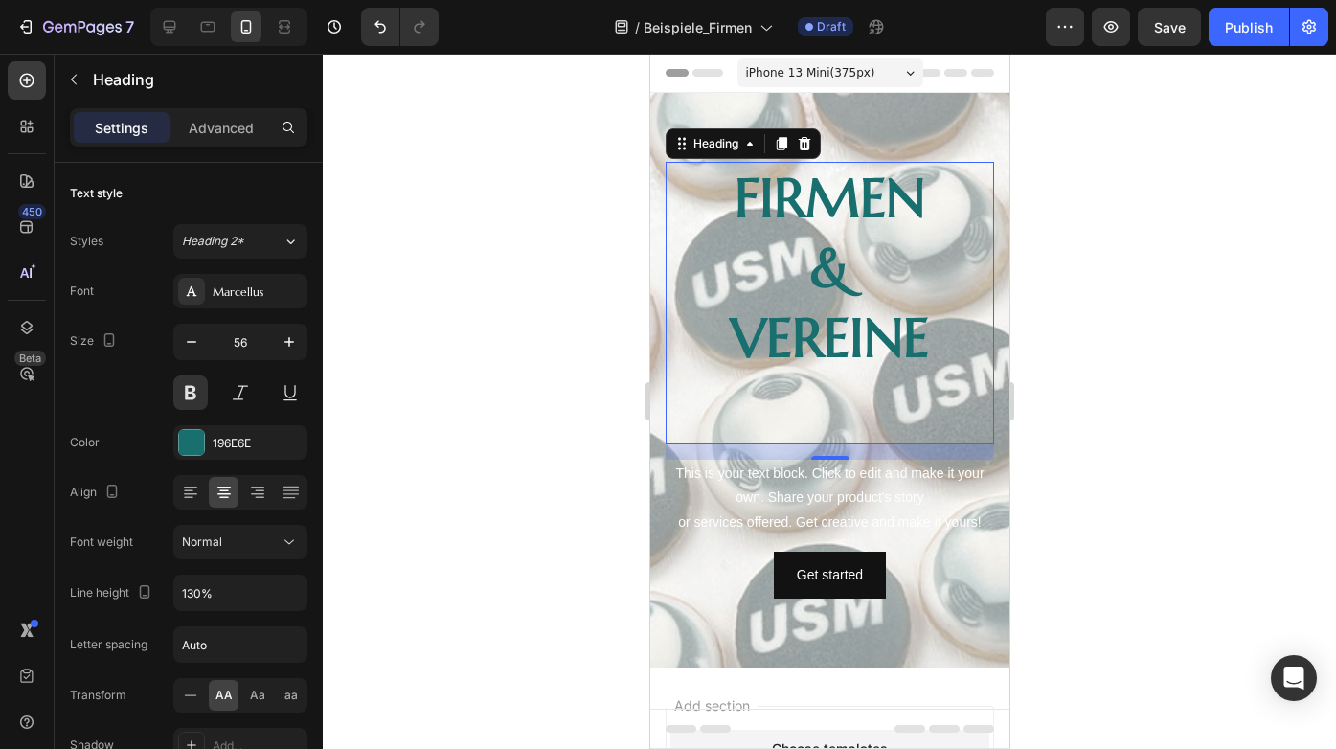
click at [1153, 343] on div at bounding box center [829, 401] width 1013 height 695
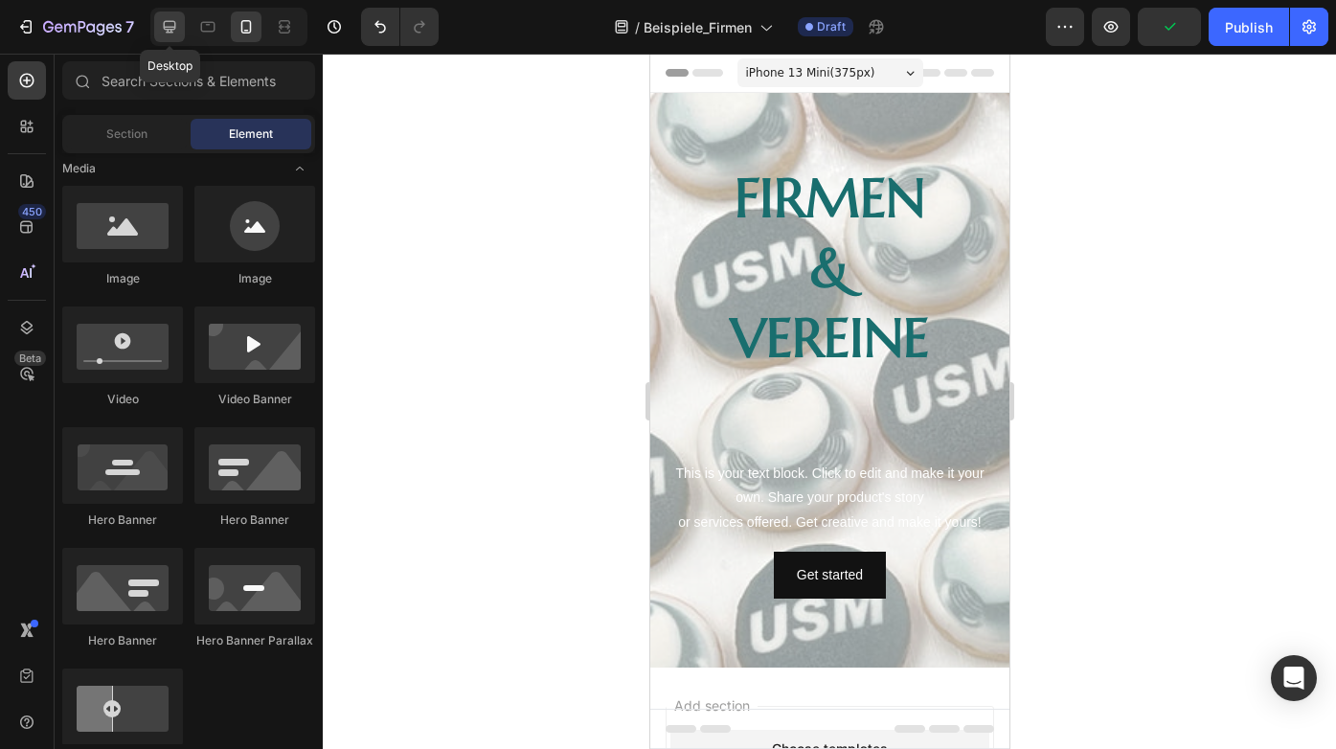
click at [172, 23] on icon at bounding box center [169, 26] width 19 height 19
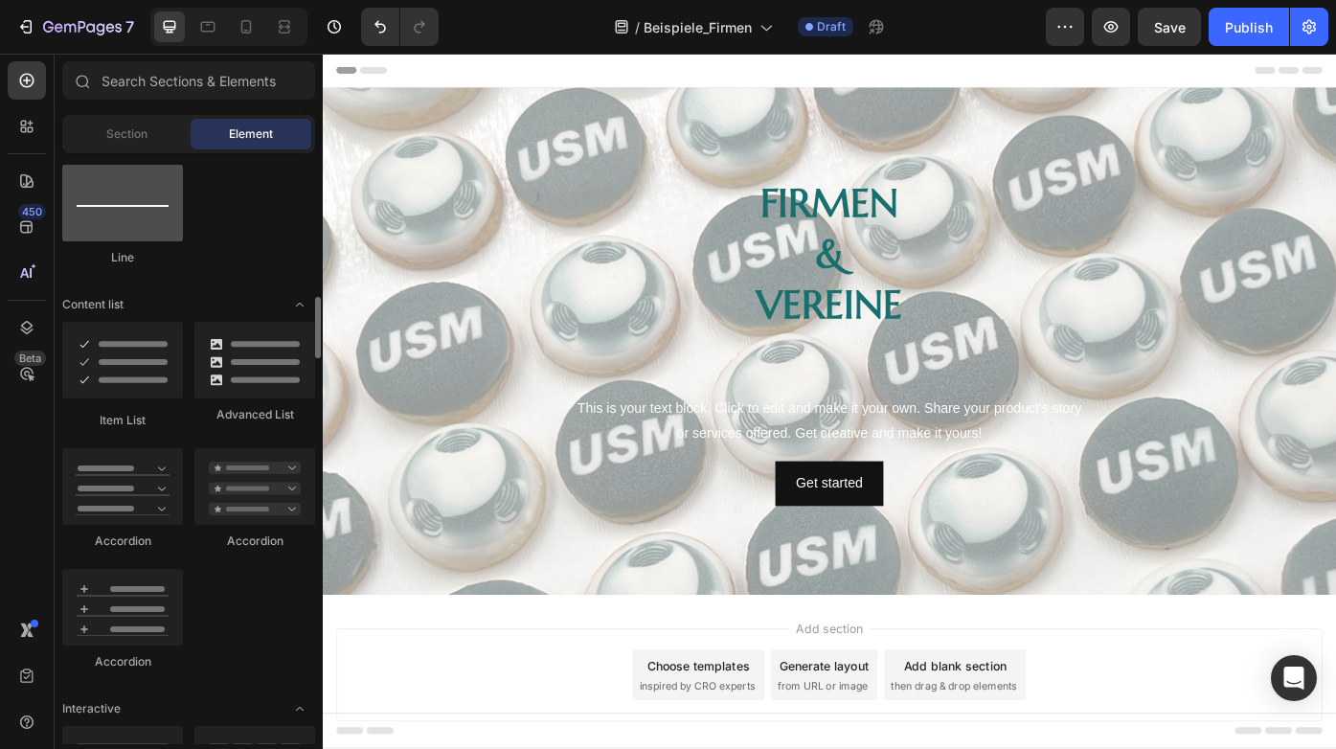
scroll to position [1384, 0]
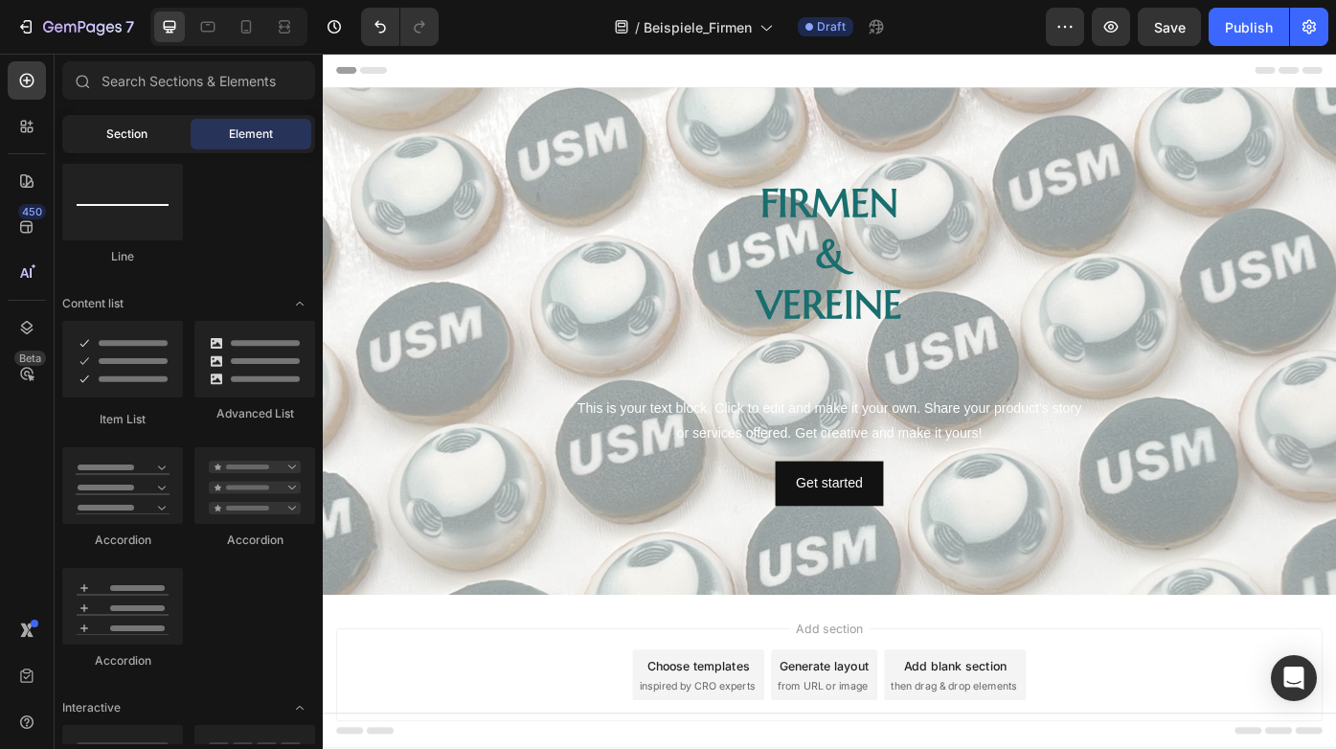
click at [147, 145] on div "Section" at bounding box center [126, 134] width 121 height 31
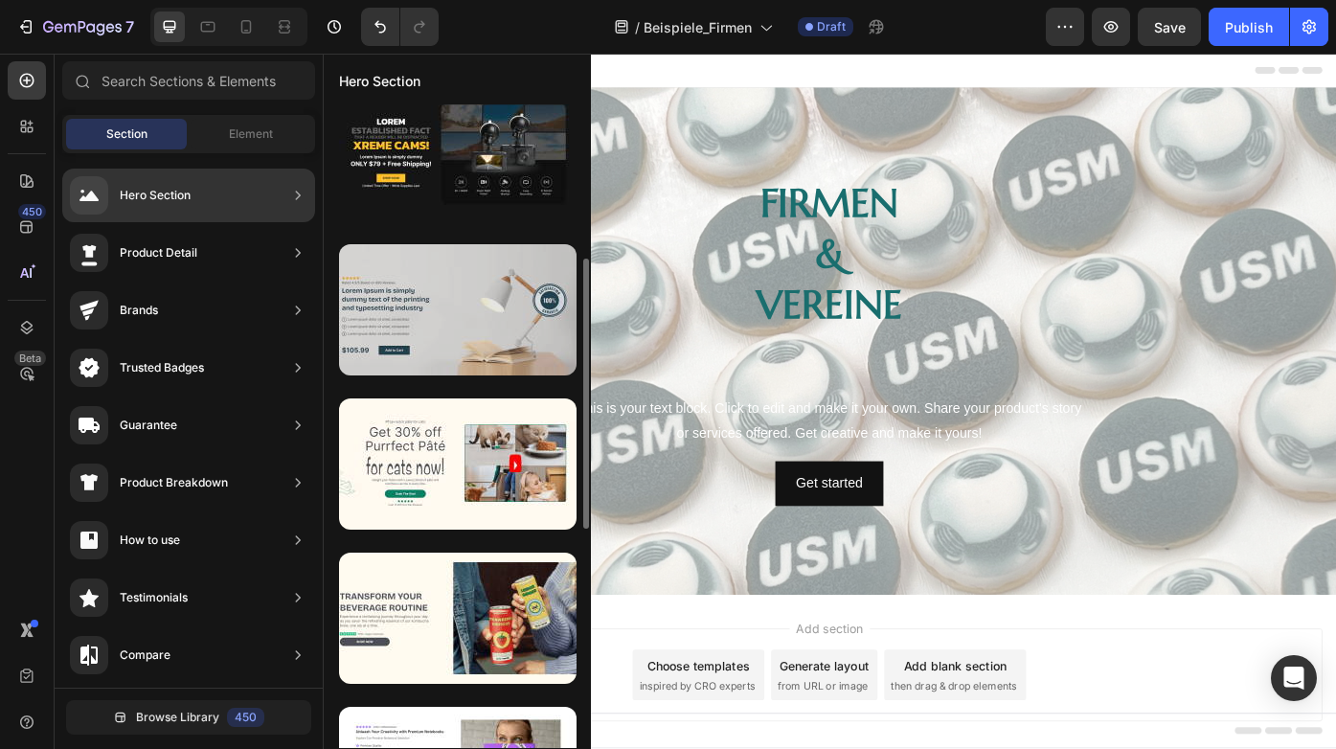
scroll to position [318, 0]
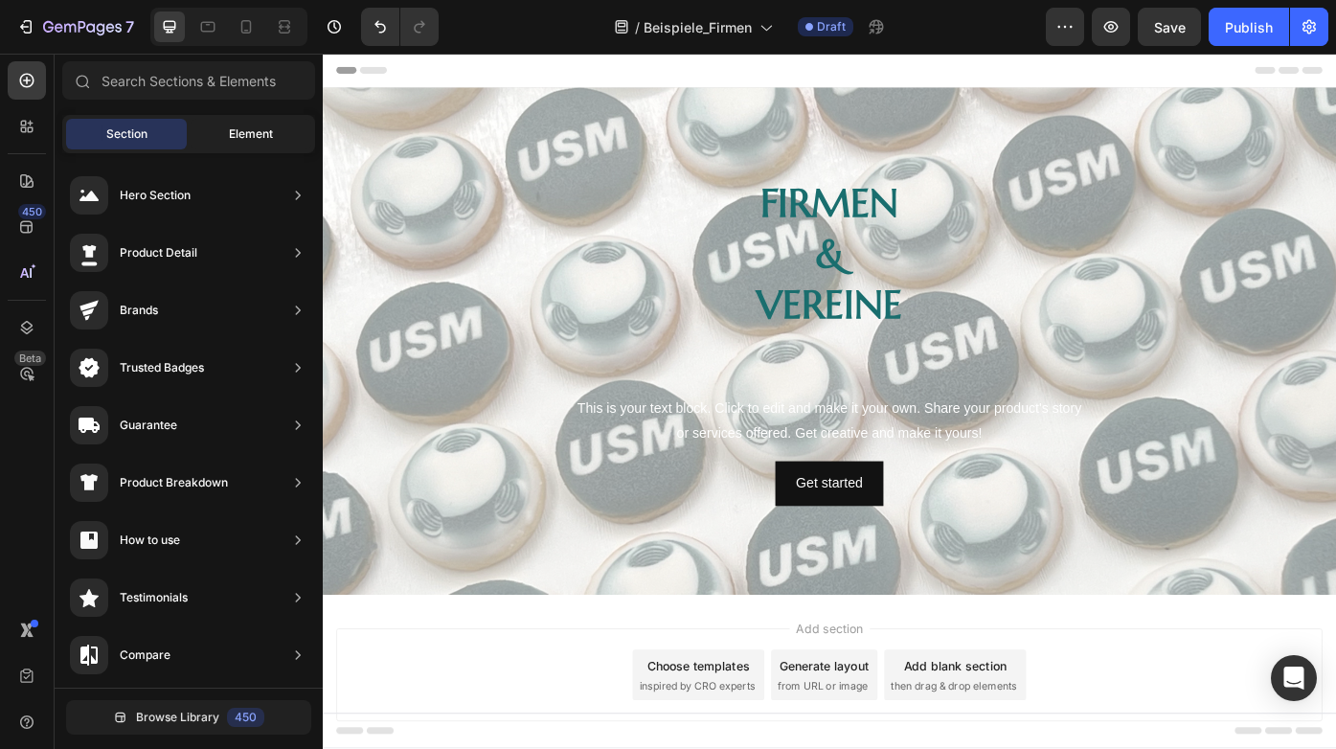
click at [254, 146] on div "Element" at bounding box center [251, 134] width 121 height 31
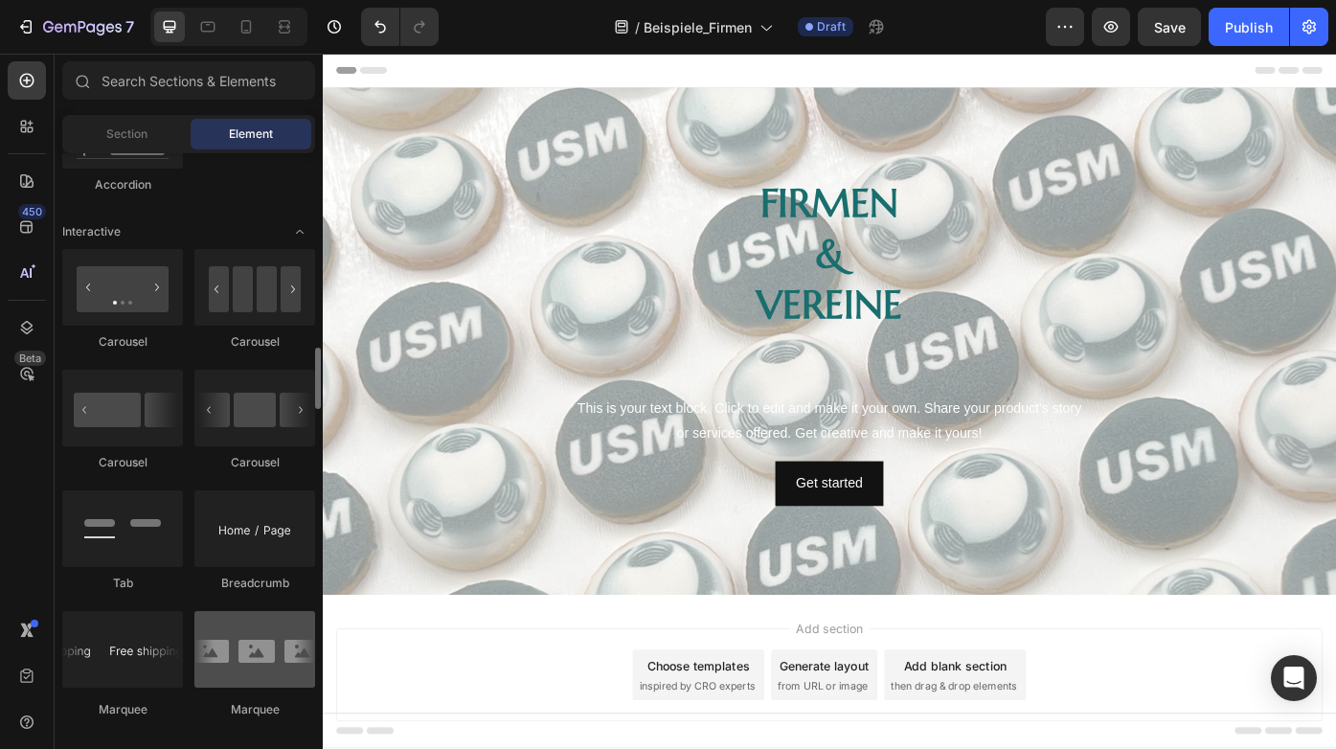
scroll to position [1857, 0]
click at [128, 139] on span "Section" at bounding box center [126, 133] width 41 height 17
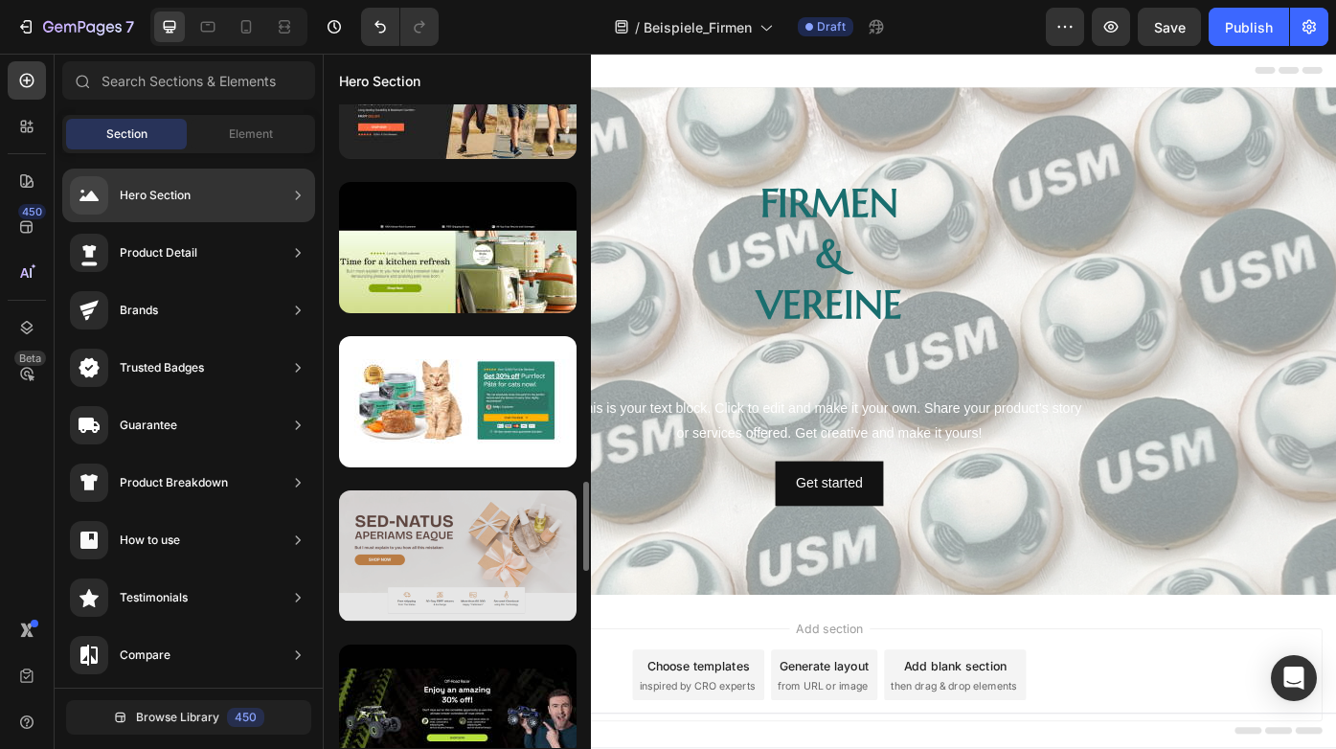
scroll to position [2707, 0]
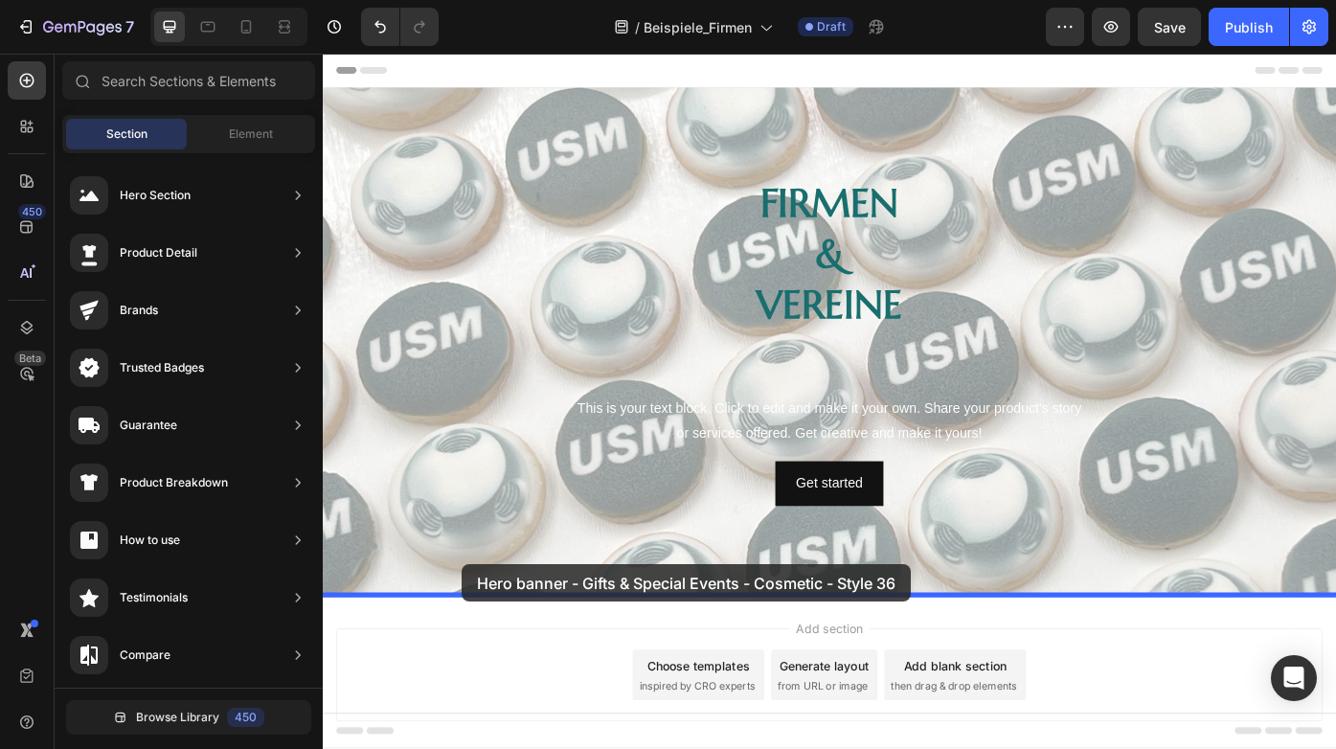
drag, startPoint x: 790, startPoint y: 646, endPoint x: 480, endPoint y: 633, distance: 310.6
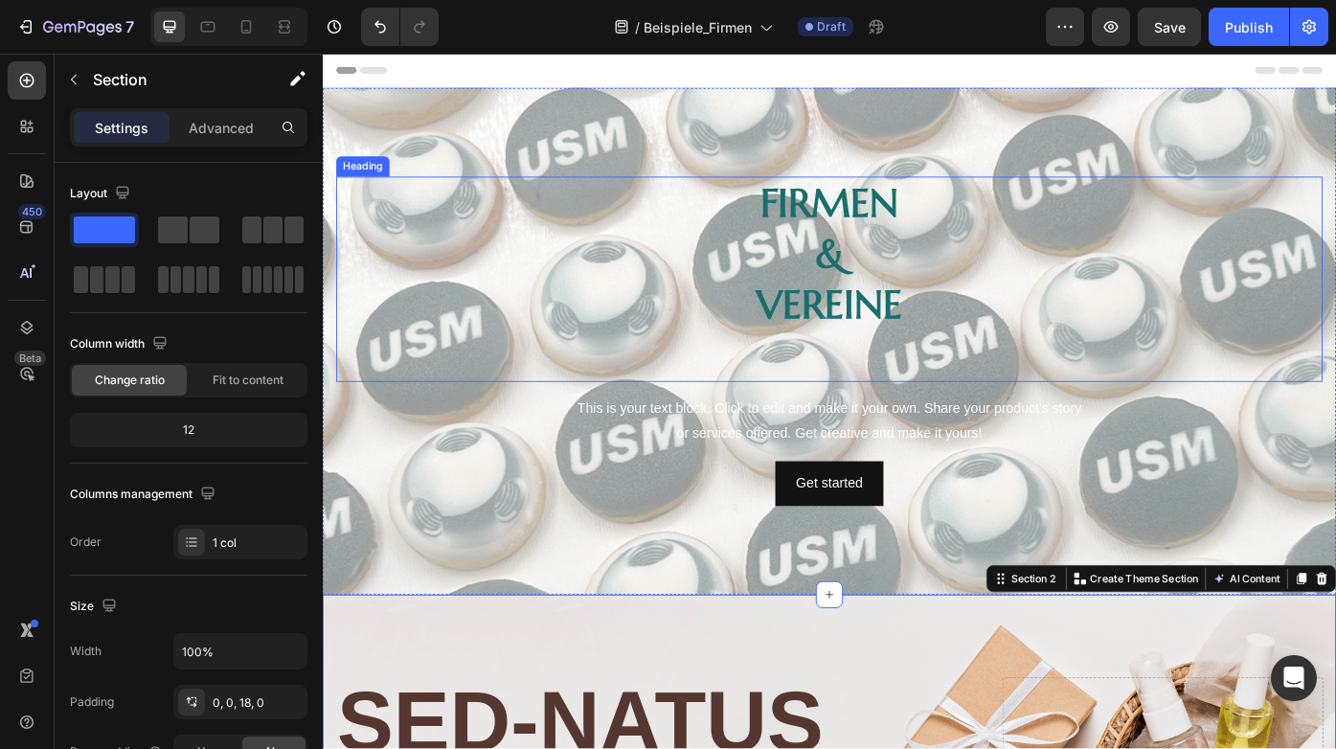
scroll to position [-1, 0]
click at [734, 416] on p "firmen & vereine" at bounding box center [897, 309] width 1115 height 229
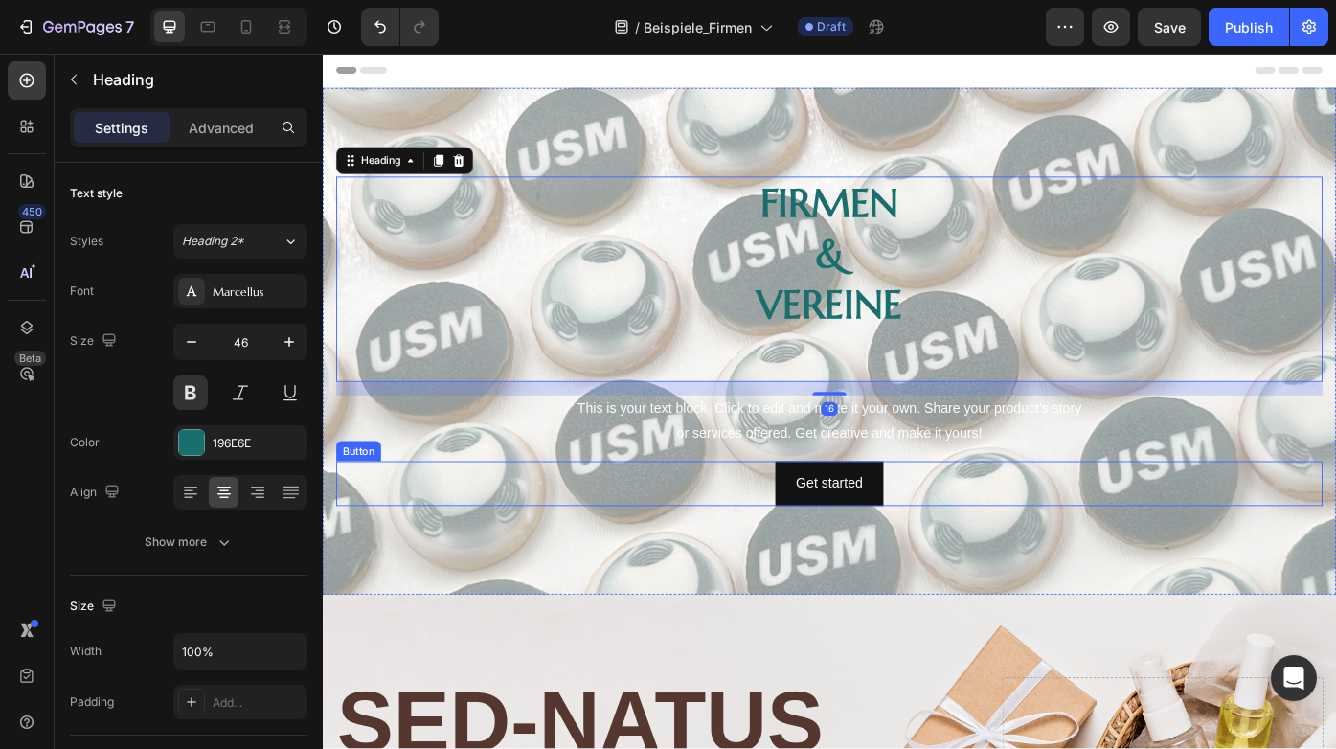
click at [745, 534] on div "Get started Button" at bounding box center [897, 541] width 1119 height 51
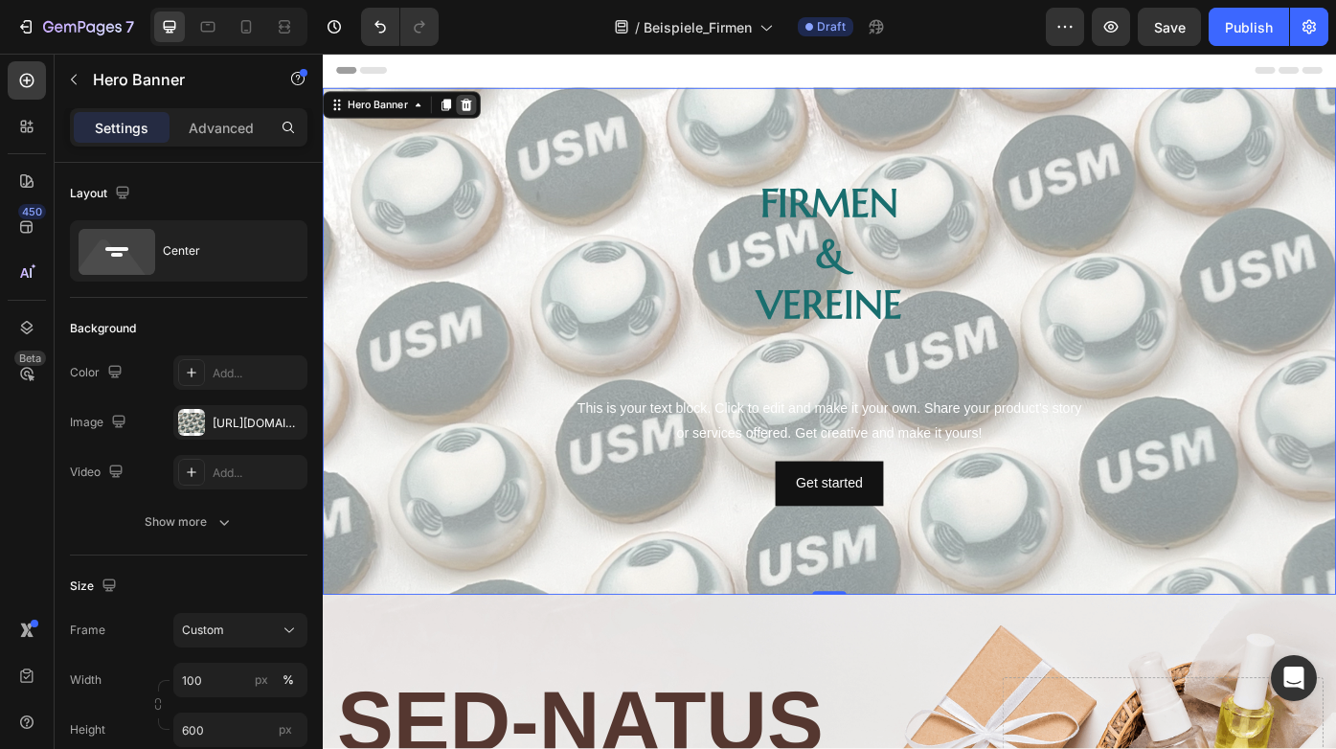
click at [484, 102] on div at bounding box center [485, 112] width 23 height 23
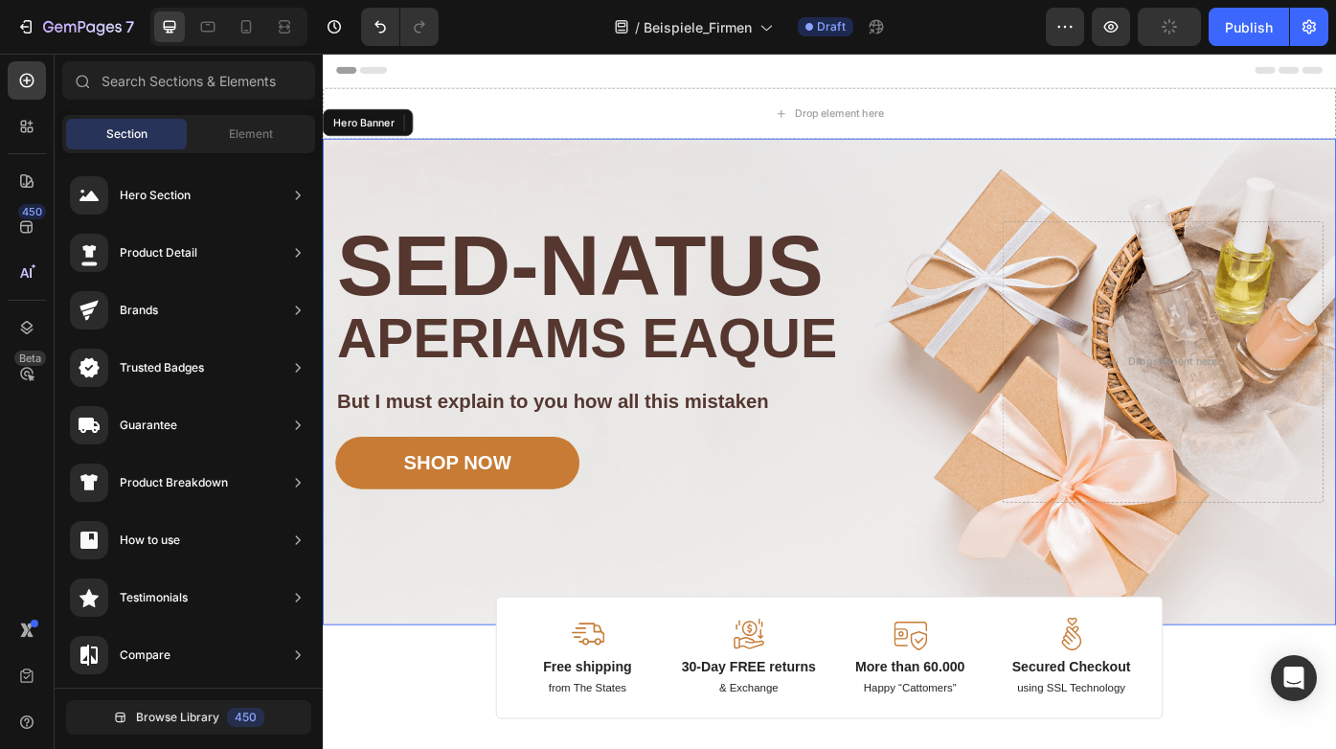
click at [940, 623] on div "Image Image Free shipping Text Block from The States Text Block Advanced List I…" at bounding box center [897, 426] width 1149 height 552
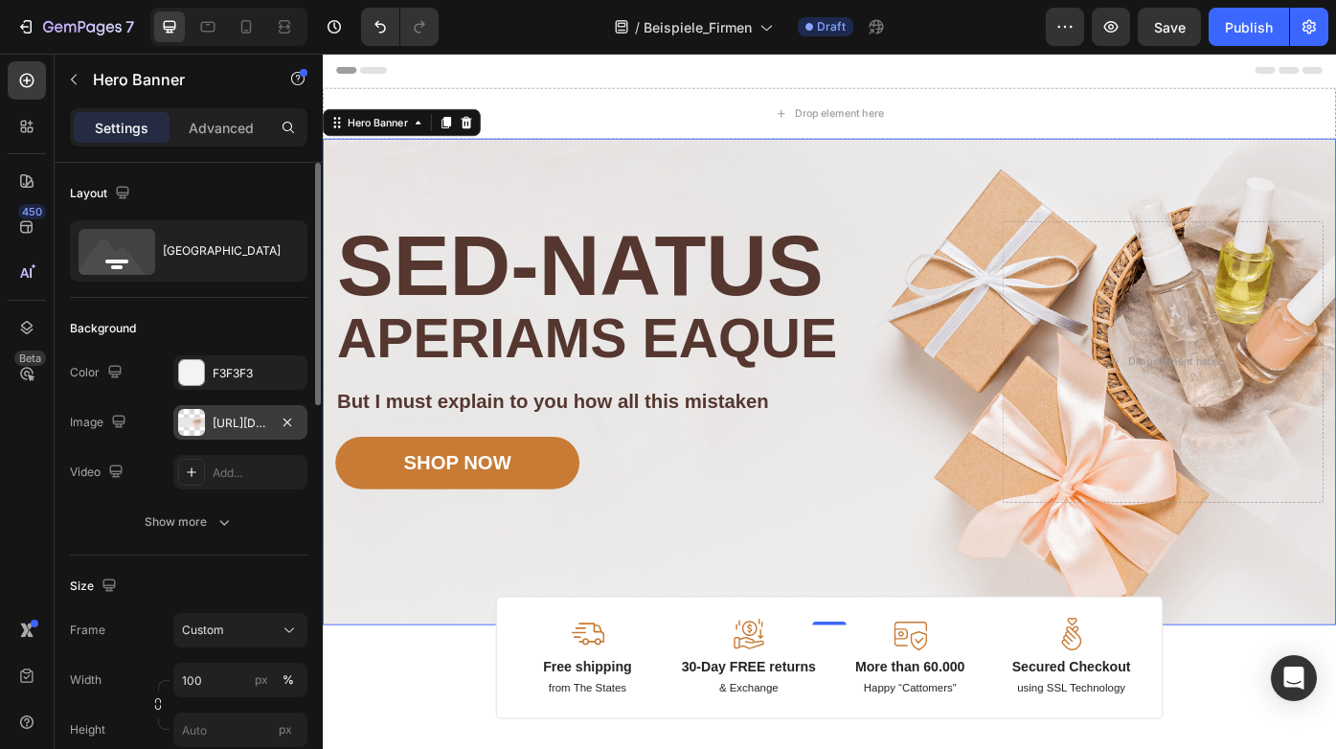
drag, startPoint x: 289, startPoint y: 423, endPoint x: 245, endPoint y: 425, distance: 44.1
click at [245, 425] on div "[URL][DOMAIN_NAME]" at bounding box center [240, 422] width 134 height 34
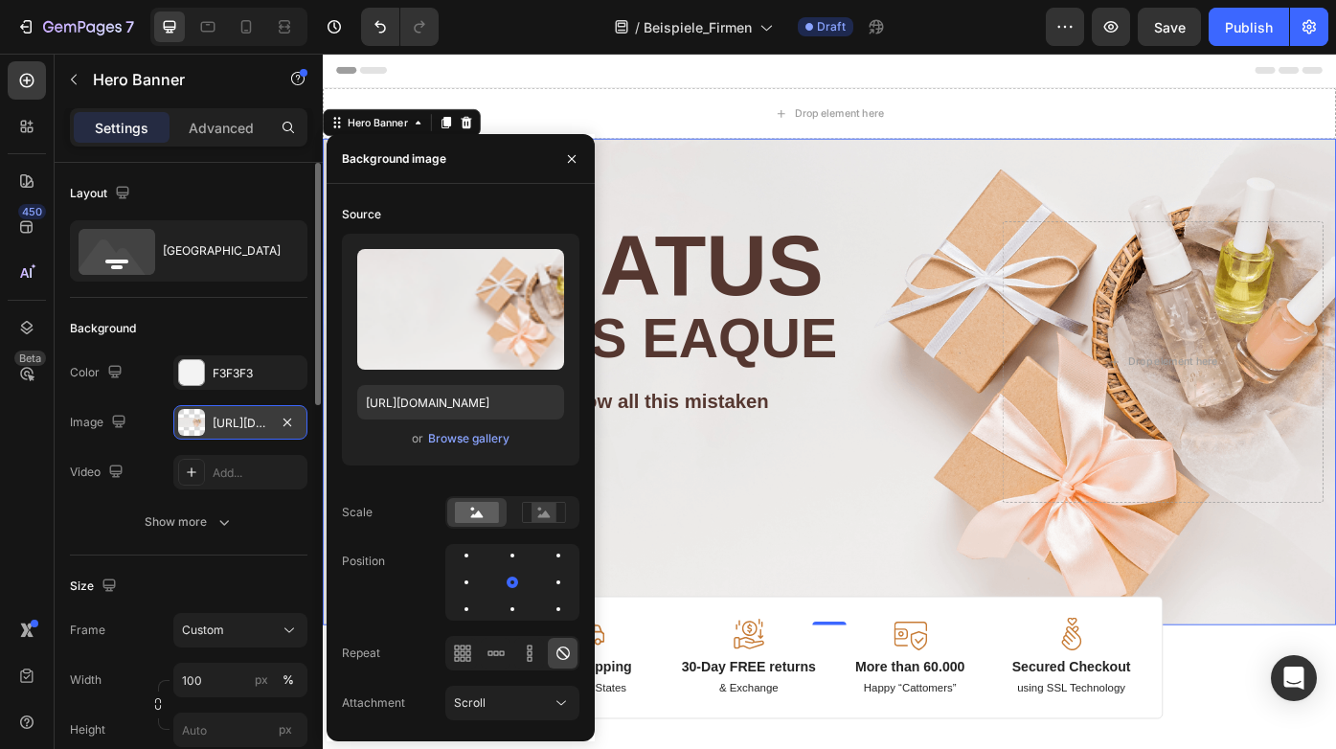
click at [245, 424] on div "[URL][DOMAIN_NAME]" at bounding box center [241, 423] width 56 height 17
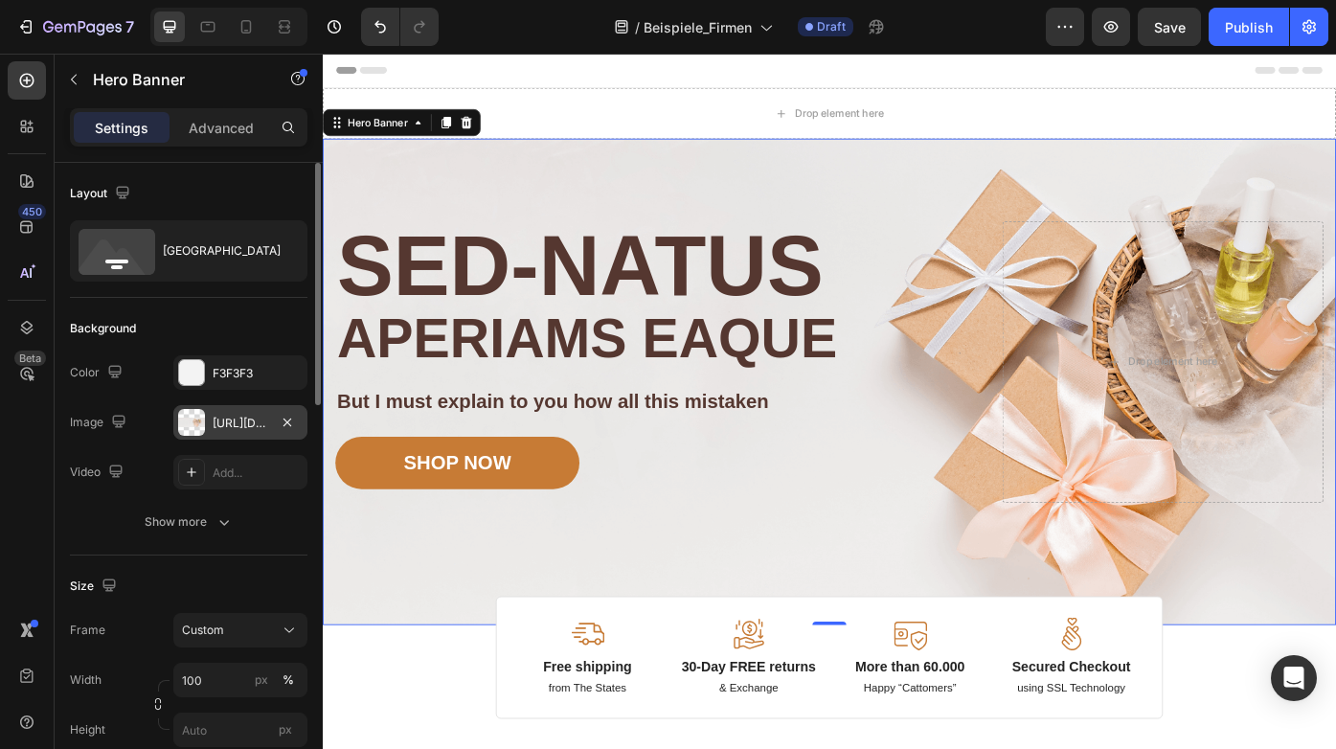
click at [240, 419] on div "[URL][DOMAIN_NAME]" at bounding box center [241, 423] width 56 height 17
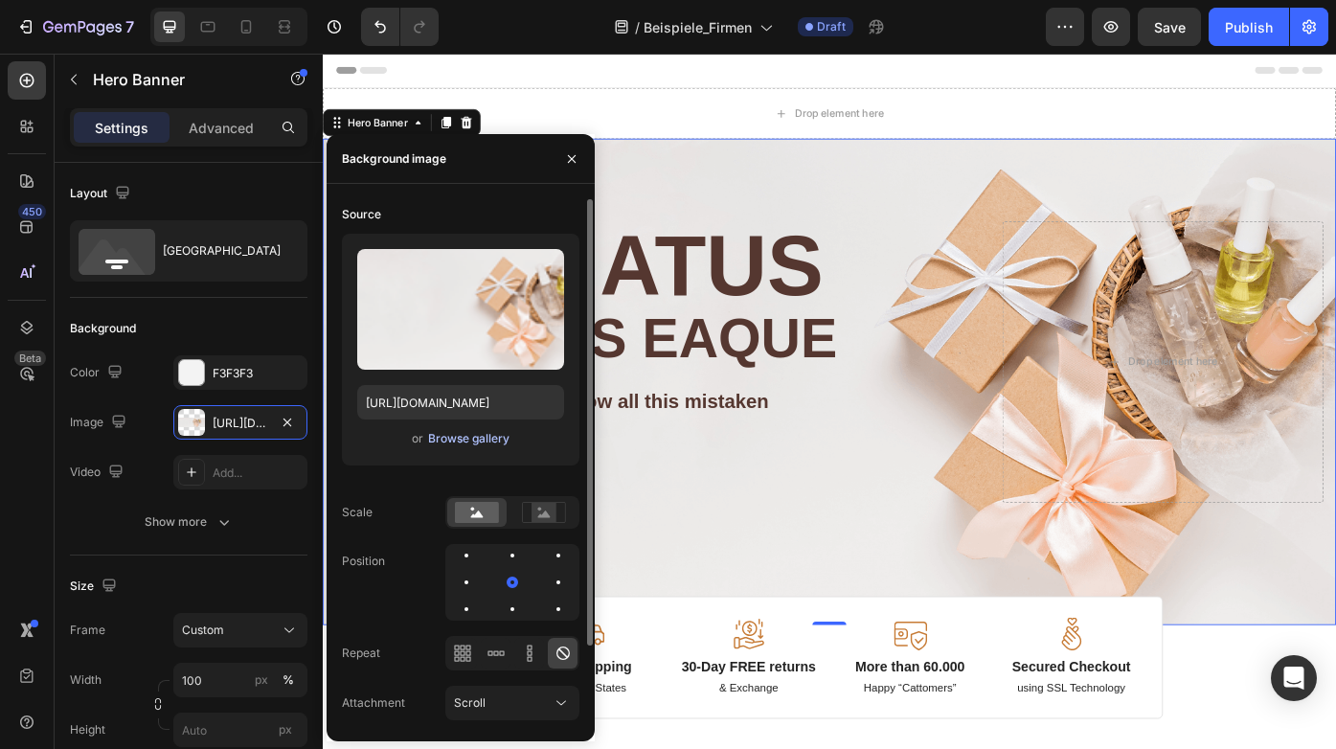
click at [444, 442] on div "Browse gallery" at bounding box center [468, 438] width 81 height 17
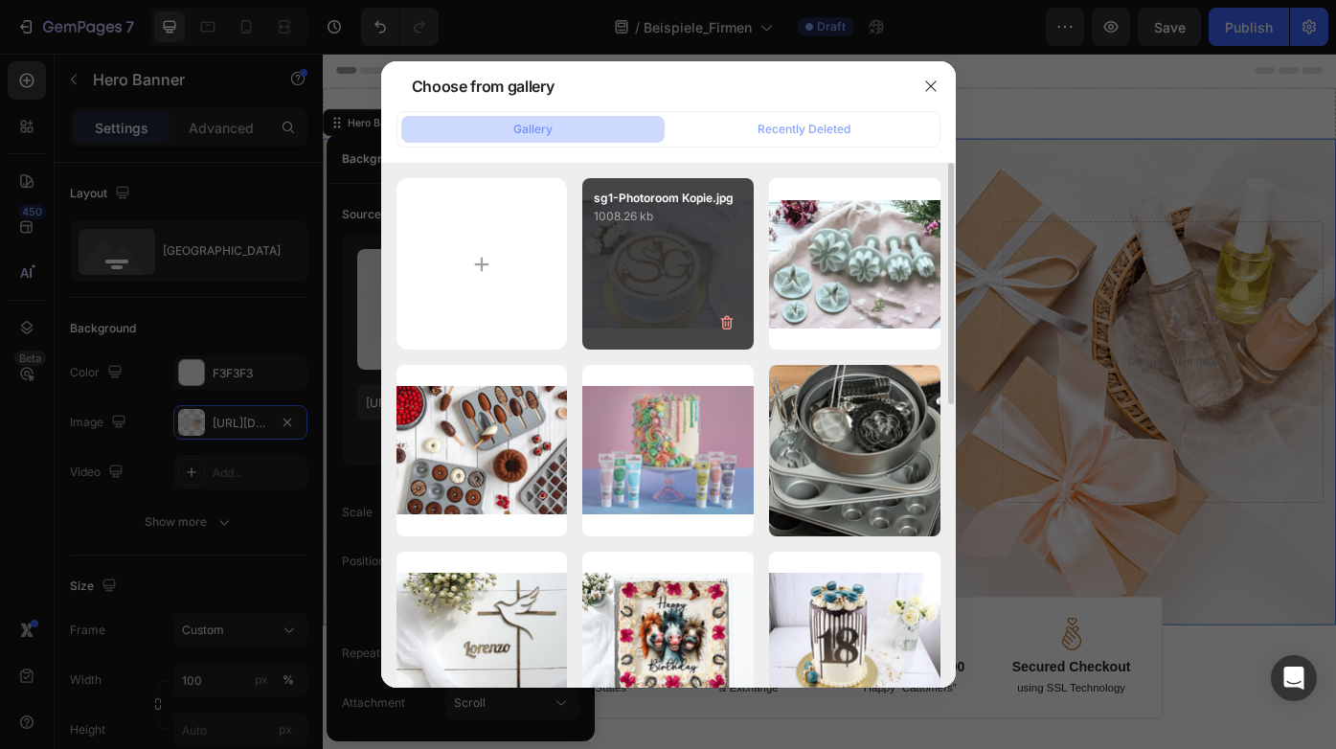
click at [678, 244] on div "sg1-Photoroom Kopie.jpg 1008.26 kb" at bounding box center [667, 263] width 171 height 171
type input "[URL][DOMAIN_NAME]"
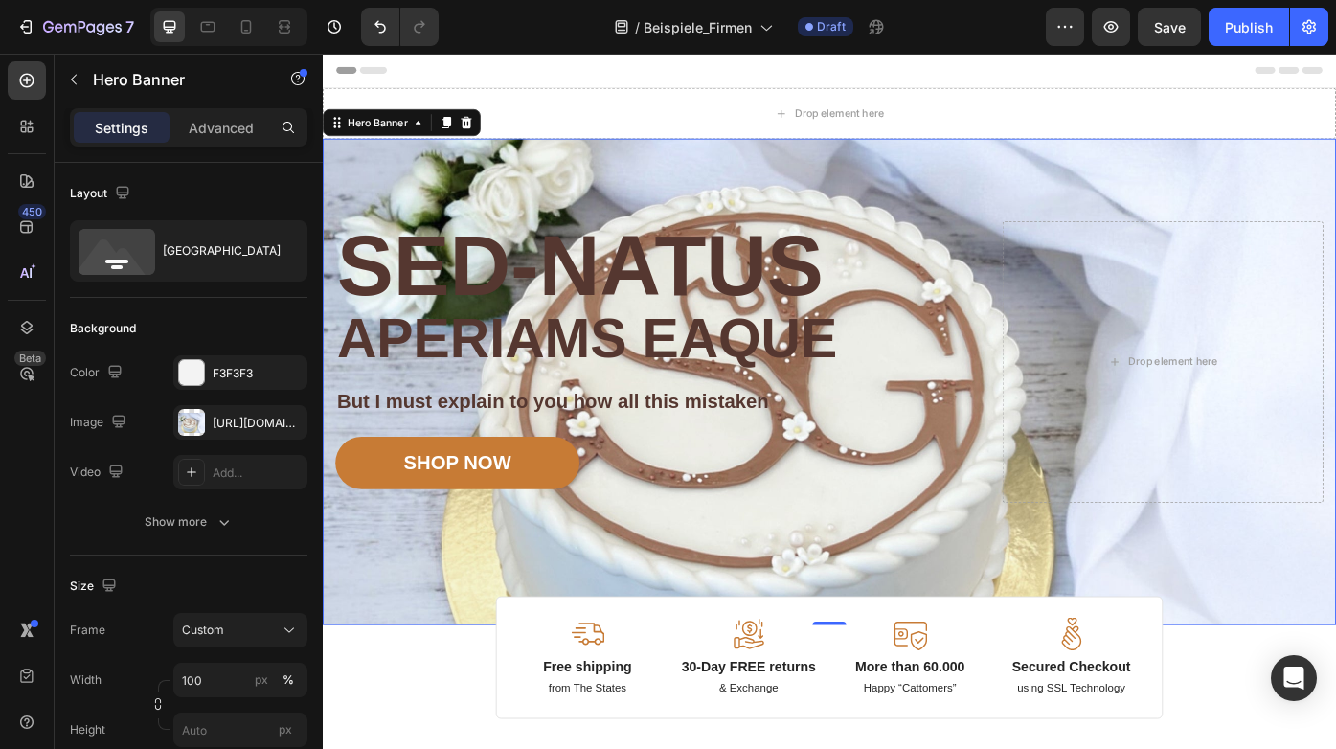
click at [1000, 620] on div "Image Image Free shipping Text Block from The States Text Block Advanced List I…" at bounding box center [897, 426] width 1149 height 552
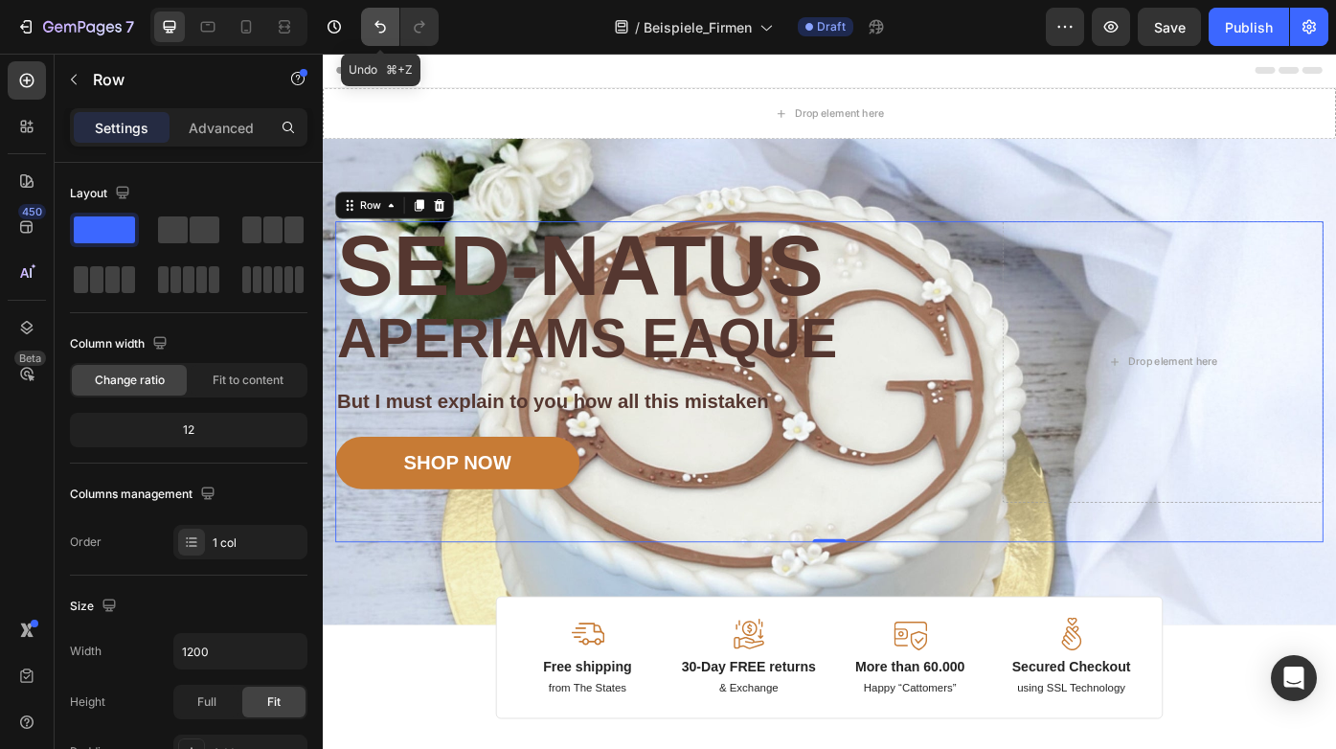
click at [381, 20] on icon "Undo/Redo" at bounding box center [380, 26] width 19 height 19
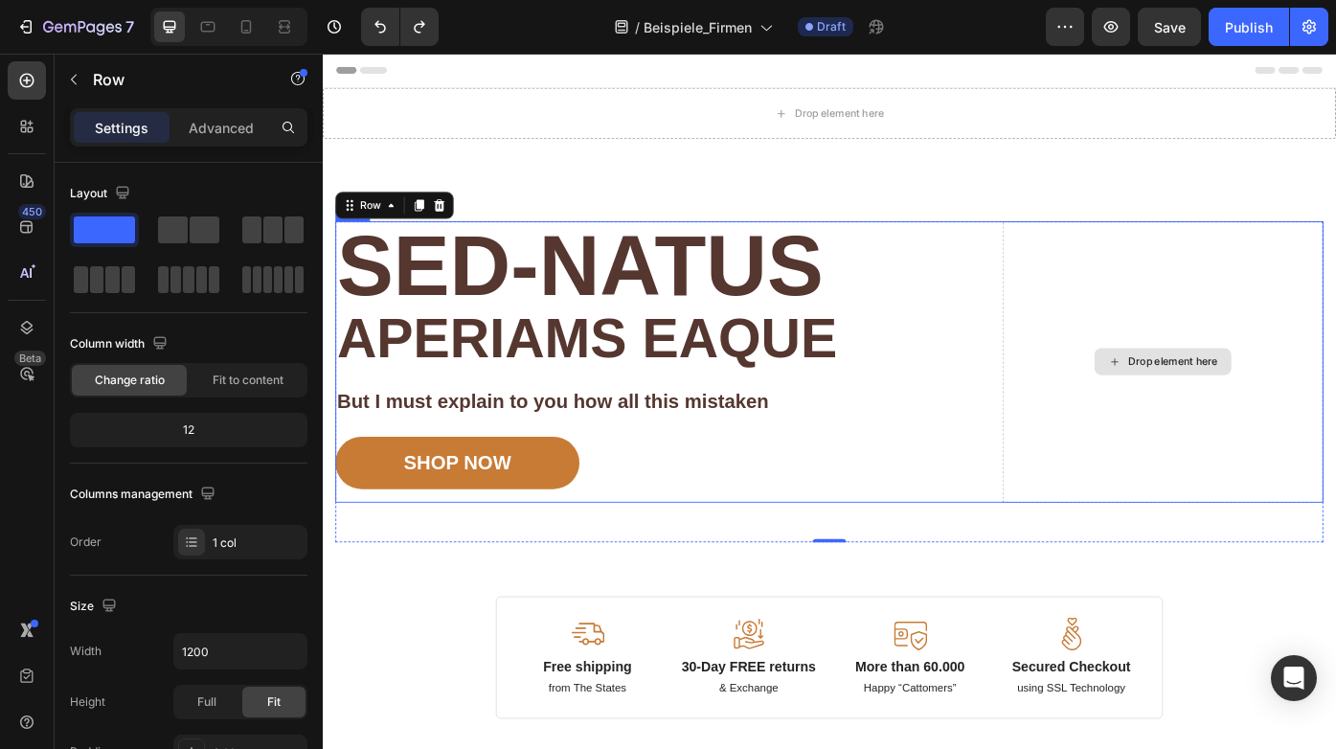
click at [1246, 389] on div "Drop element here" at bounding box center [1275, 403] width 155 height 31
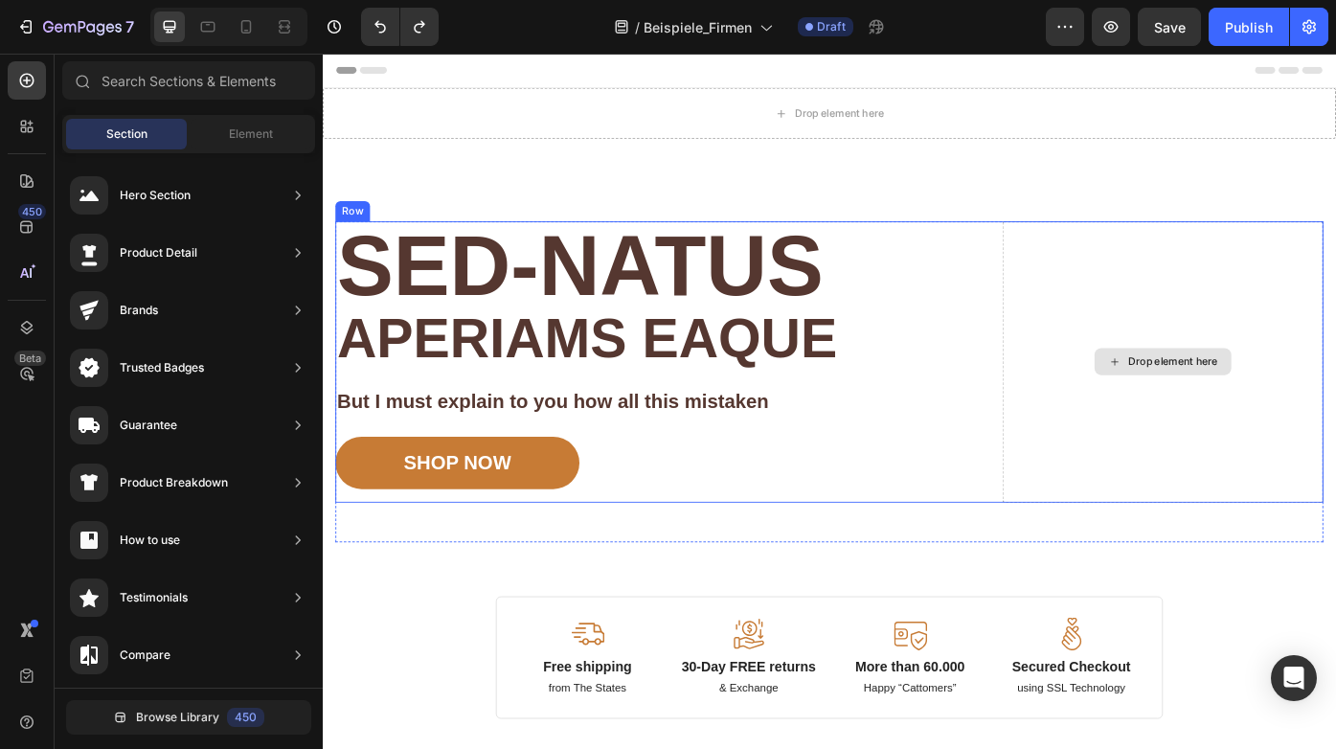
click at [1246, 409] on div "Drop element here" at bounding box center [1287, 403] width 102 height 15
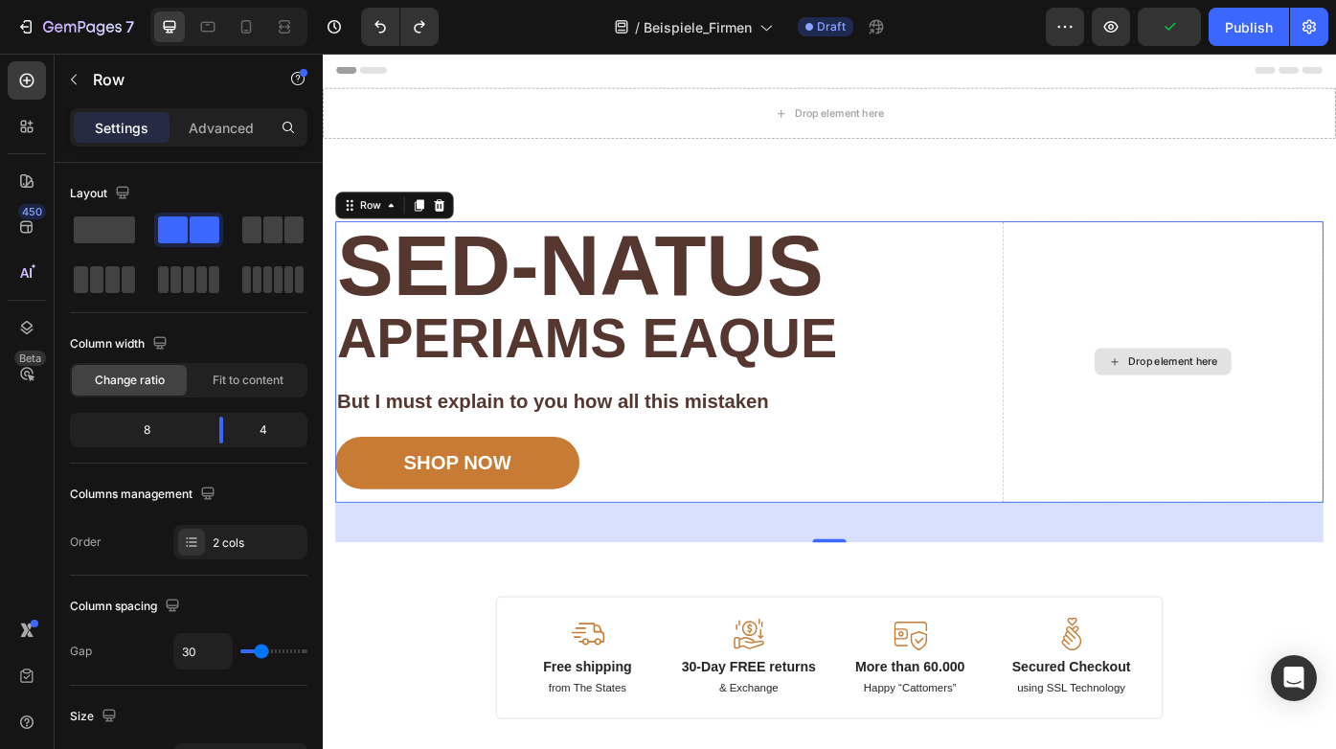
click at [1244, 374] on div "Drop element here" at bounding box center [1276, 403] width 364 height 319
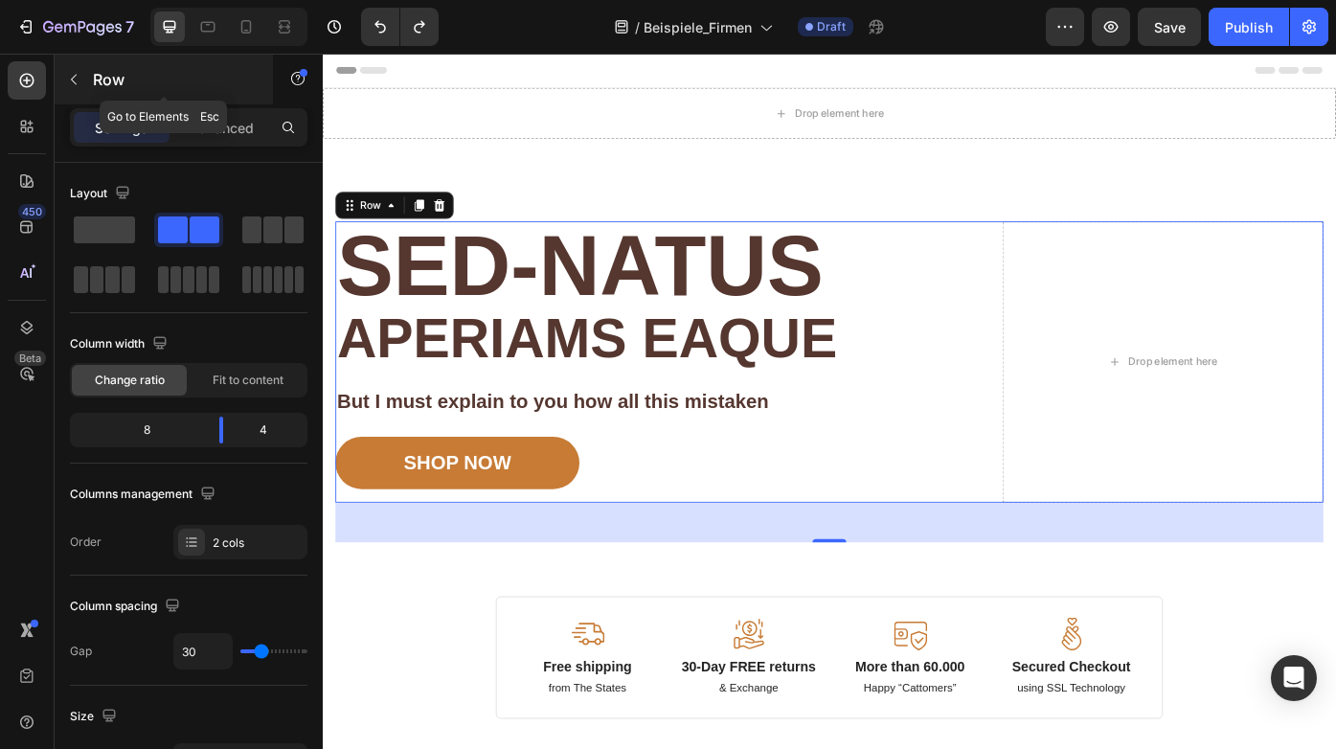
click at [81, 79] on button "button" at bounding box center [73, 79] width 31 height 31
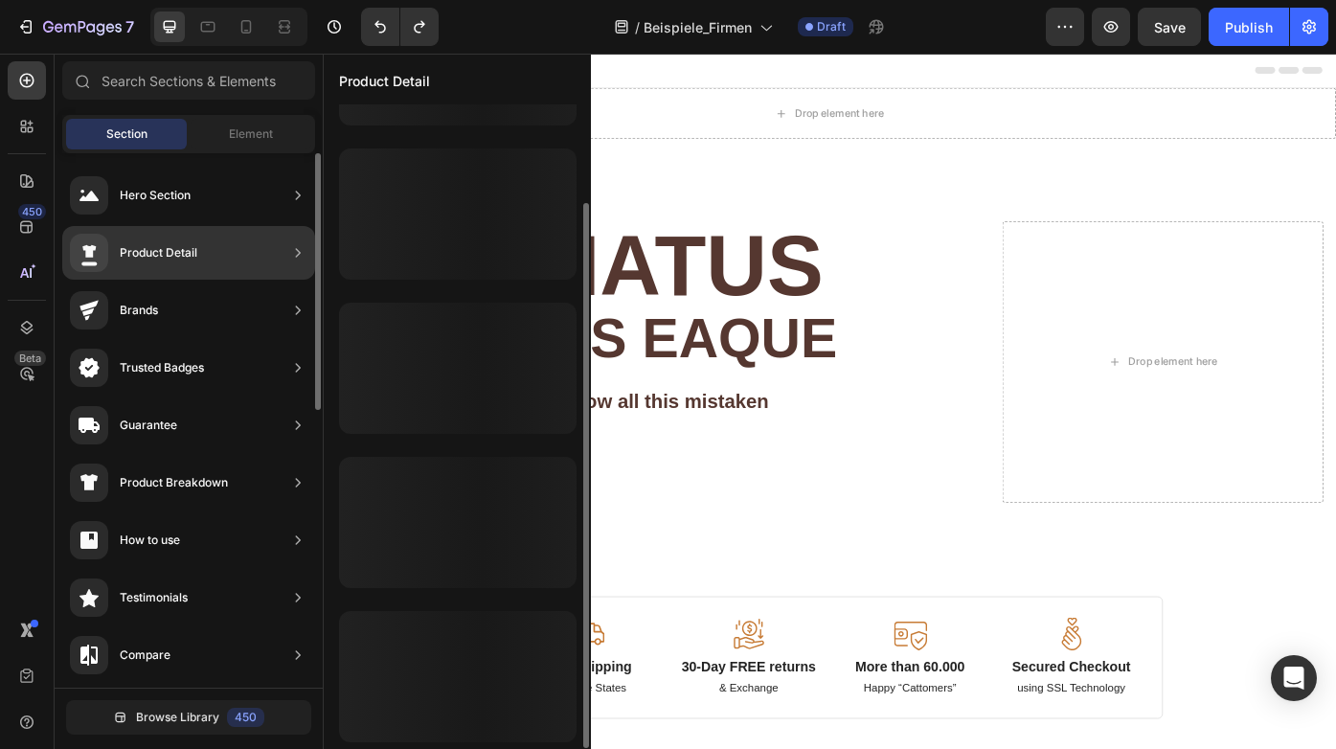
scroll to position [116, 0]
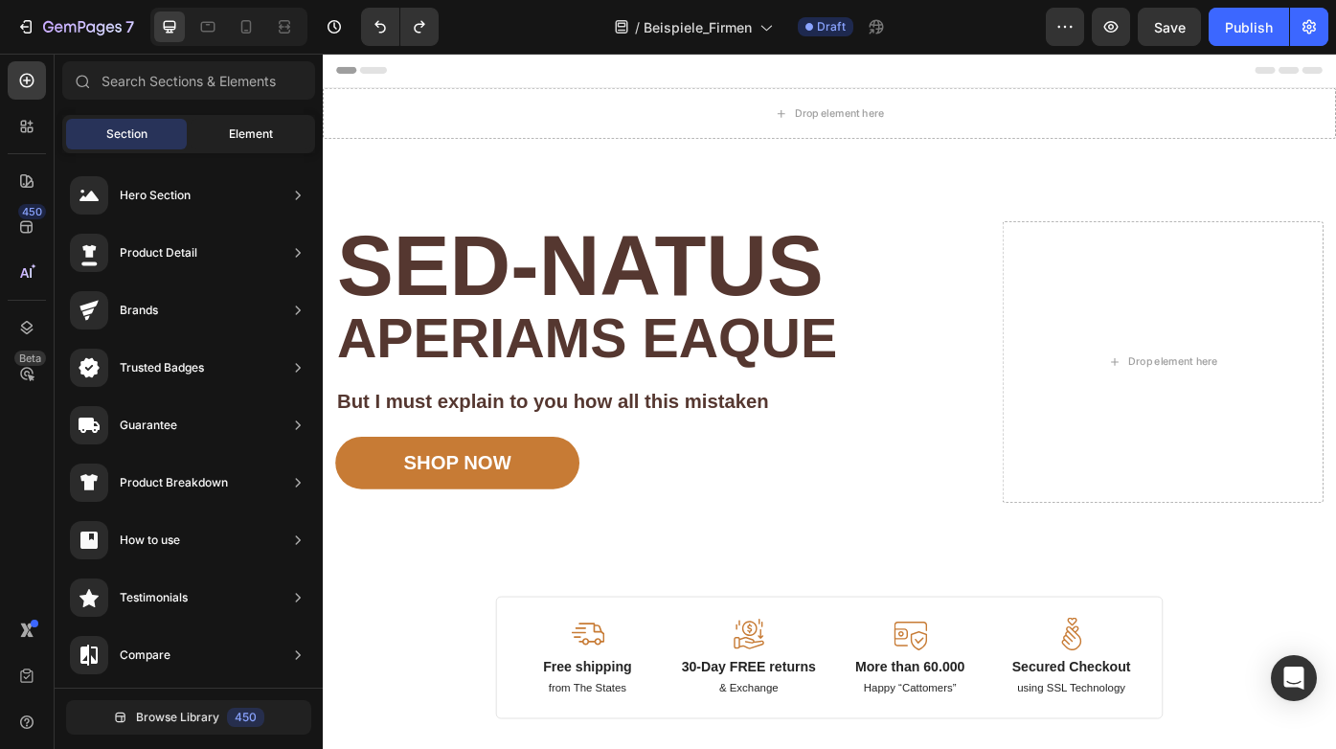
click at [249, 142] on span "Element" at bounding box center [251, 133] width 44 height 17
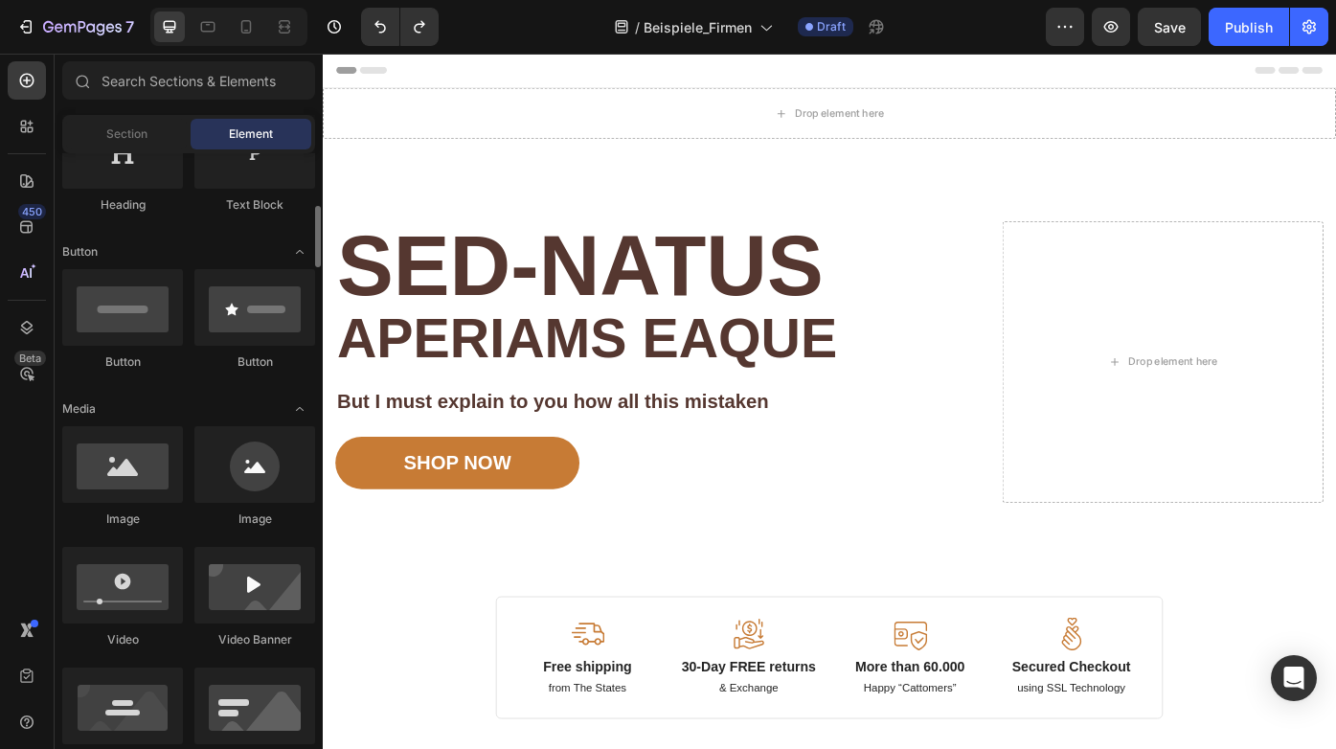
scroll to position [380, 0]
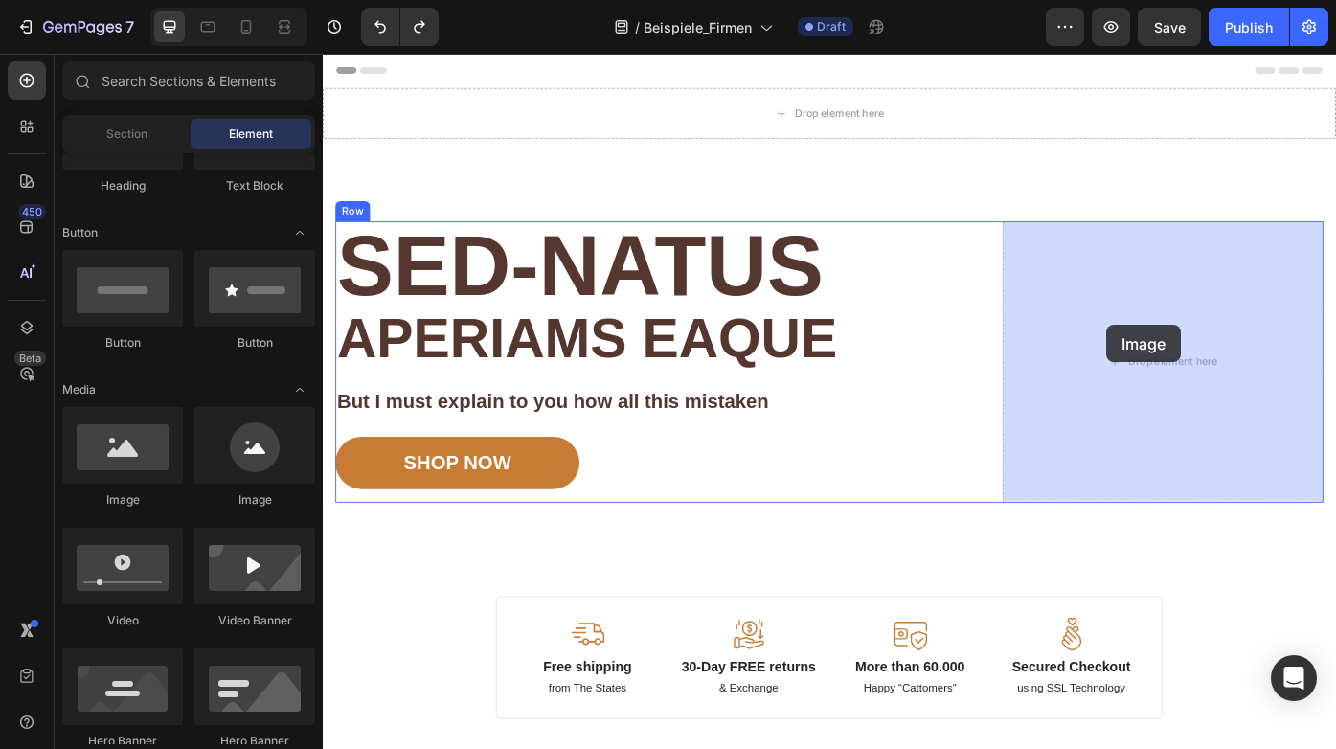
drag, startPoint x: 460, startPoint y: 514, endPoint x: 1212, endPoint y: 361, distance: 767.3
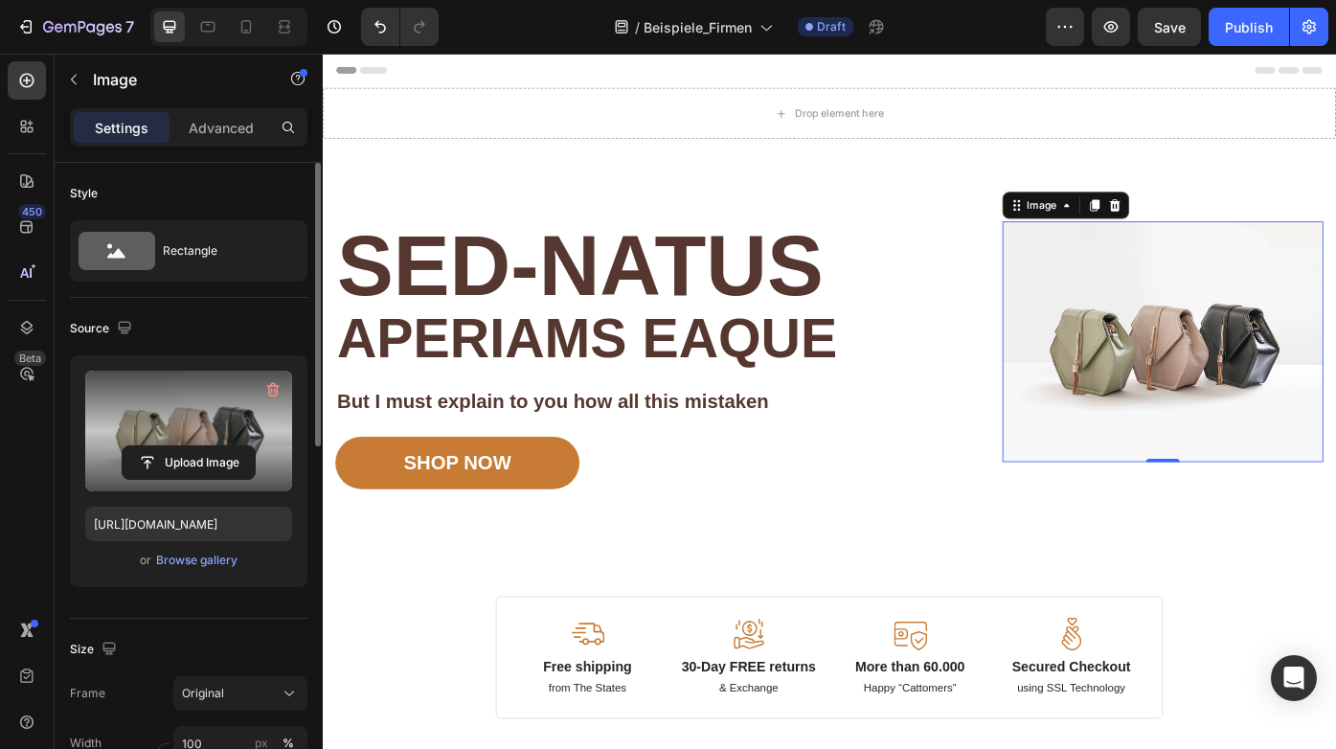
click at [217, 430] on label at bounding box center [188, 431] width 207 height 121
click at [217, 446] on input "file" at bounding box center [189, 462] width 132 height 33
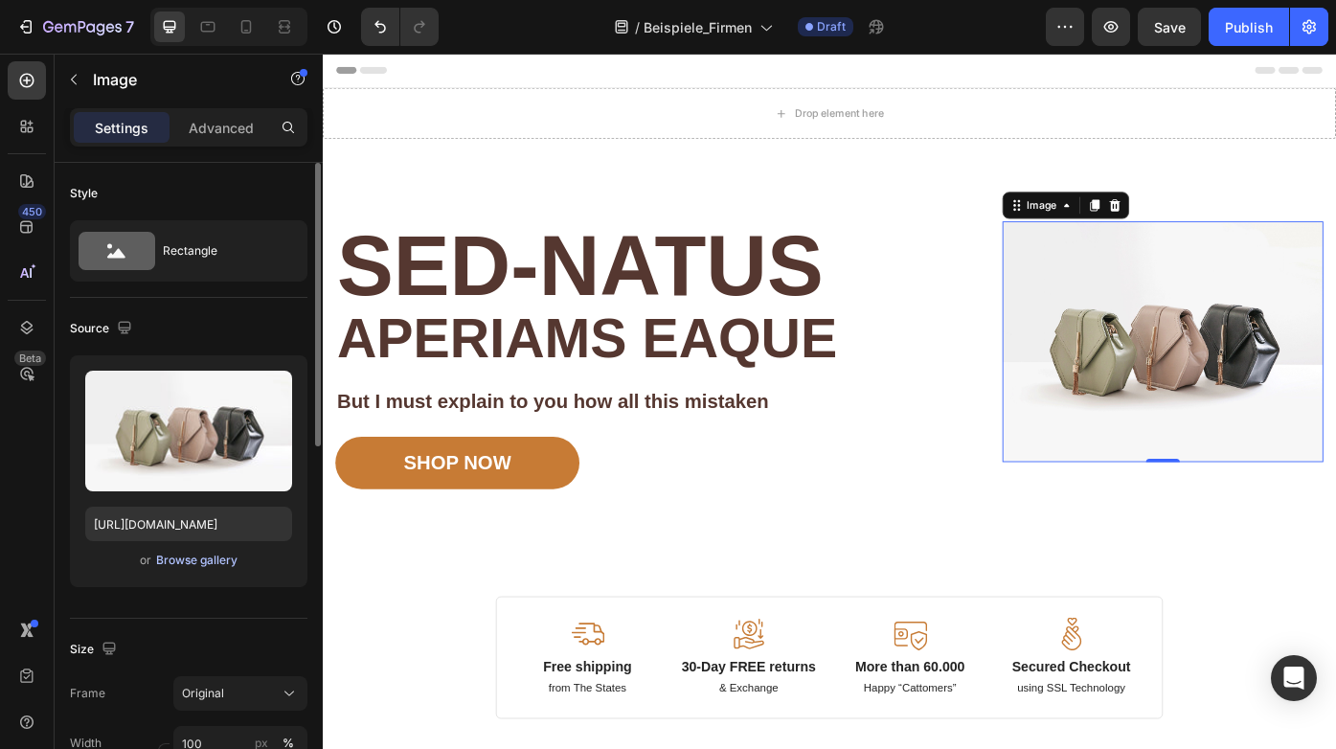
click at [195, 553] on div "Browse gallery" at bounding box center [196, 560] width 81 height 17
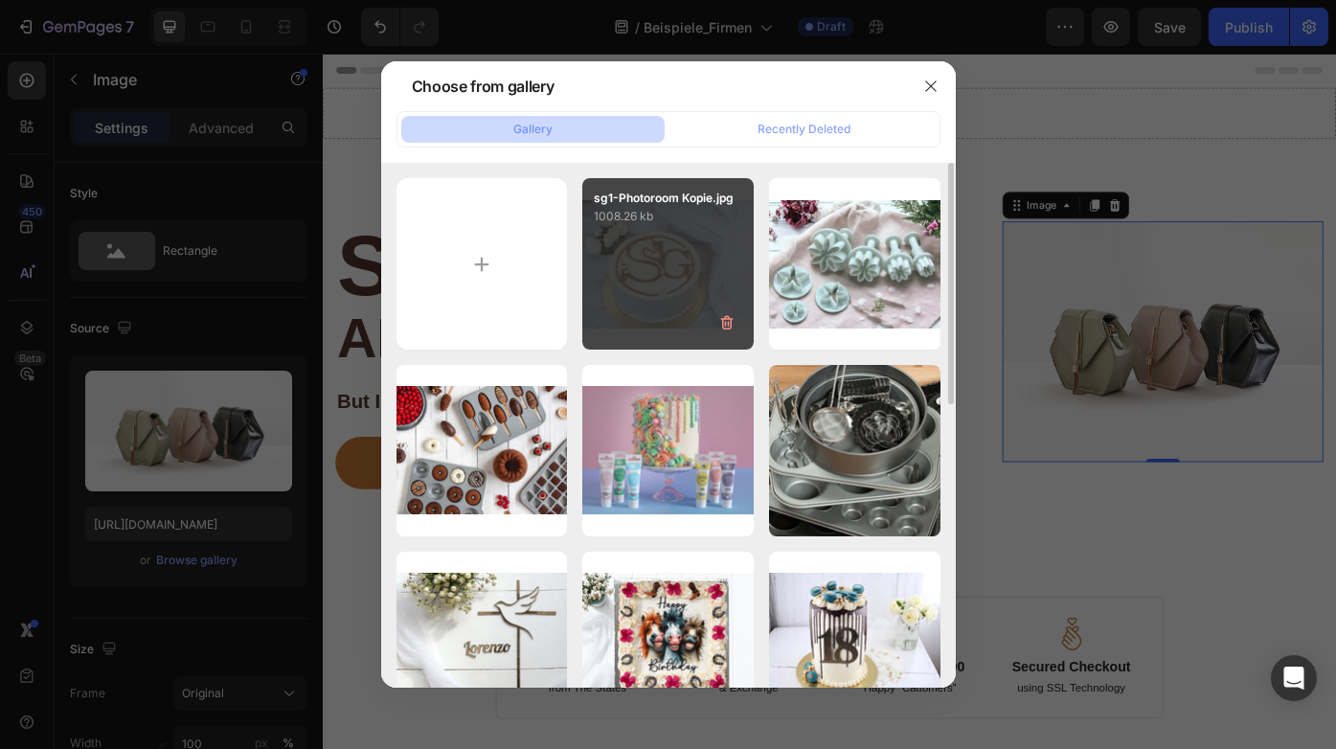
click at [592, 302] on div "sg1-Photoroom Kopie.jpg 1008.26 kb" at bounding box center [667, 263] width 171 height 171
type input "[URL][DOMAIN_NAME]"
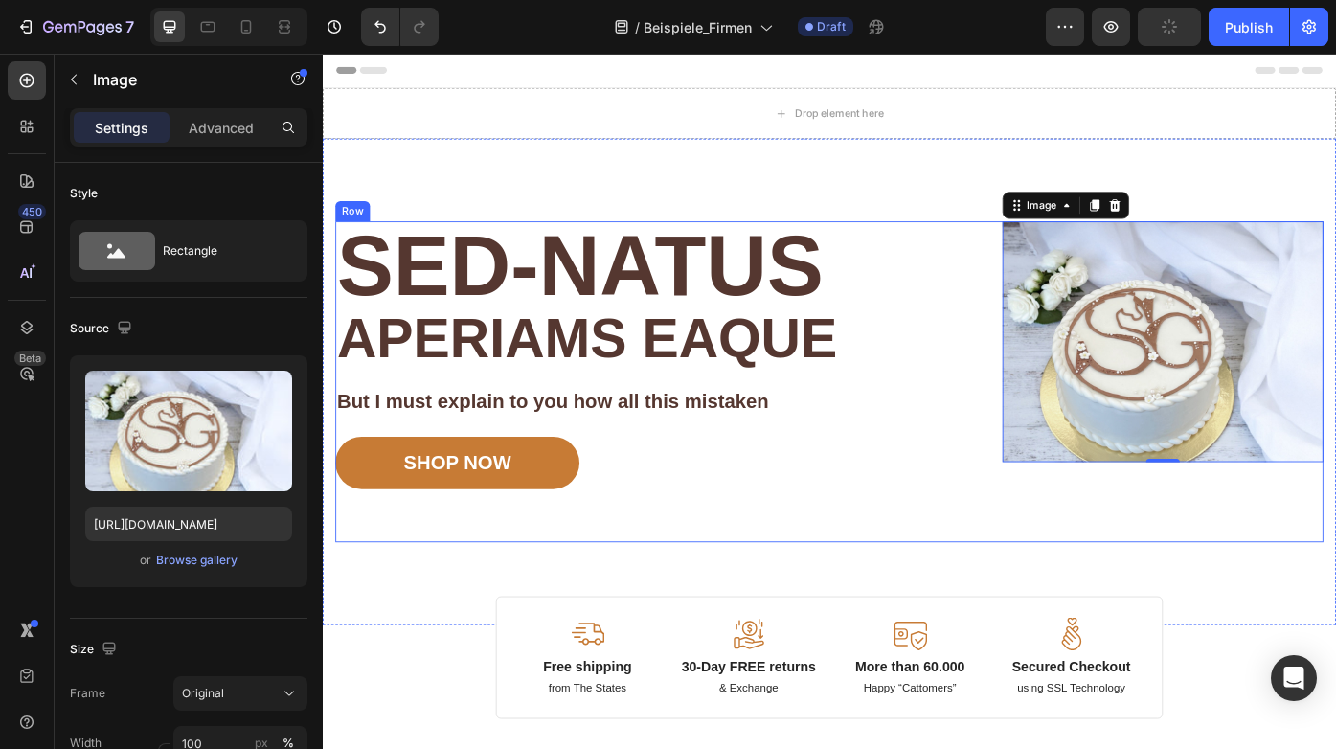
click at [945, 567] on div "Image Free shipping Text Block from The States Text Block Advanced List Image 3…" at bounding box center [897, 426] width 1121 height 364
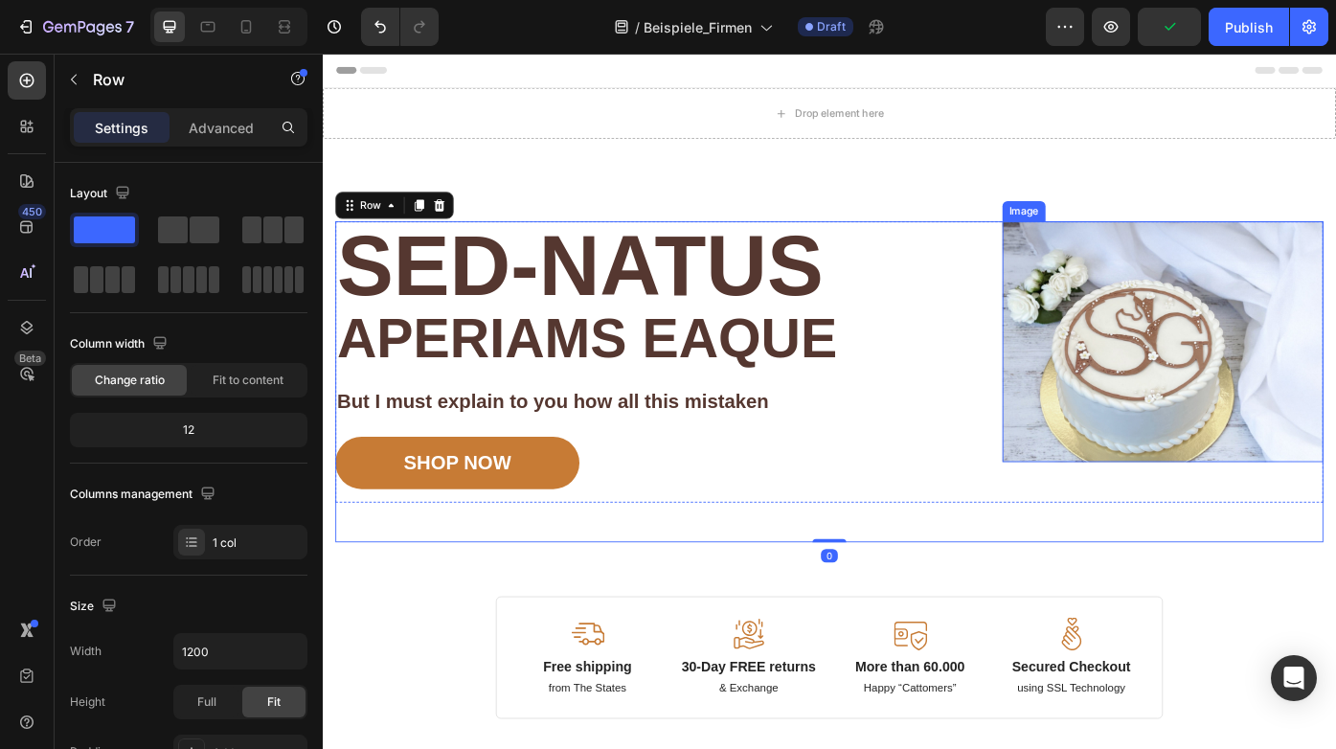
click at [1249, 389] on img at bounding box center [1276, 380] width 364 height 273
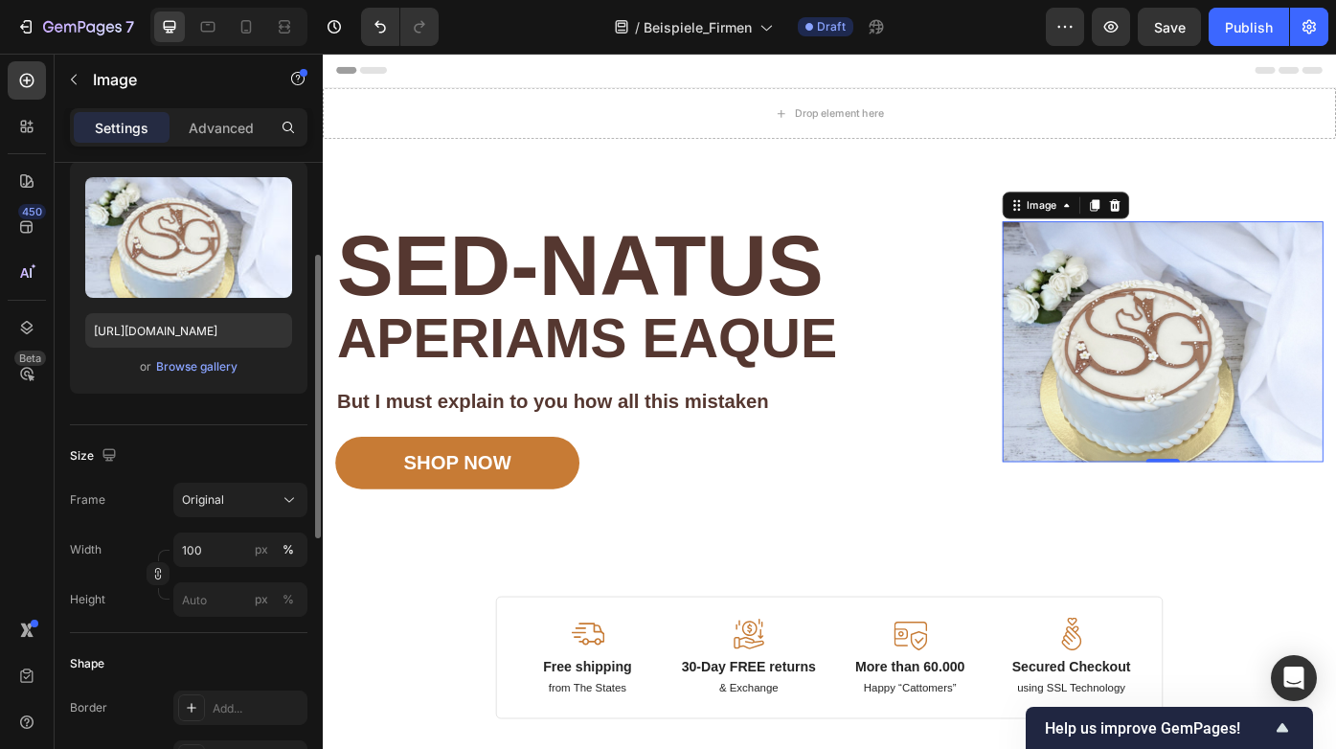
scroll to position [239, 0]
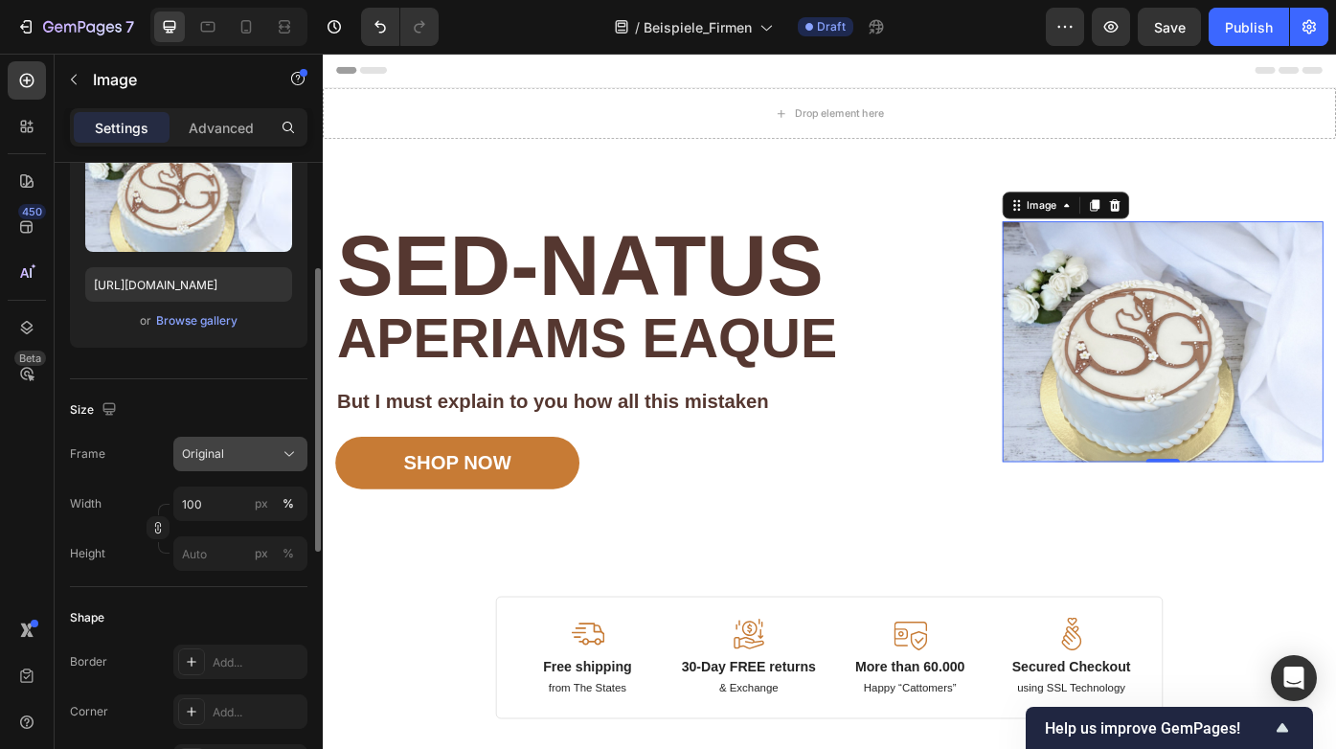
click at [290, 461] on icon at bounding box center [289, 453] width 19 height 19
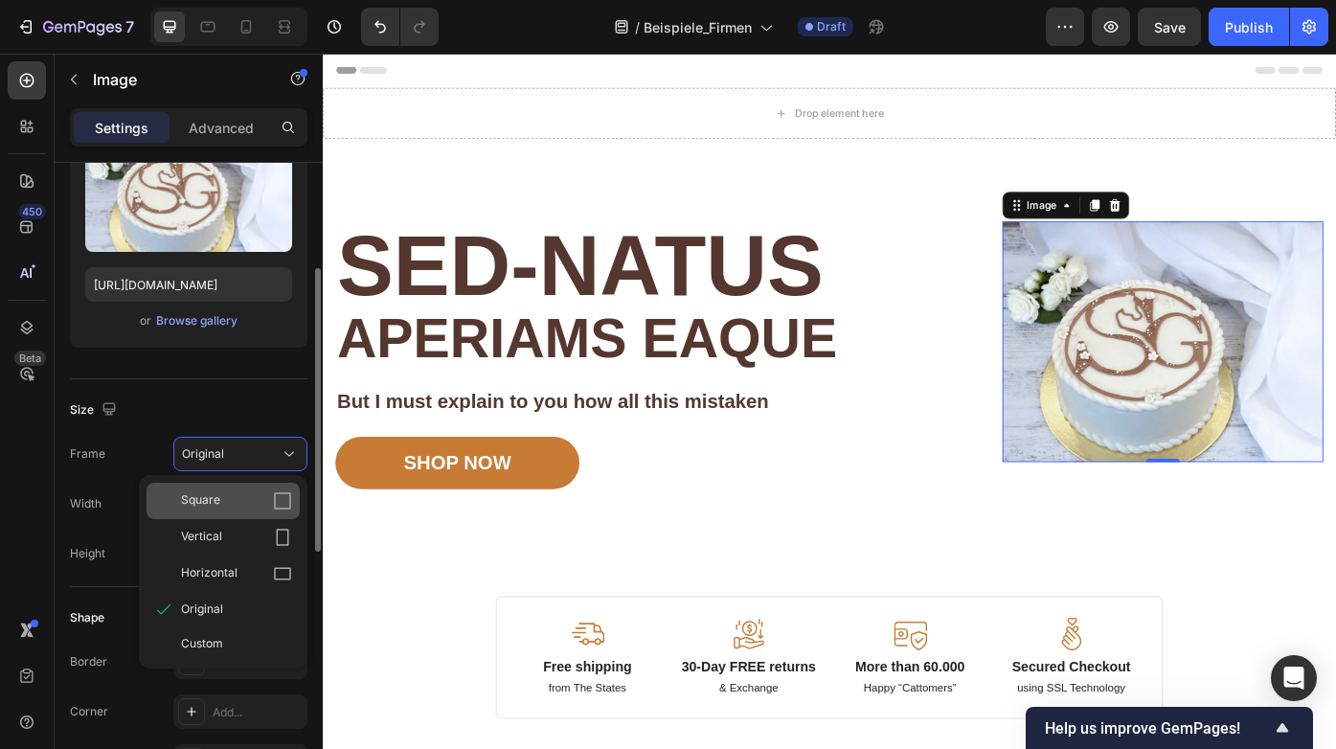
click at [270, 502] on div "Square" at bounding box center [236, 500] width 111 height 19
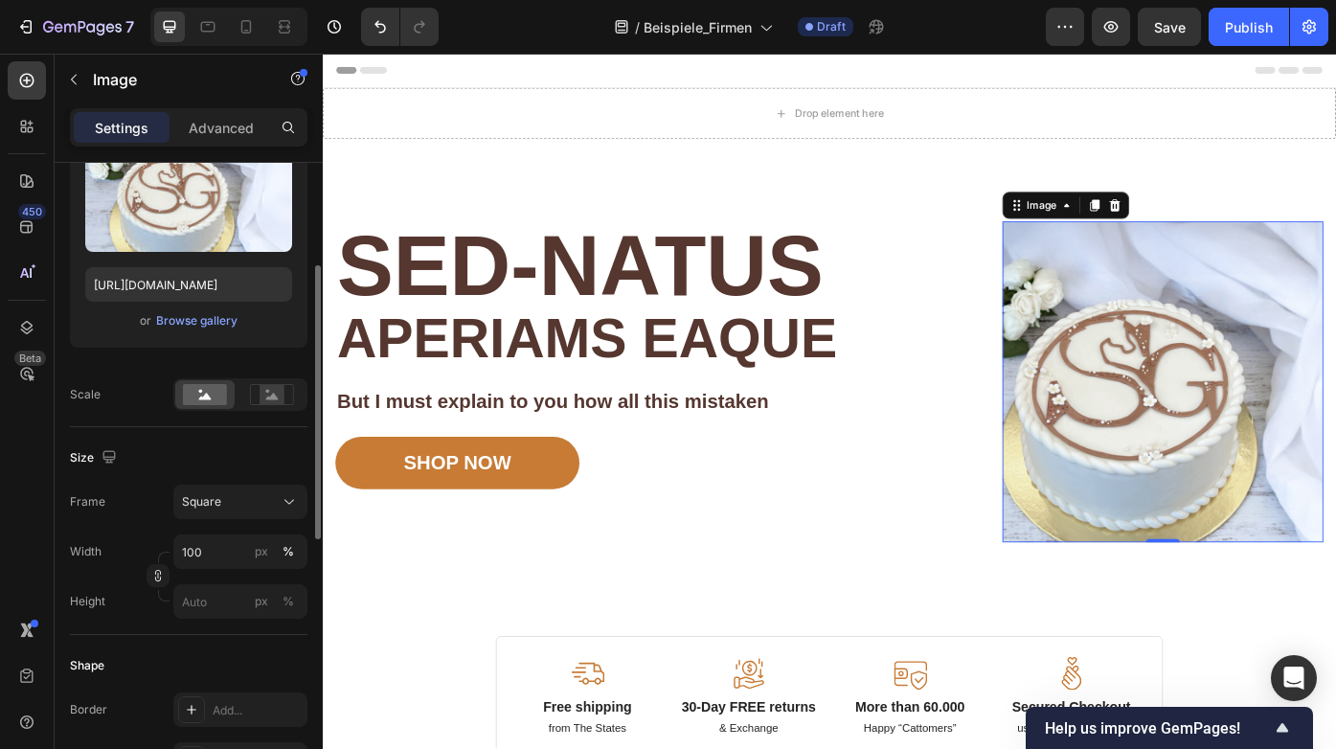
click at [270, 502] on div "Square" at bounding box center [229, 501] width 94 height 17
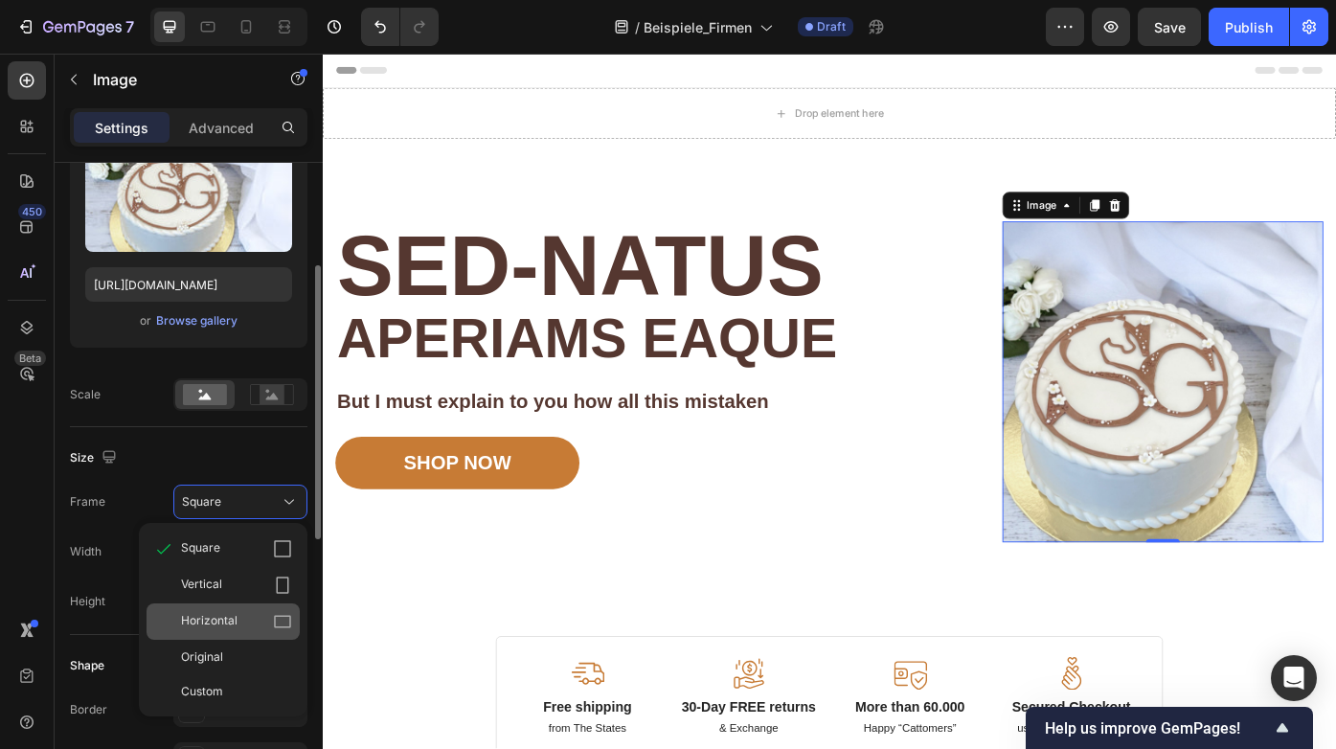
click at [251, 607] on div "Horizontal" at bounding box center [223, 621] width 153 height 36
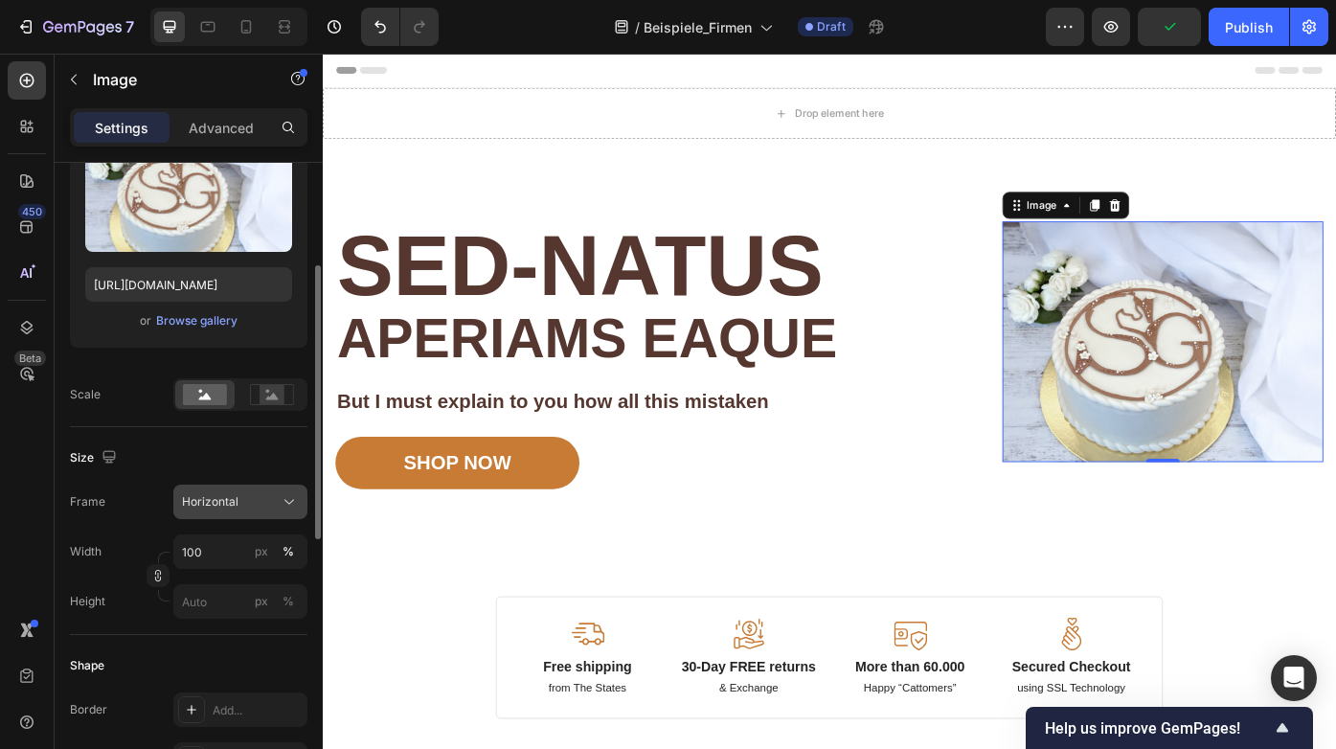
click at [294, 500] on icon at bounding box center [289, 501] width 19 height 19
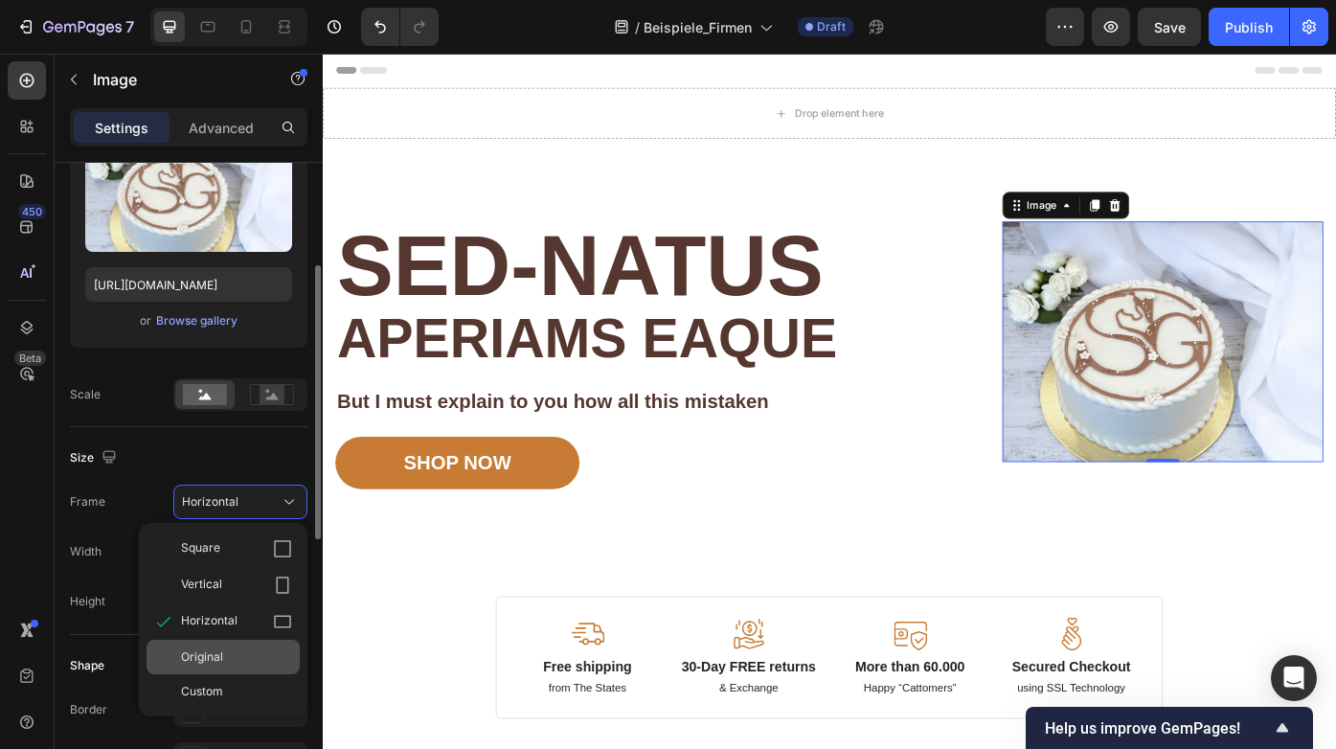
click at [211, 652] on span "Original" at bounding box center [202, 656] width 42 height 17
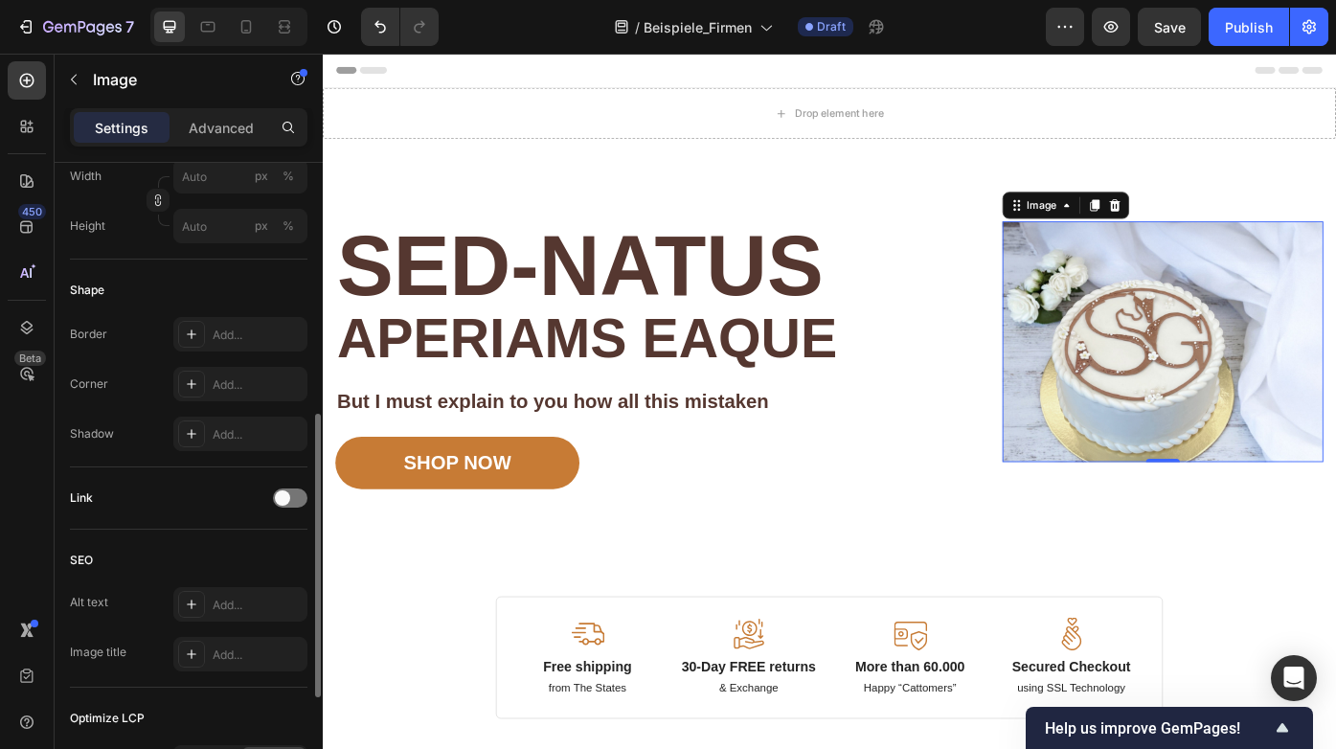
scroll to position [576, 0]
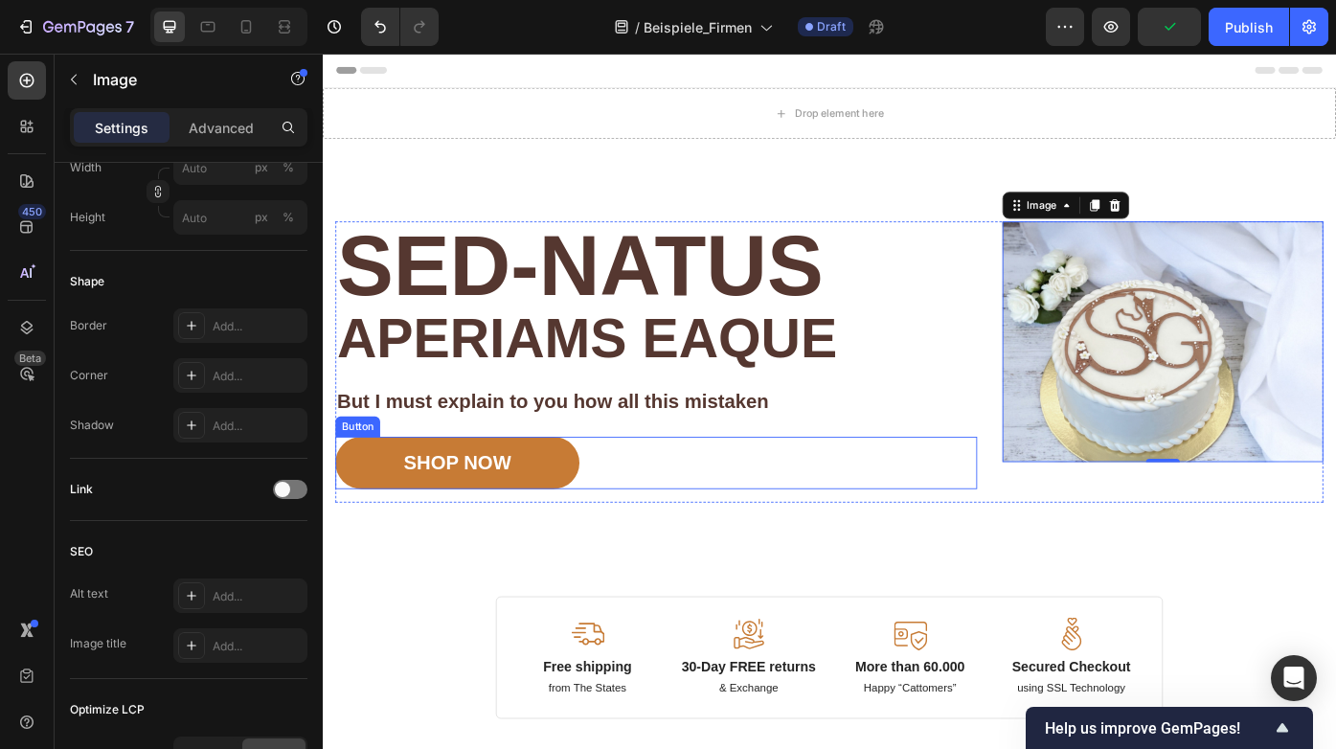
click at [808, 497] on div "SHOP NOW Button" at bounding box center [701, 517] width 728 height 59
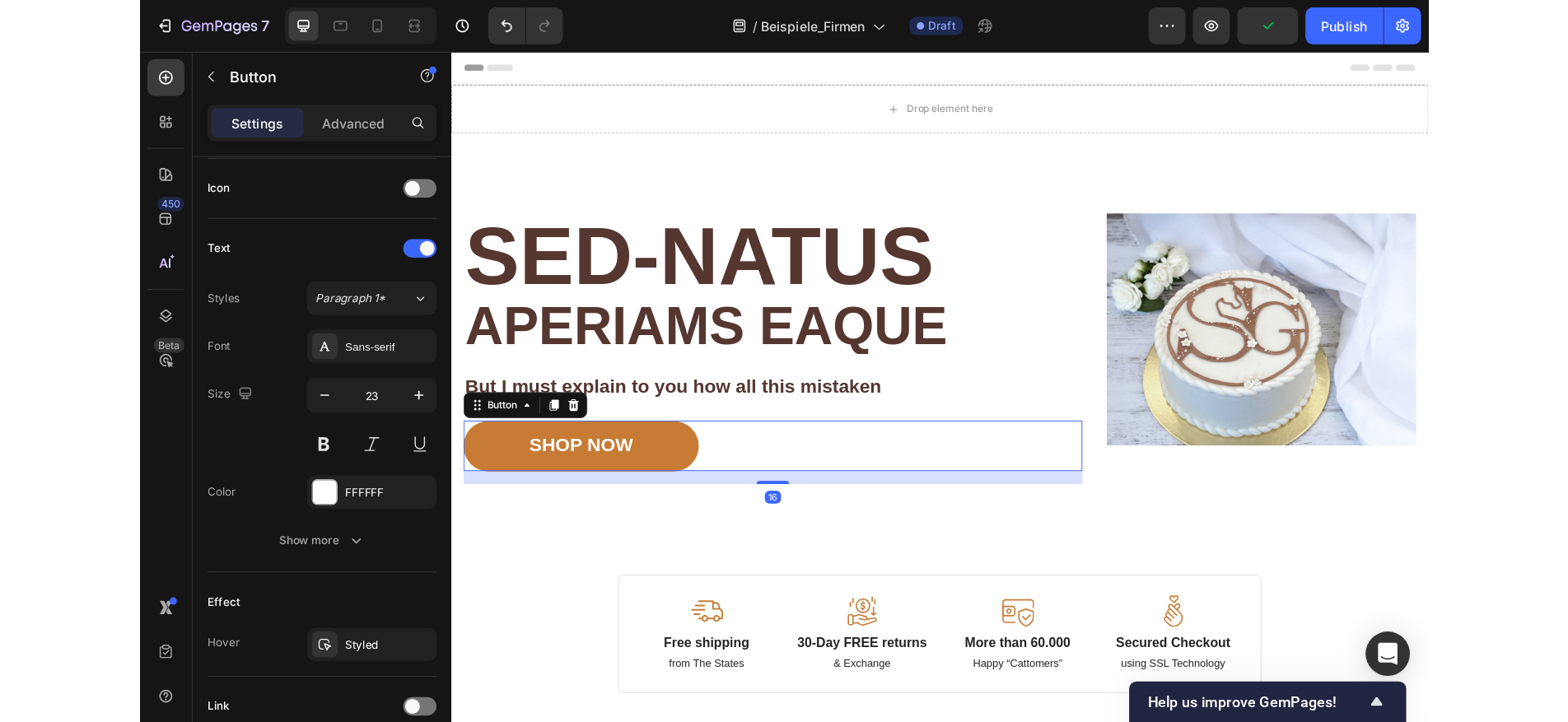
scroll to position [0, 0]
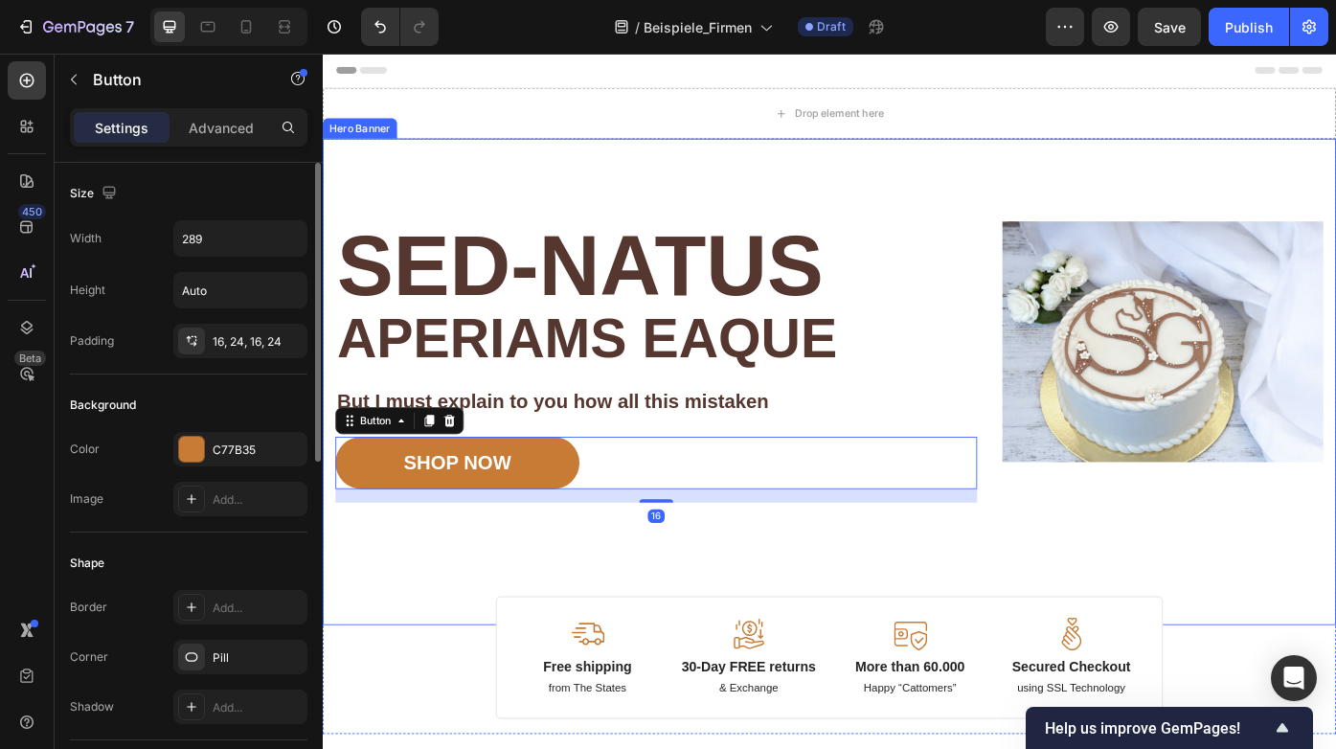
click at [628, 646] on div "Image Image Free shipping Text Block from The States Text Block Advanced List I…" at bounding box center [897, 426] width 1149 height 552
